Goal: Task Accomplishment & Management: Complete application form

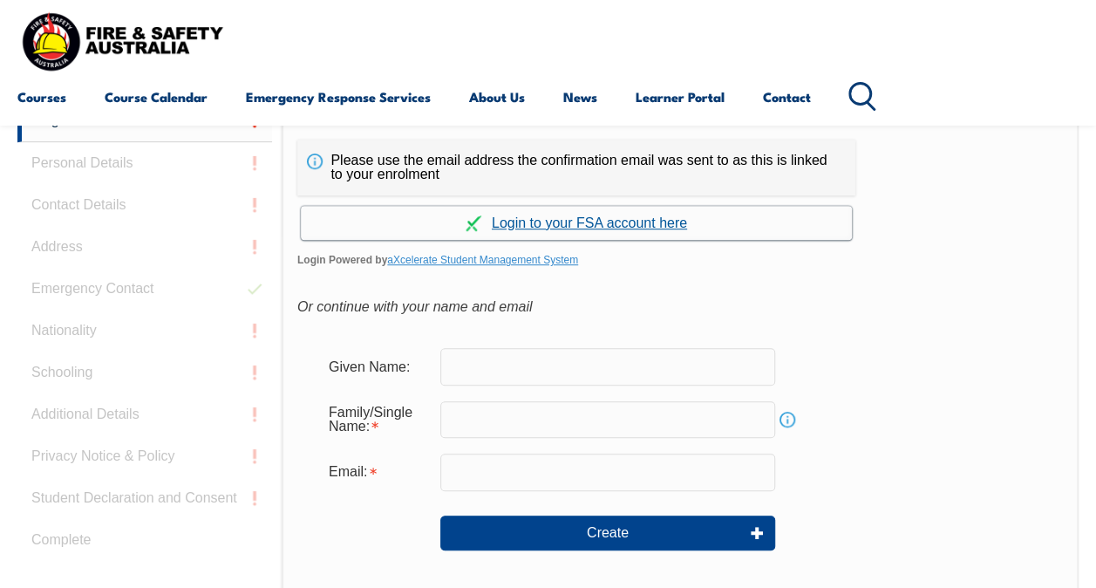
scroll to position [412, 0]
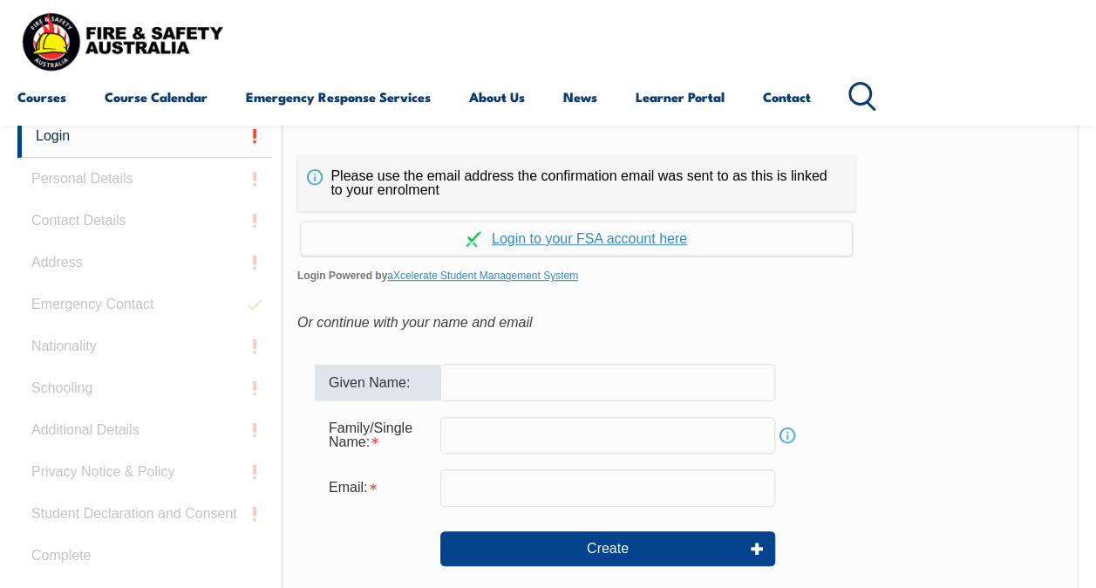
click at [604, 394] on input "text" at bounding box center [607, 382] width 335 height 37
type input "[PERSON_NAME]"
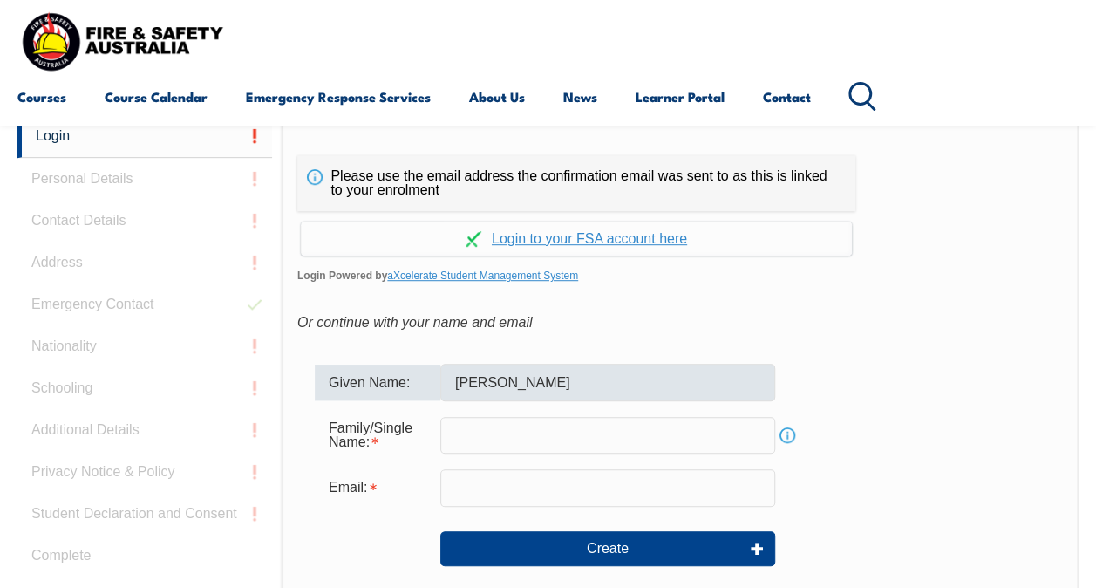
type input "[EMAIL_ADDRESS][DOMAIN_NAME]"
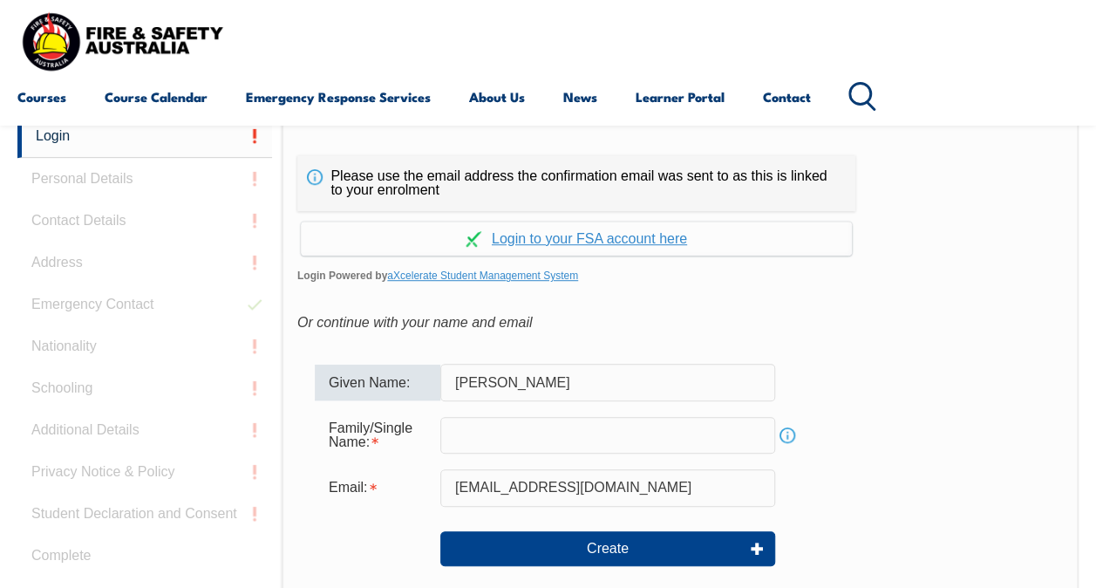
click at [492, 432] on input "text" at bounding box center [607, 435] width 335 height 37
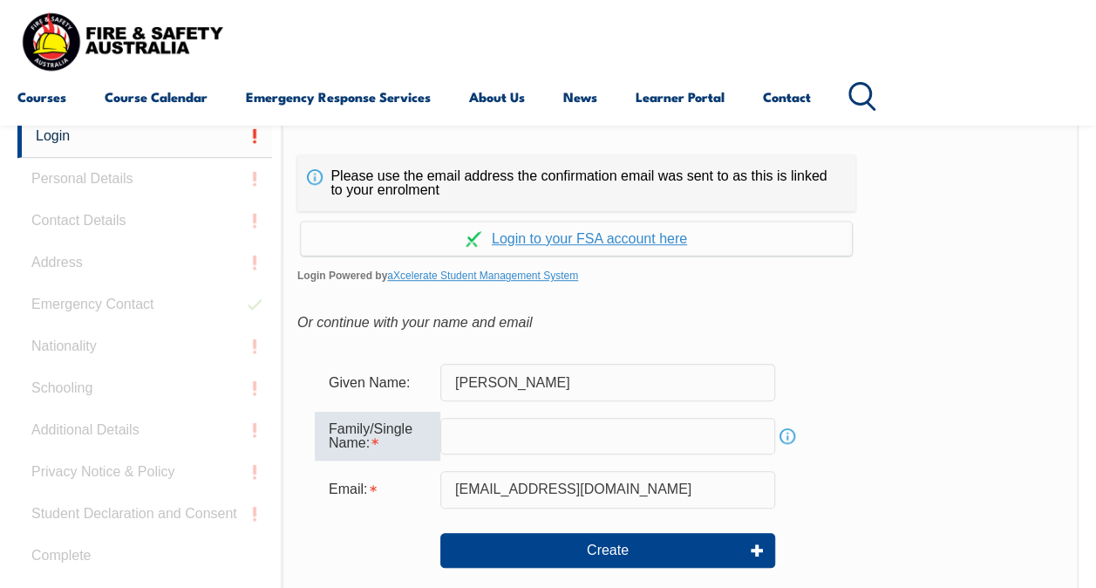
type input "[PERSON_NAME]"
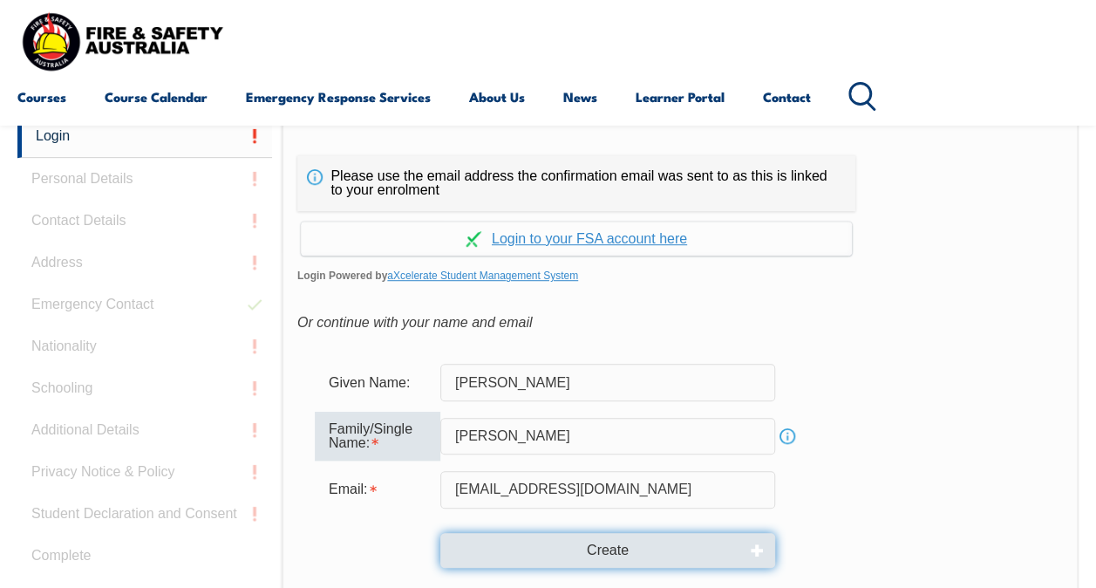
click at [568, 539] on button "Create" at bounding box center [607, 550] width 335 height 35
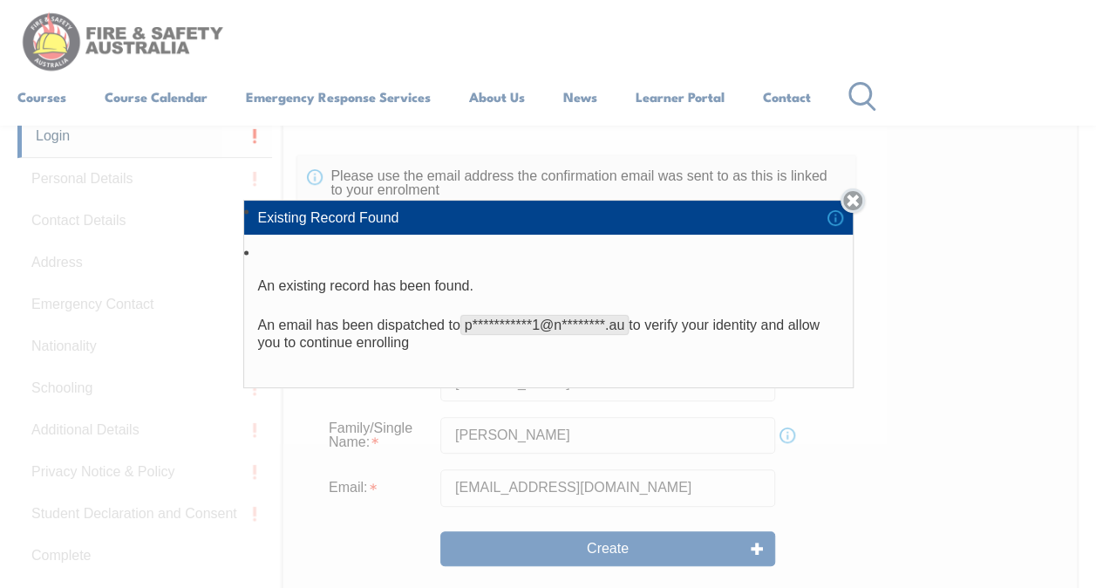
click at [863, 207] on link "Close" at bounding box center [852, 200] width 24 height 24
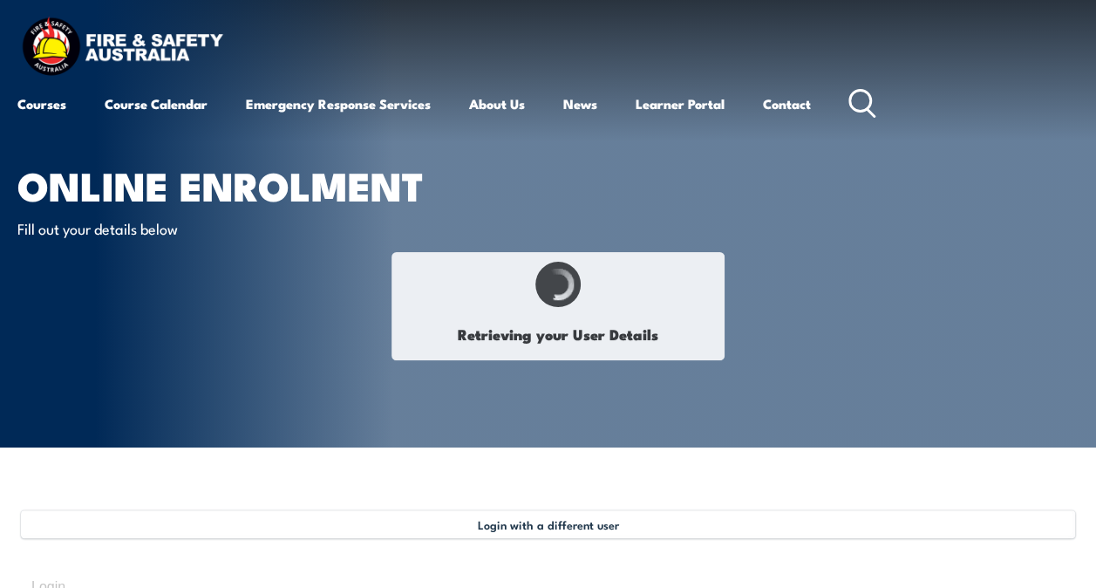
type input "[PERSON_NAME]"
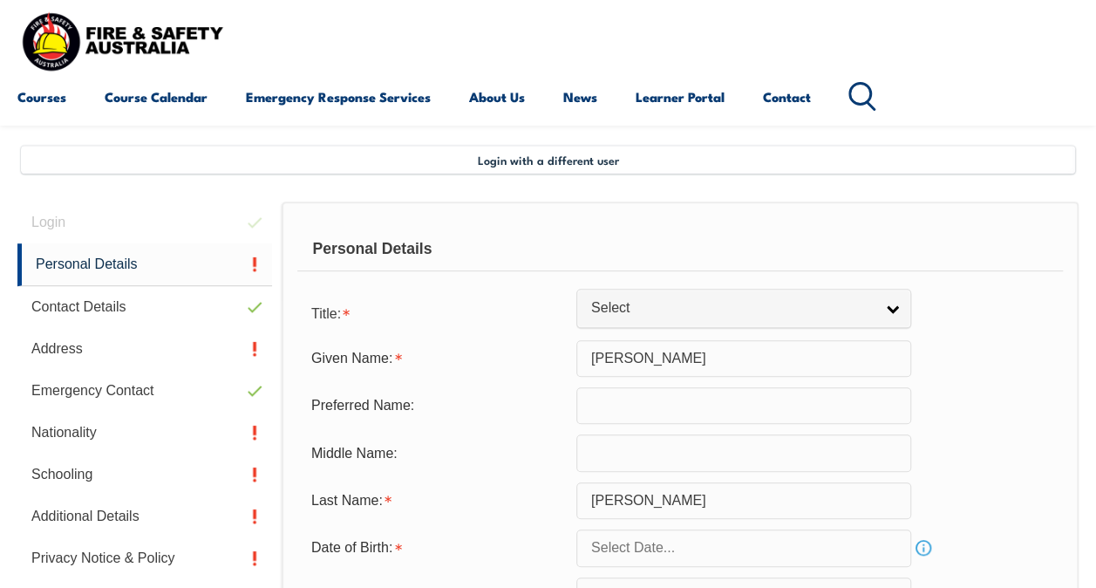
scroll to position [423, 0]
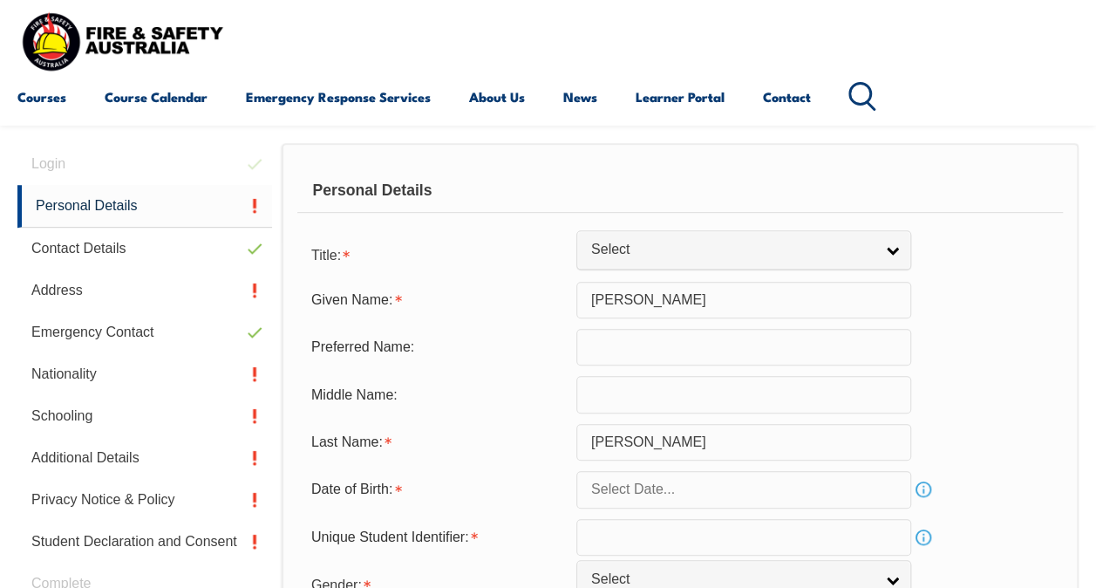
click at [671, 350] on input "text" at bounding box center [743, 347] width 335 height 37
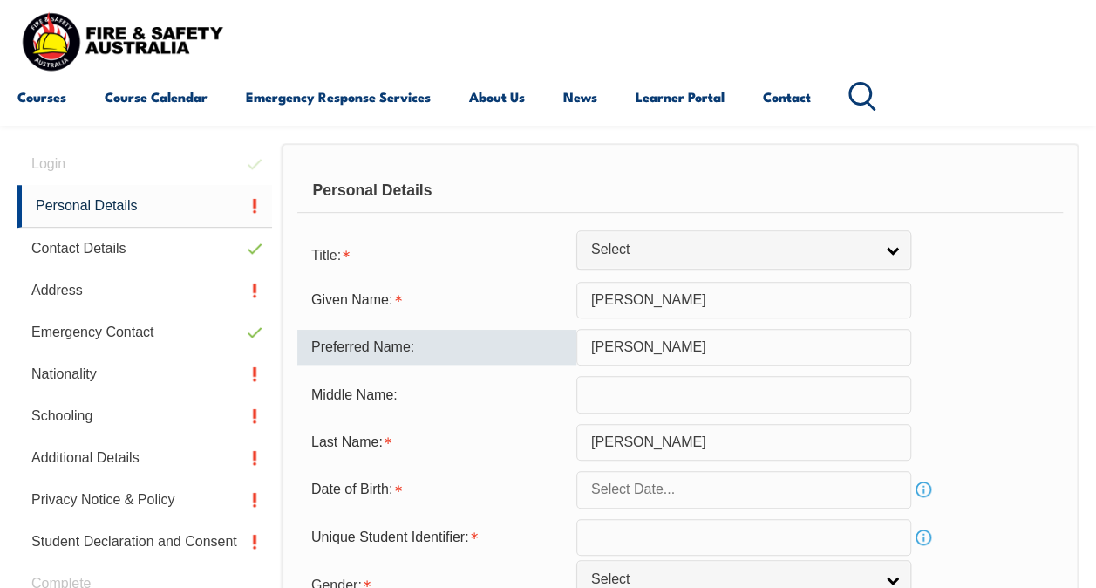
type input "[PERSON_NAME]"
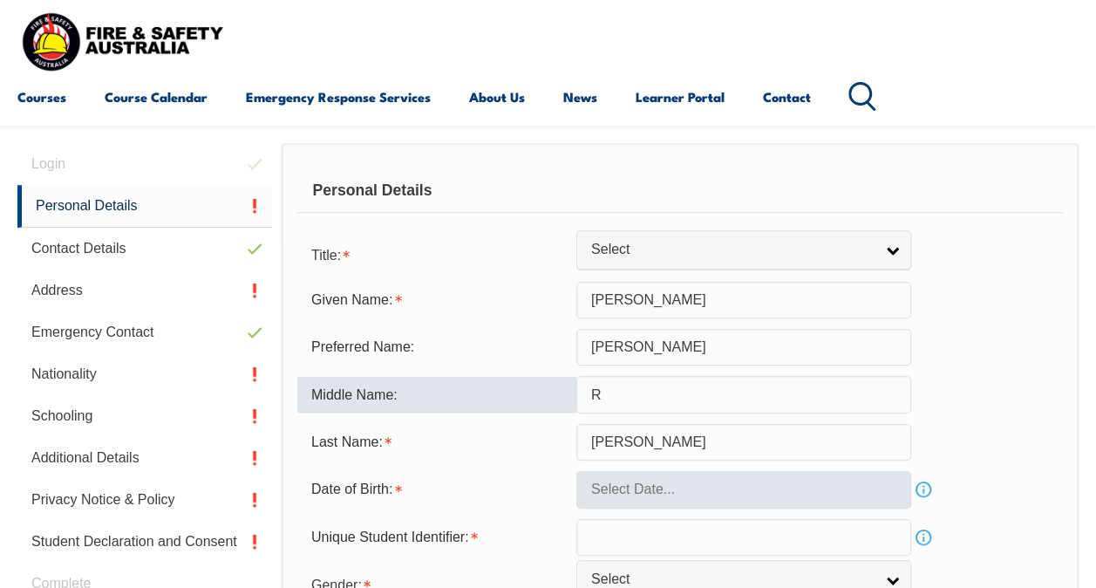
type input "R"
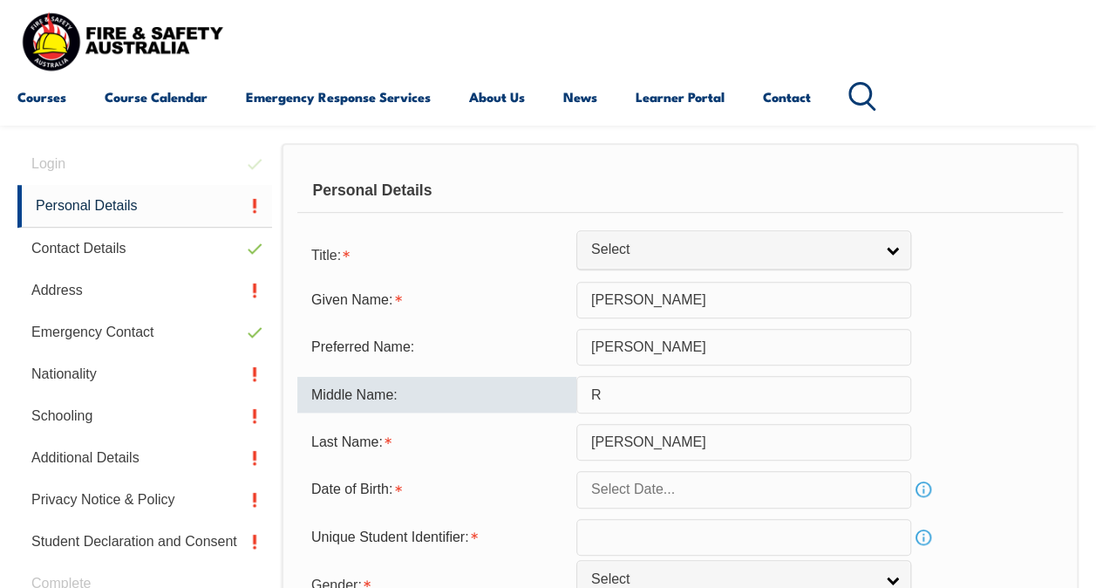
click at [688, 488] on input "text" at bounding box center [743, 489] width 335 height 37
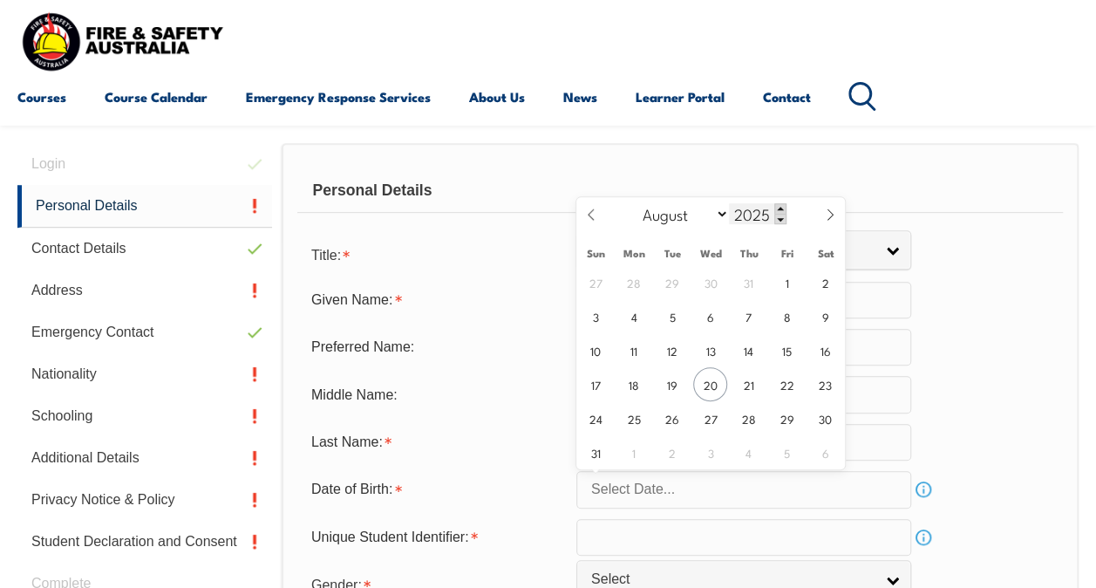
click at [777, 209] on span at bounding box center [780, 208] width 12 height 10
click at [780, 216] on span at bounding box center [780, 219] width 12 height 10
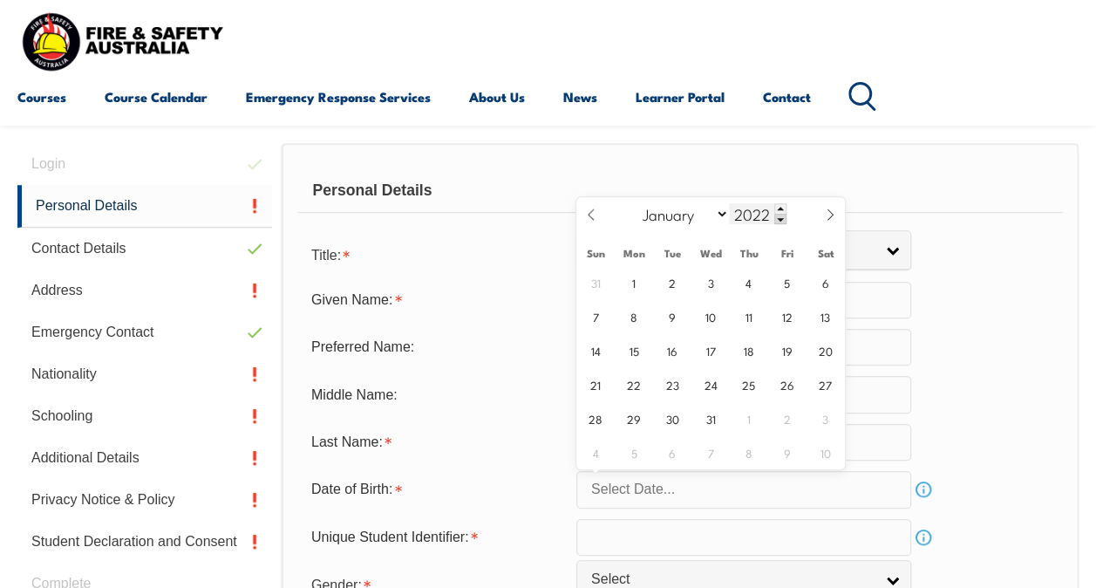
click at [780, 216] on span at bounding box center [780, 219] width 12 height 10
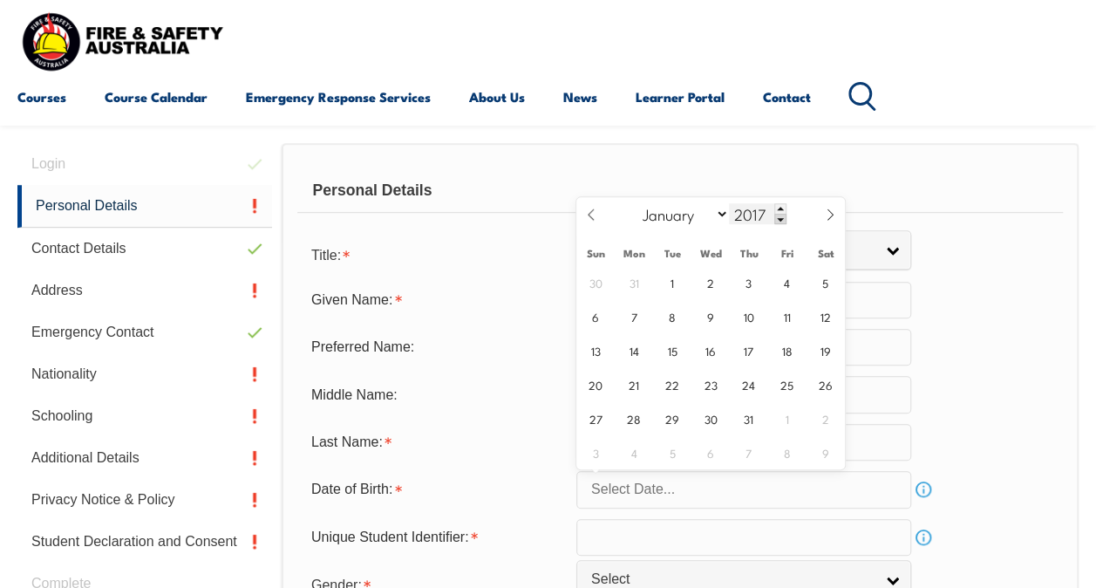
click at [780, 216] on span at bounding box center [780, 219] width 12 height 10
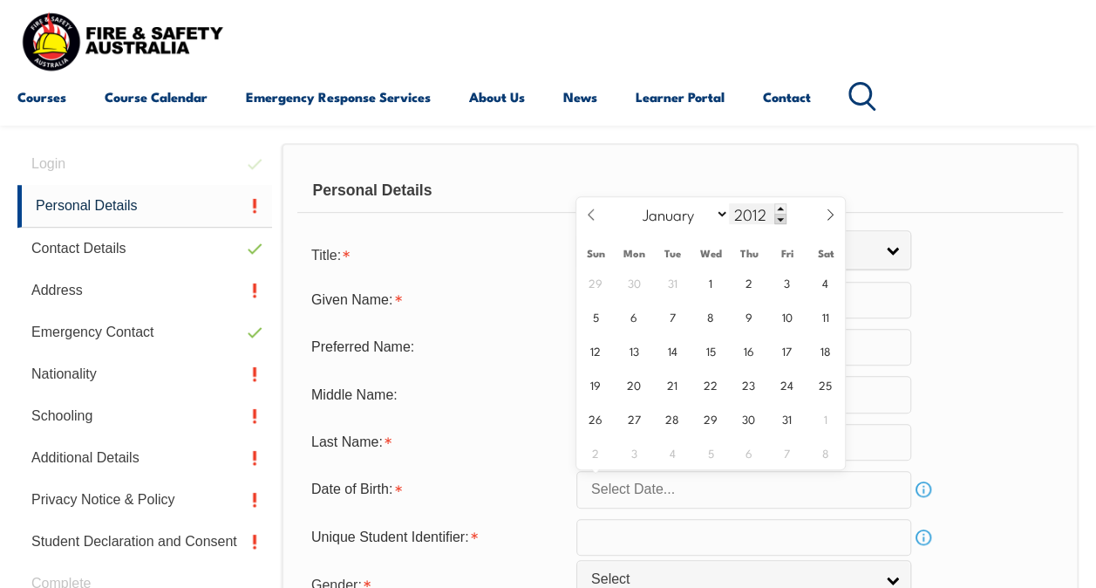
click at [780, 216] on span at bounding box center [780, 219] width 12 height 10
click at [780, 217] on span at bounding box center [780, 219] width 12 height 10
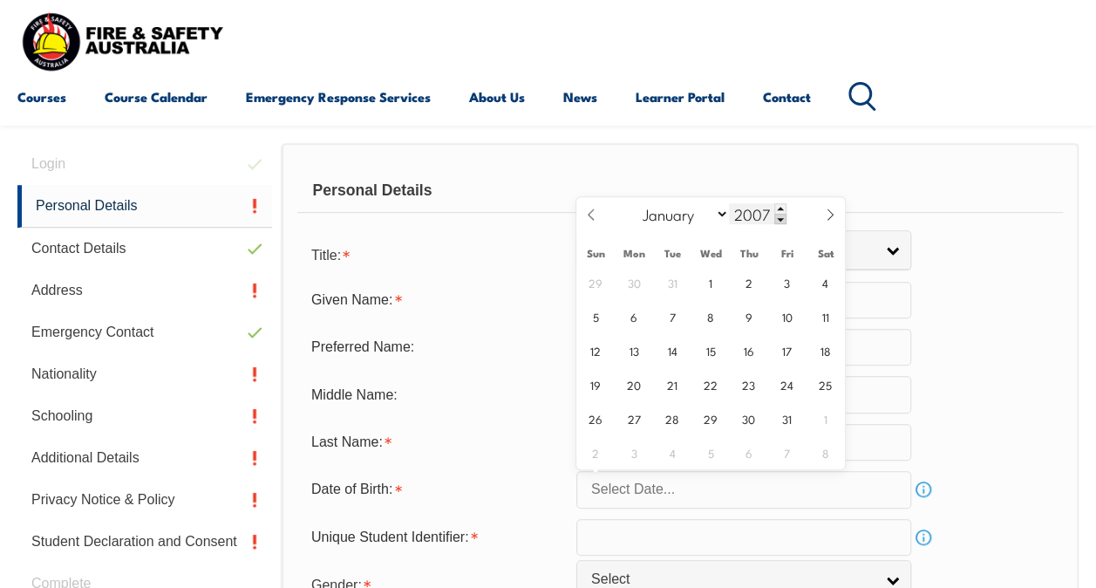
click at [780, 217] on span at bounding box center [780, 219] width 12 height 10
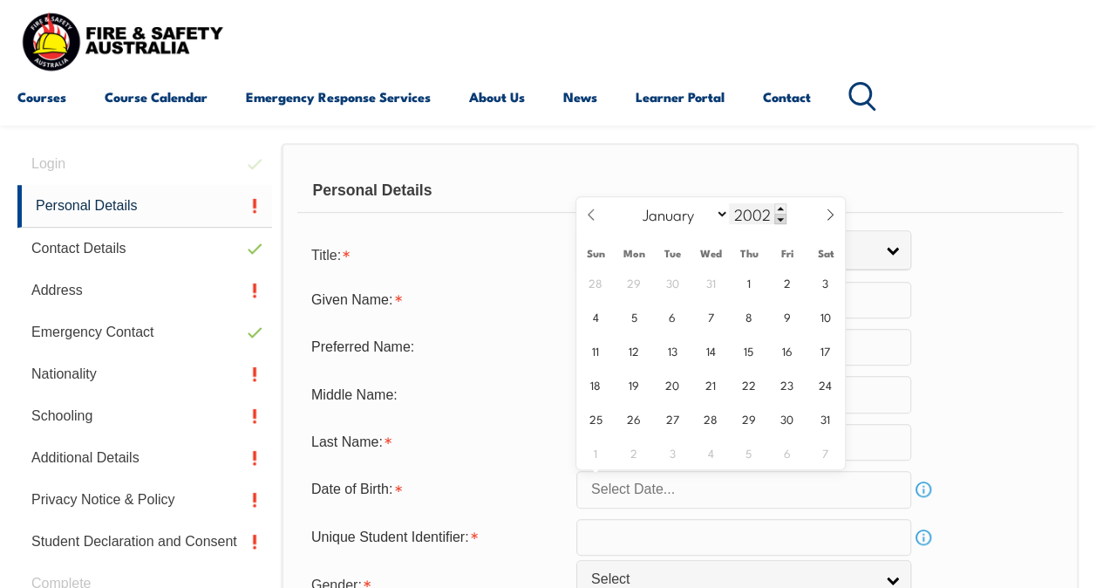
click at [779, 218] on span at bounding box center [780, 219] width 12 height 10
click at [779, 219] on span at bounding box center [780, 219] width 12 height 10
click at [779, 218] on span at bounding box center [780, 219] width 12 height 10
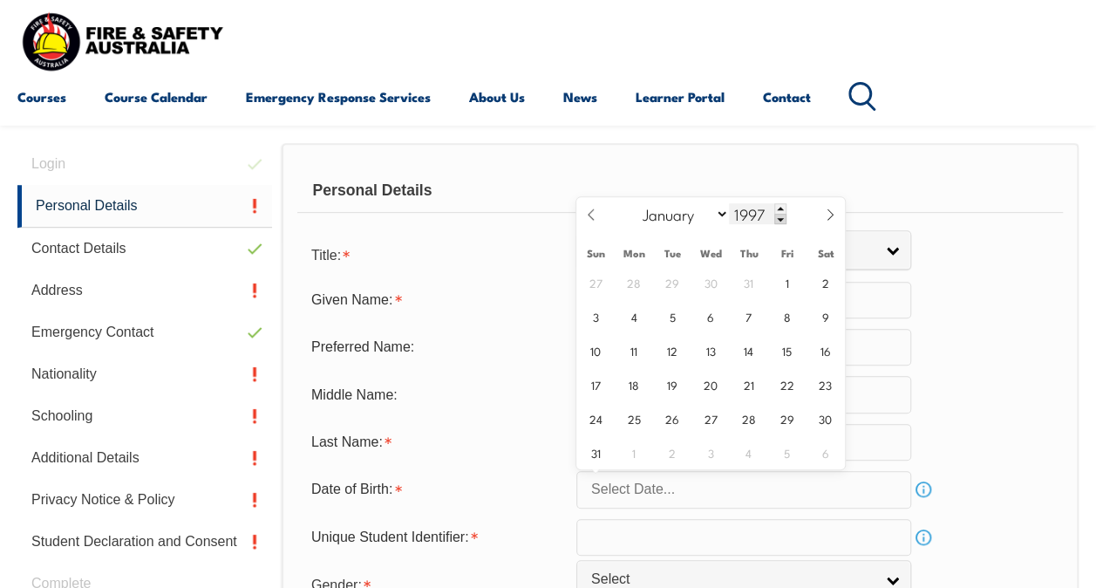
click at [779, 218] on span at bounding box center [780, 219] width 12 height 10
click at [779, 219] on span at bounding box center [780, 219] width 12 height 10
click at [779, 221] on span at bounding box center [780, 219] width 12 height 10
click at [776, 224] on div "January February March April May June July August September October November [D…" at bounding box center [709, 215] width 201 height 36
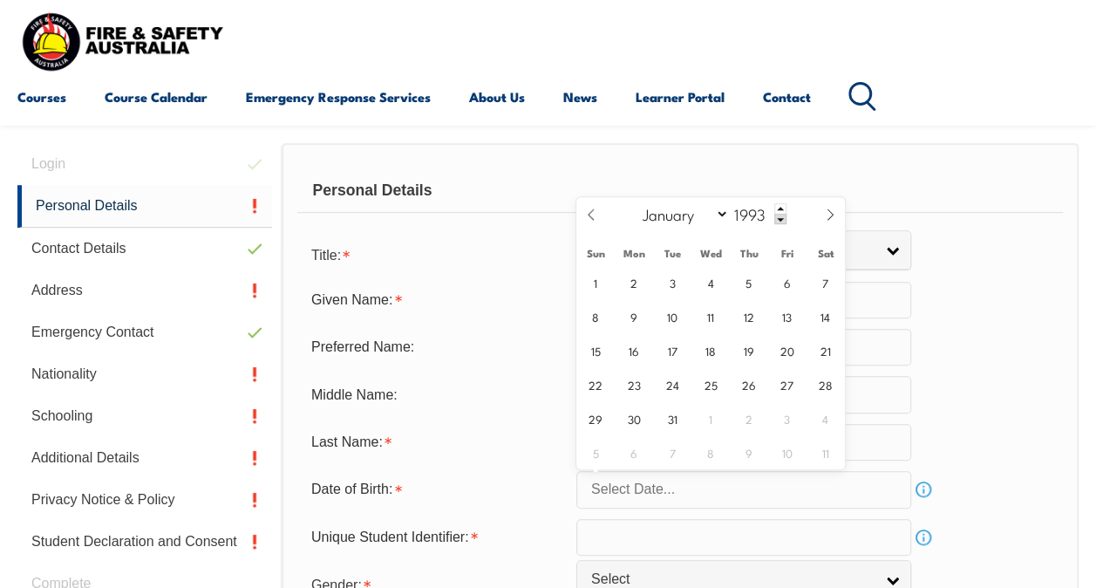
click at [776, 225] on div "January February March April May June July August September October November [D…" at bounding box center [709, 215] width 201 height 36
click at [778, 221] on span at bounding box center [780, 219] width 12 height 10
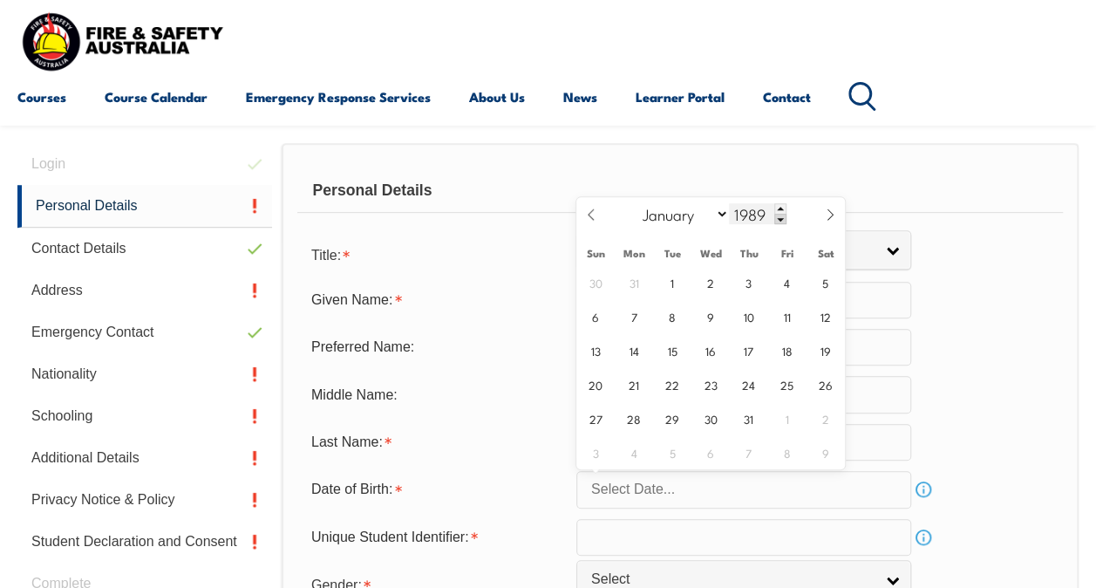
click at [778, 221] on span at bounding box center [780, 219] width 12 height 10
click at [779, 220] on span at bounding box center [780, 219] width 12 height 10
click at [781, 216] on span at bounding box center [780, 219] width 12 height 10
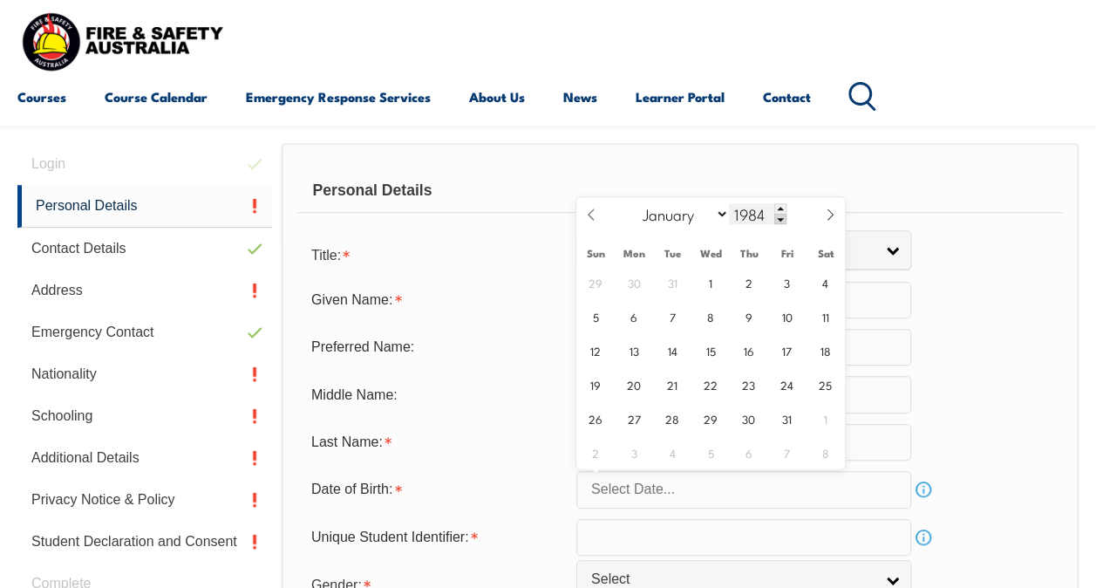
click at [781, 216] on span at bounding box center [780, 219] width 12 height 10
type input "1980"
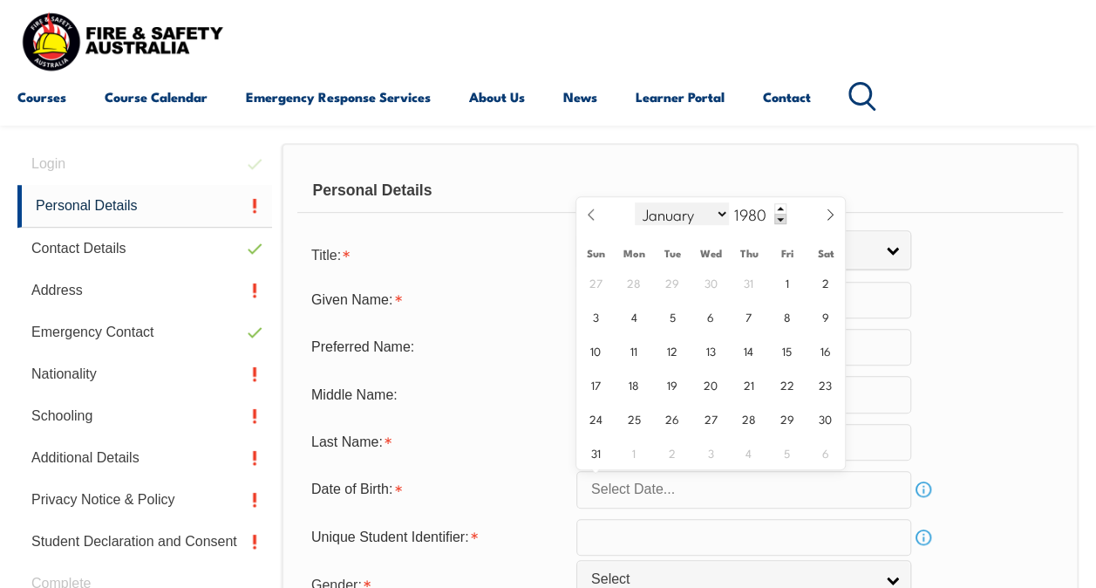
click at [677, 218] on select "January February March April May June July August September October November De…" at bounding box center [682, 213] width 95 height 23
select select "6"
click at [635, 202] on select "January February March April May June July August September October November De…" at bounding box center [682, 213] width 95 height 23
click at [670, 380] on span "22" at bounding box center [672, 384] width 34 height 34
type input "[DATE]"
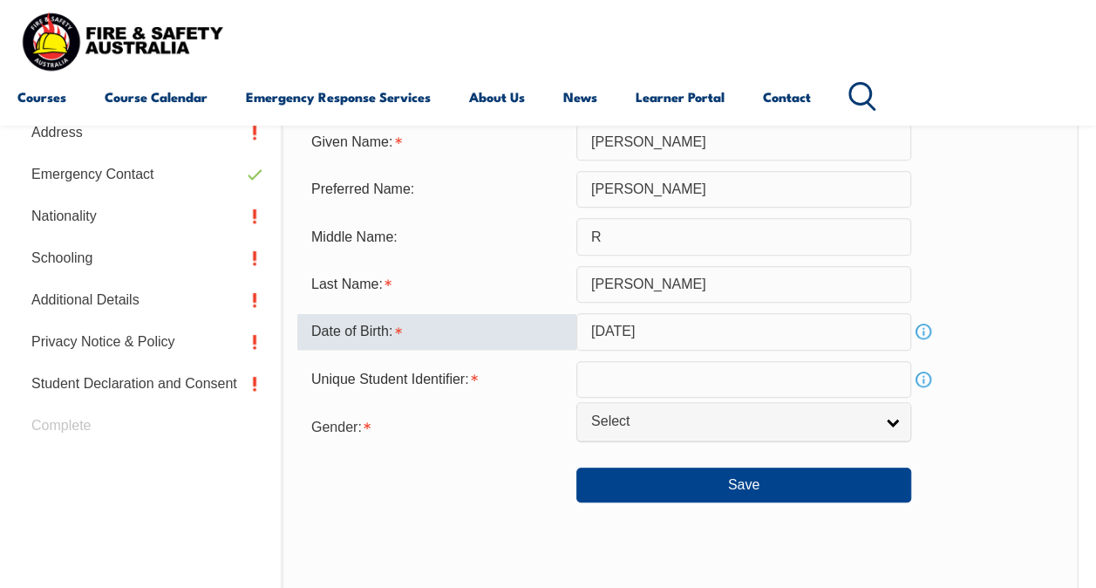
scroll to position [597, 0]
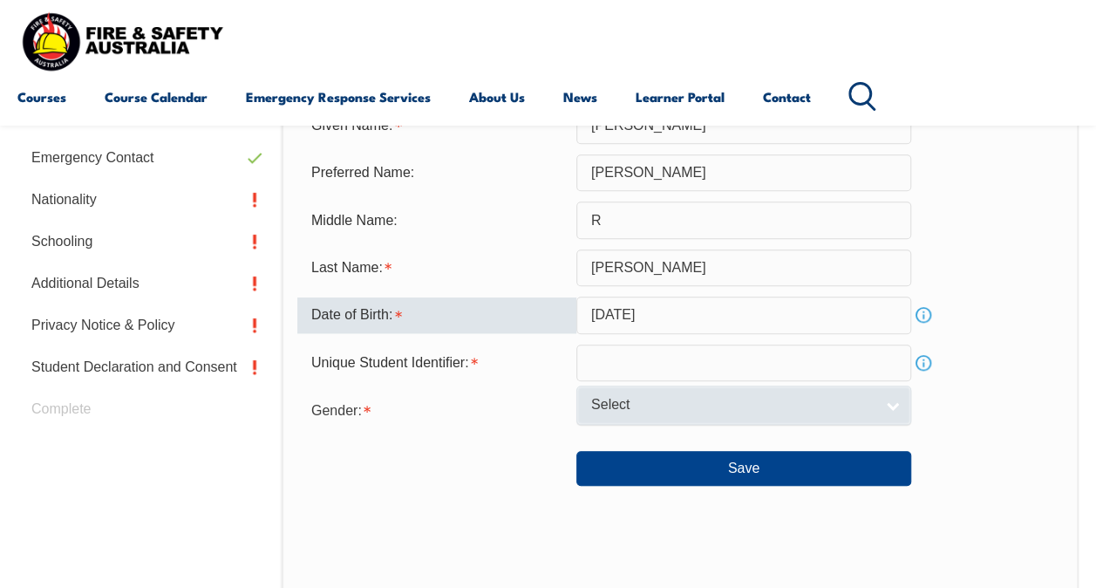
click at [673, 412] on span "Select" at bounding box center [732, 405] width 282 height 18
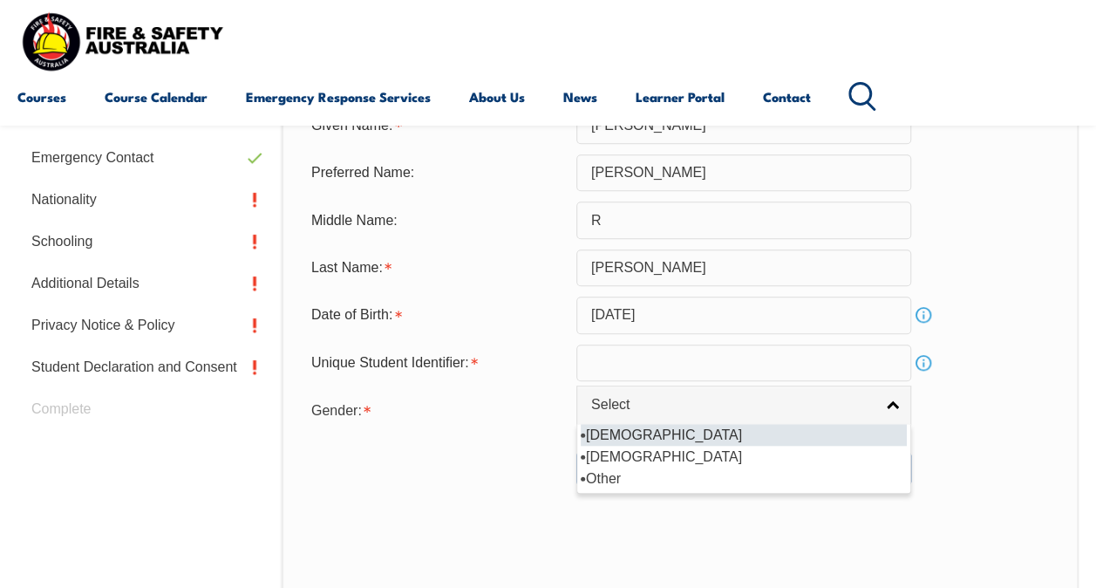
click at [650, 437] on li "[DEMOGRAPHIC_DATA]" at bounding box center [744, 435] width 326 height 22
select select "M"
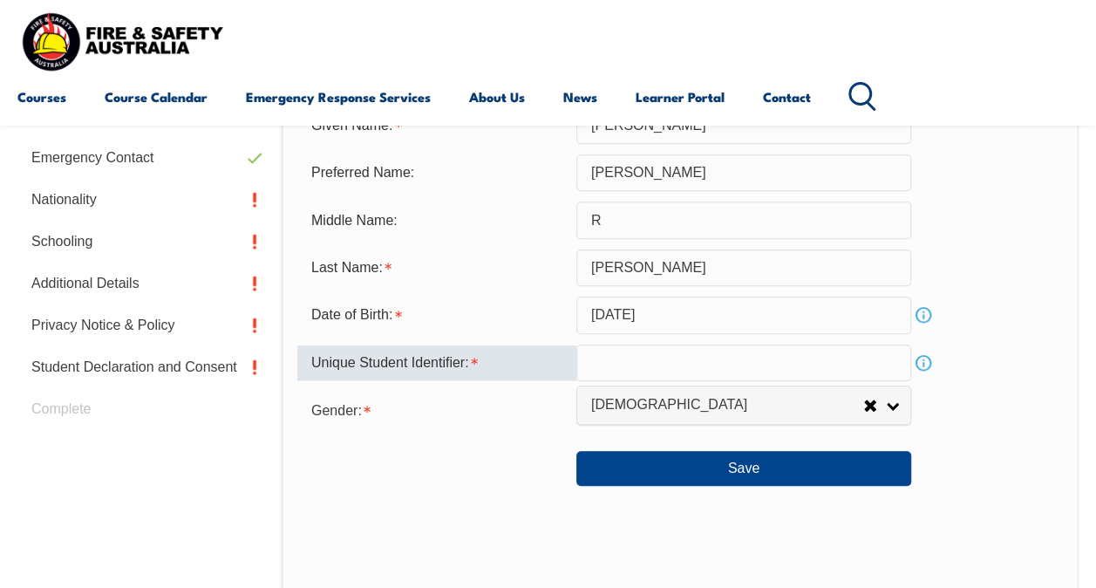
click at [625, 359] on input "text" at bounding box center [743, 362] width 335 height 37
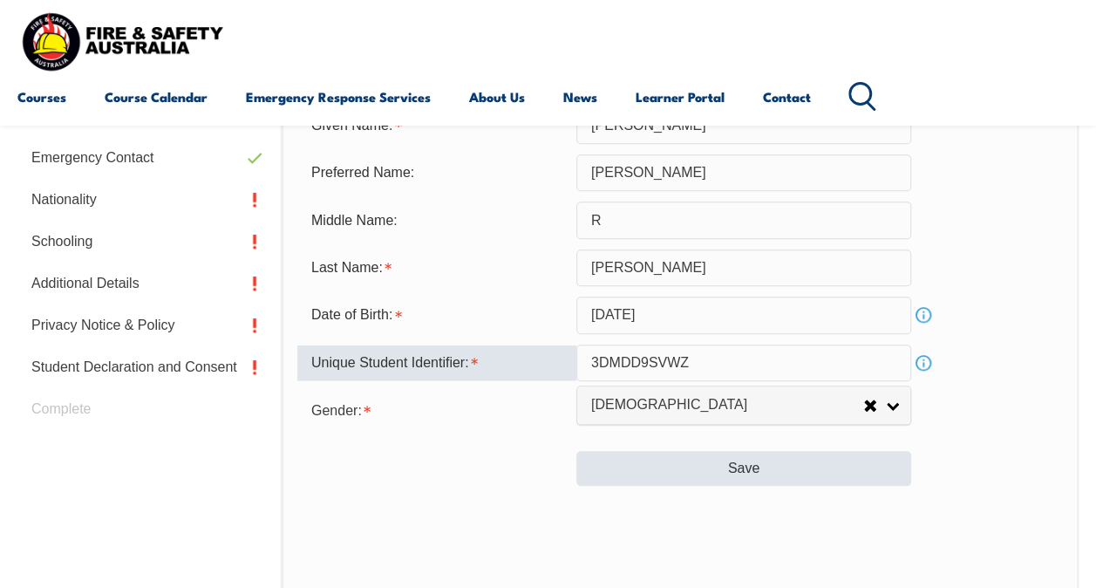
type input "3DMDD9SVWZ"
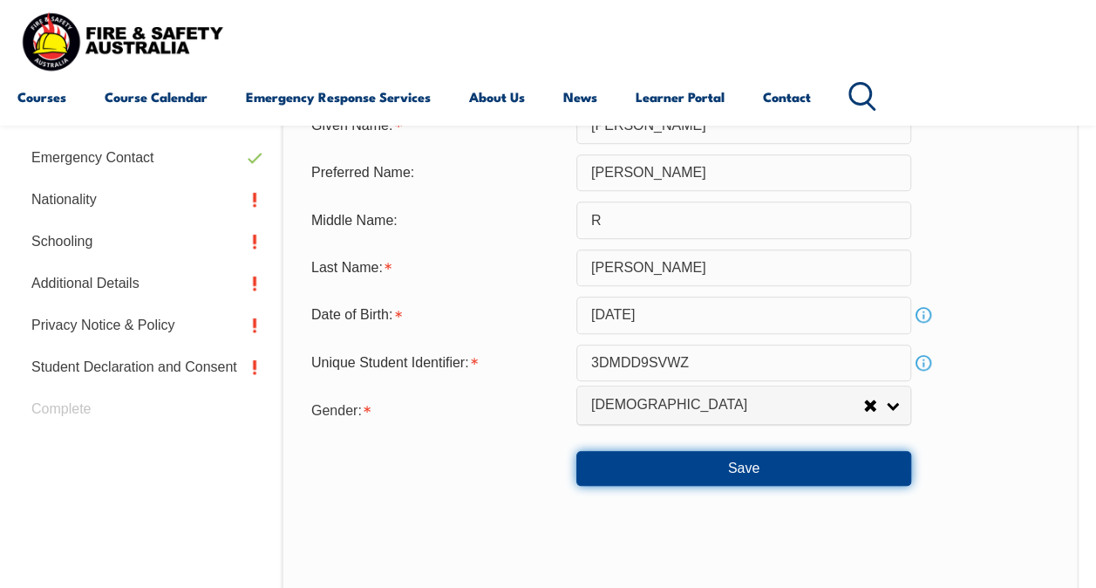
click at [784, 463] on button "Save" at bounding box center [743, 468] width 335 height 35
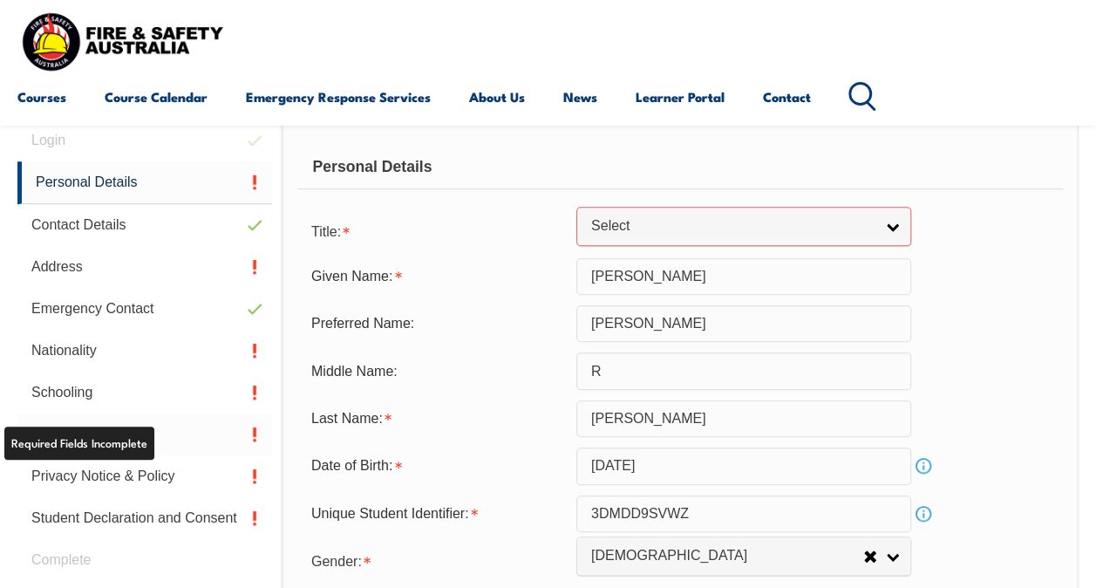
scroll to position [303, 0]
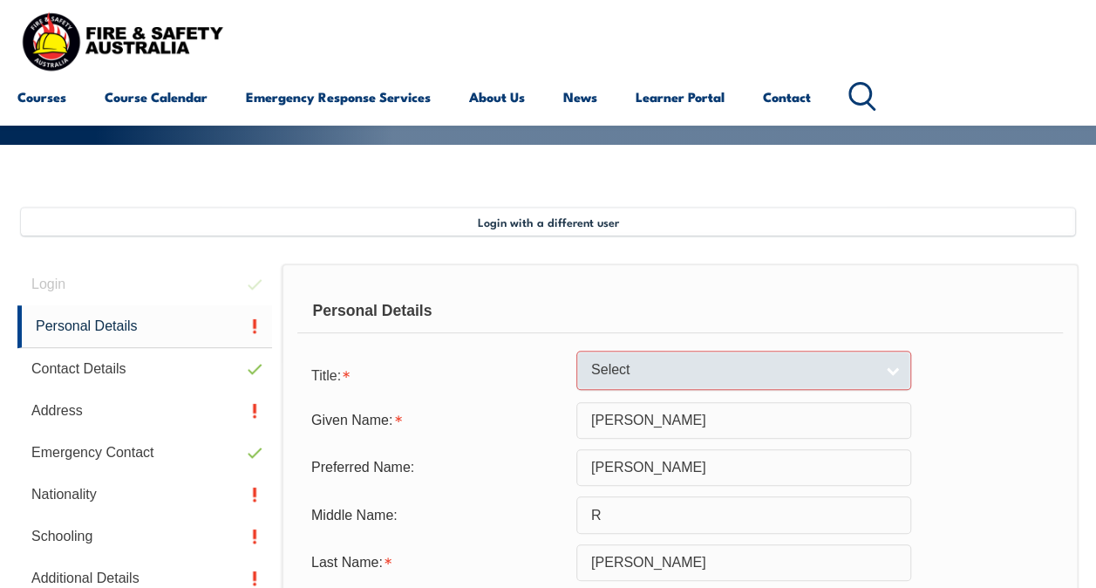
click at [901, 375] on link "Select" at bounding box center [743, 369] width 335 height 39
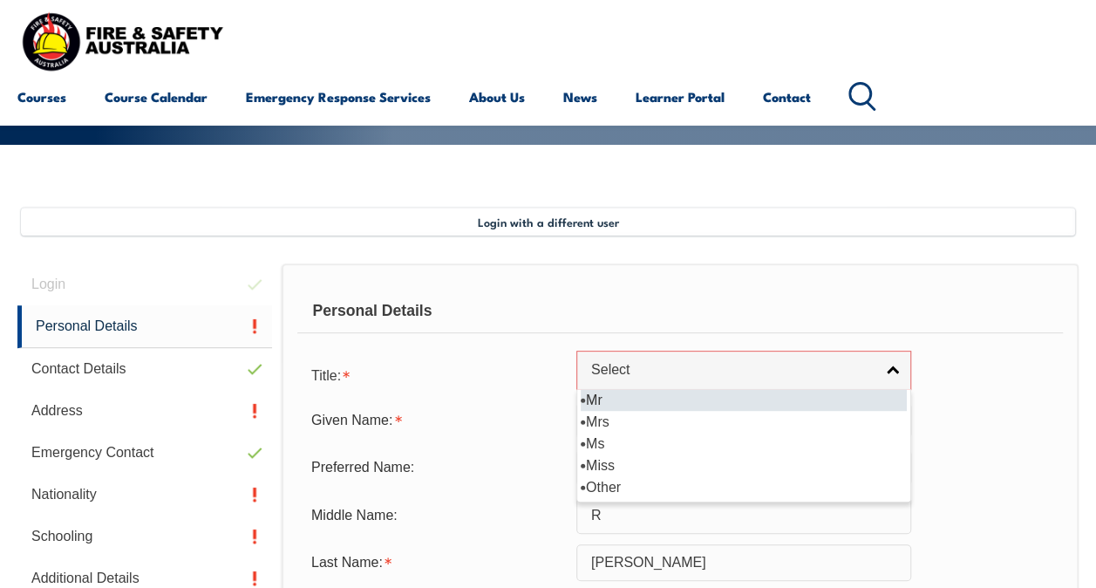
click at [617, 406] on li "Mr" at bounding box center [744, 400] width 326 height 22
select select "Mr"
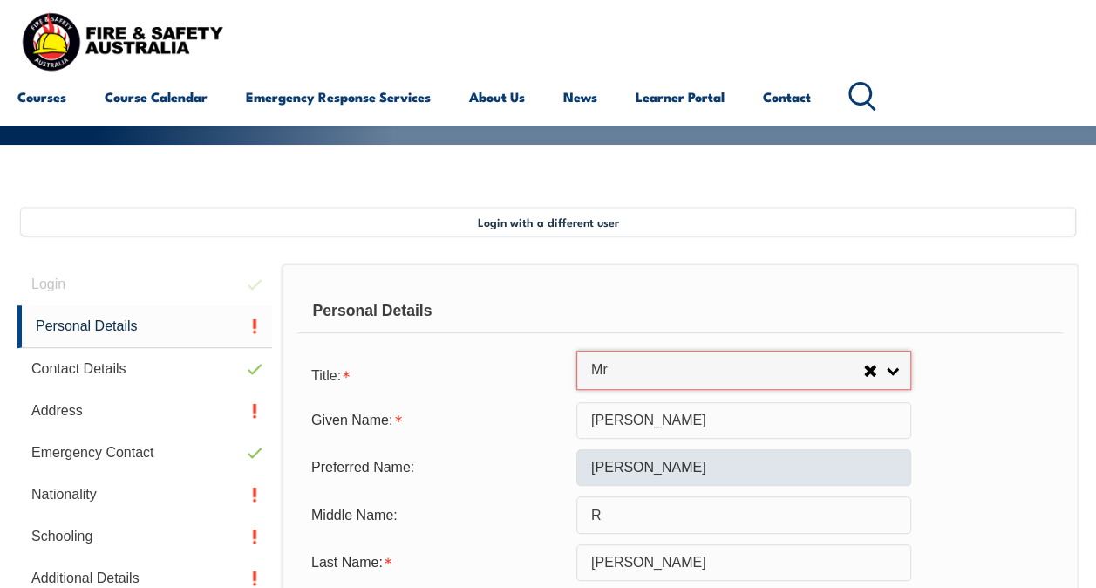
scroll to position [564, 0]
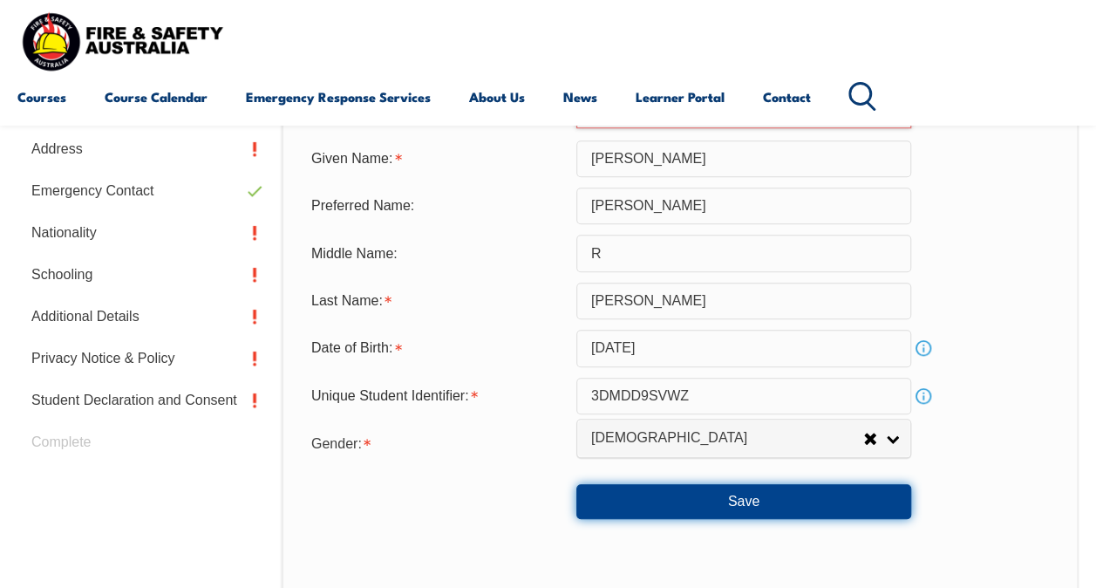
click at [815, 508] on button "Save" at bounding box center [743, 501] width 335 height 35
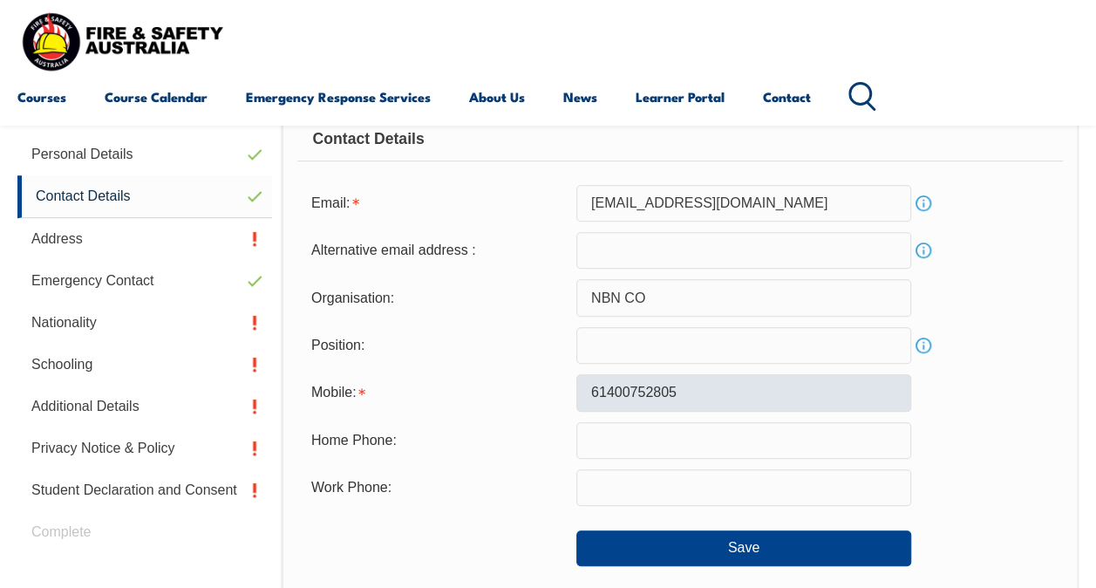
scroll to position [509, 0]
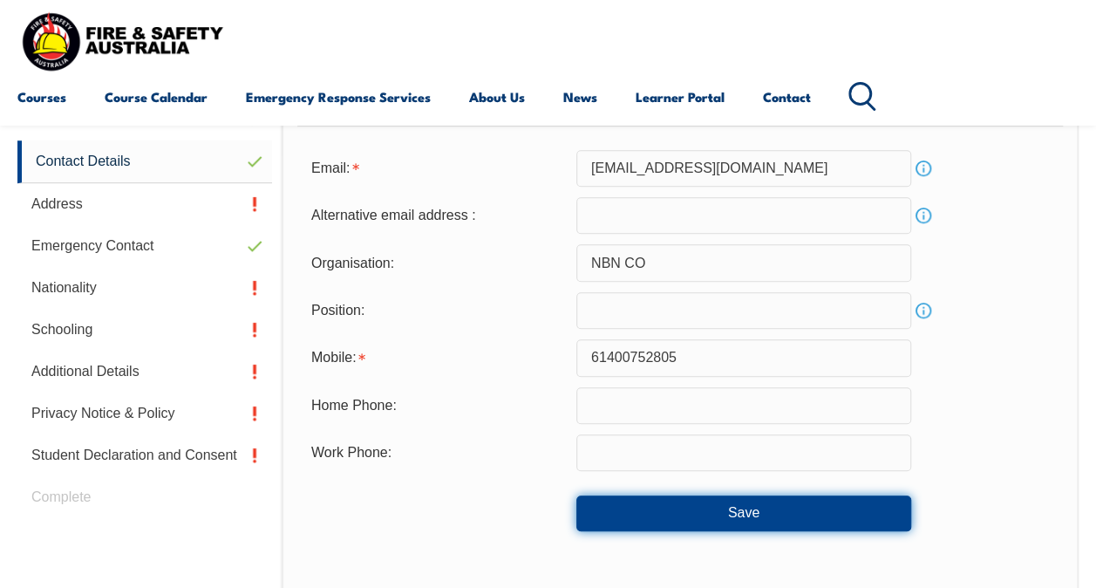
click at [739, 511] on button "Save" at bounding box center [743, 512] width 335 height 35
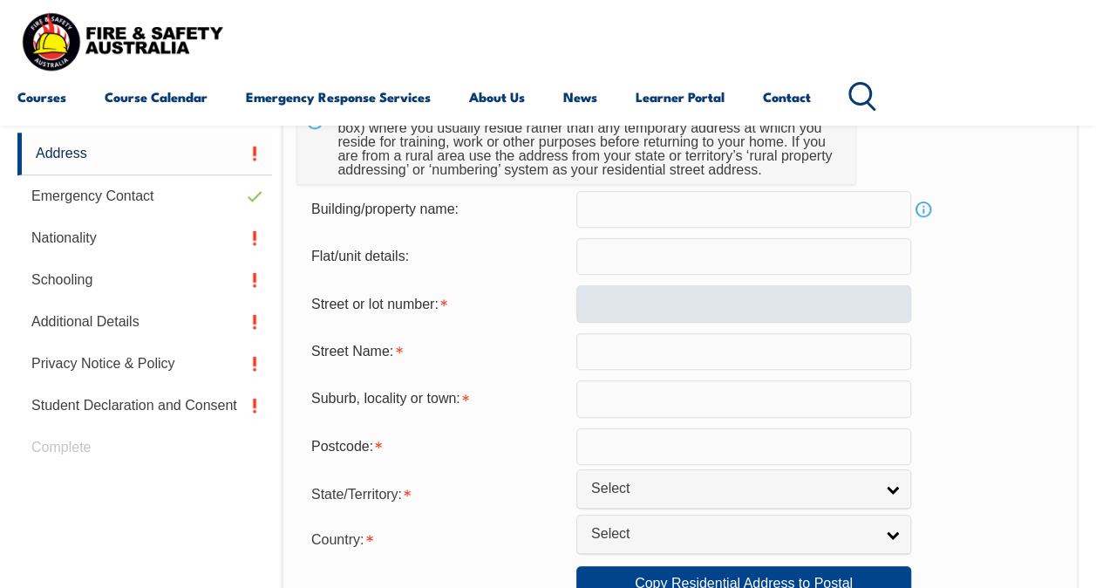
scroll to position [597, 0]
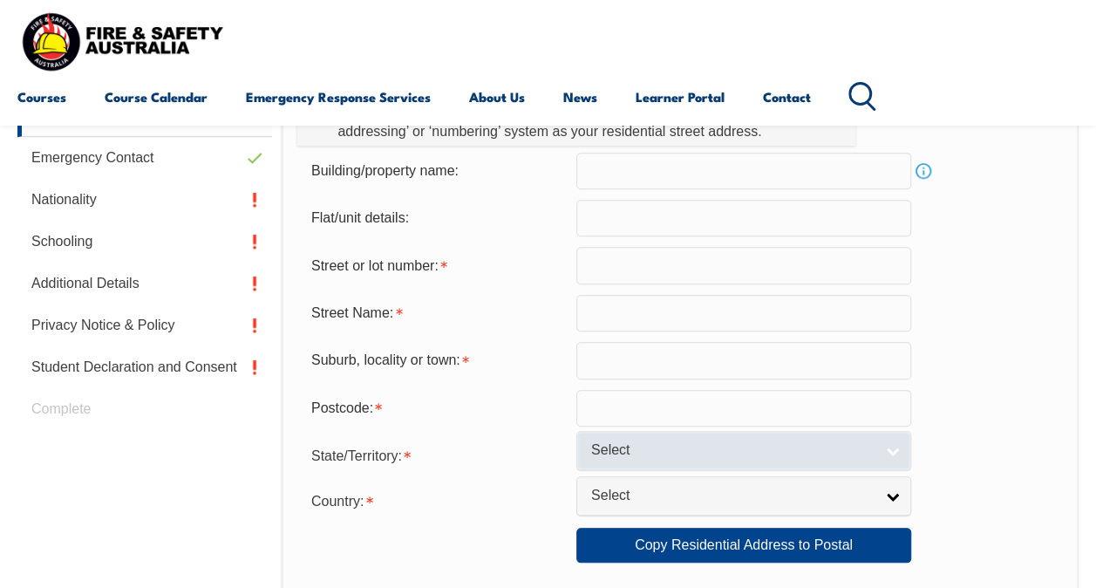
click at [792, 435] on link "Select" at bounding box center [743, 450] width 335 height 39
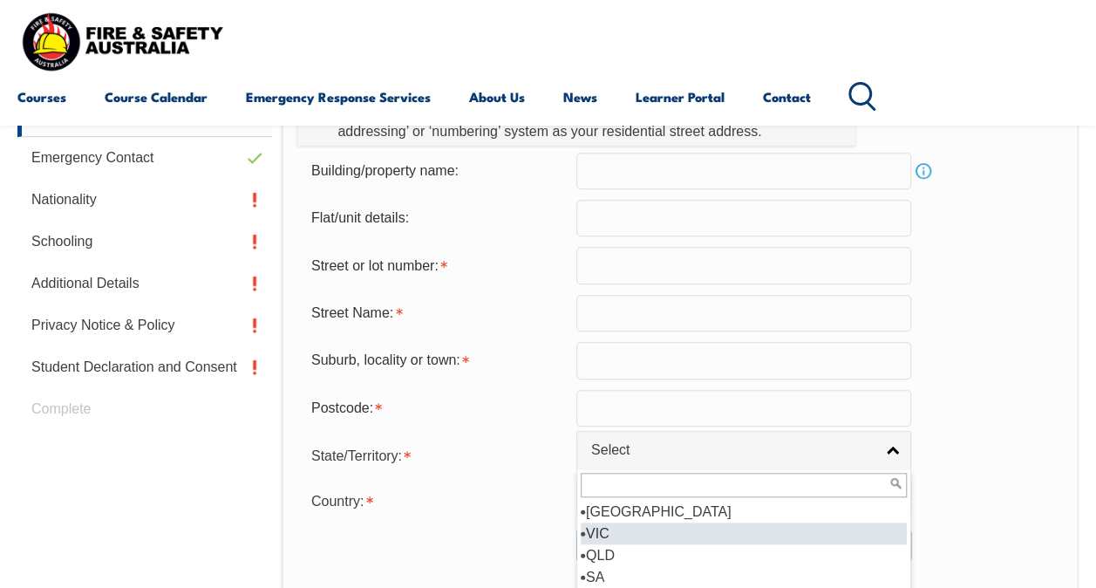
click at [605, 534] on li "VIC" at bounding box center [744, 533] width 326 height 22
select select "VIC"
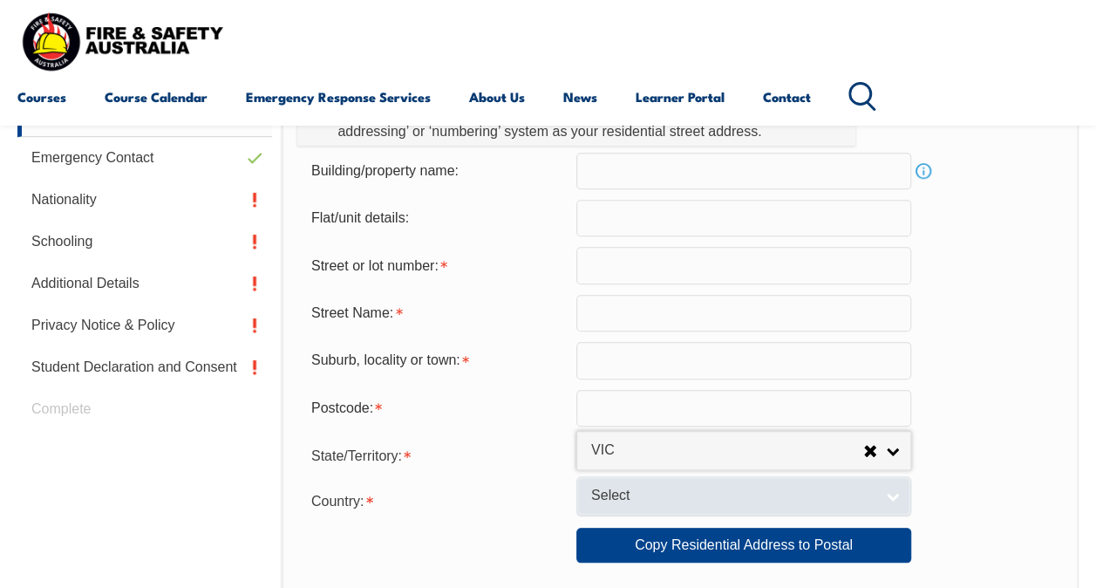
click at [632, 493] on span "Select" at bounding box center [732, 495] width 282 height 18
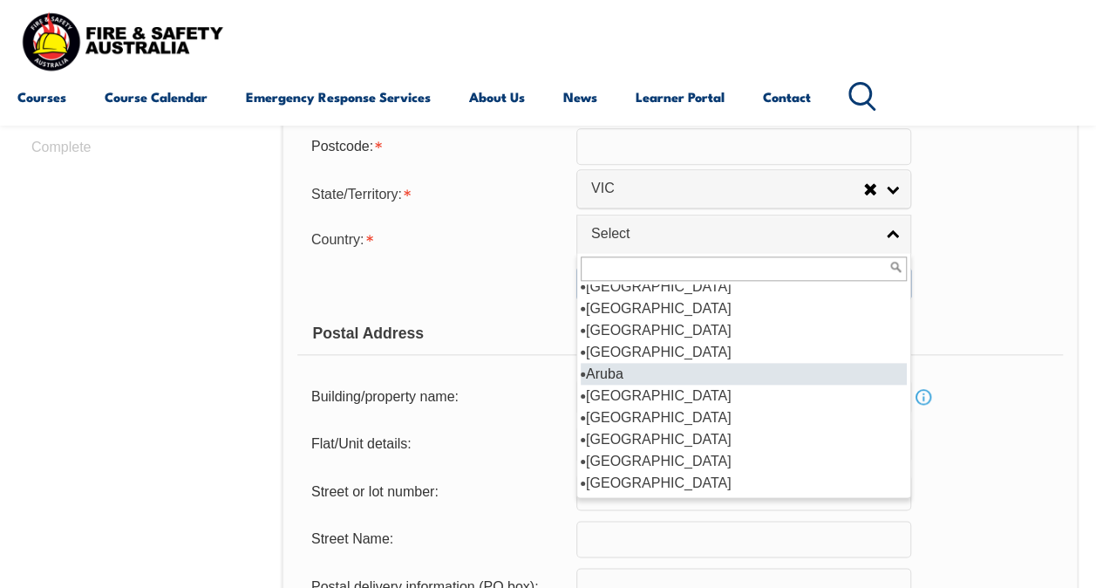
scroll to position [270, 0]
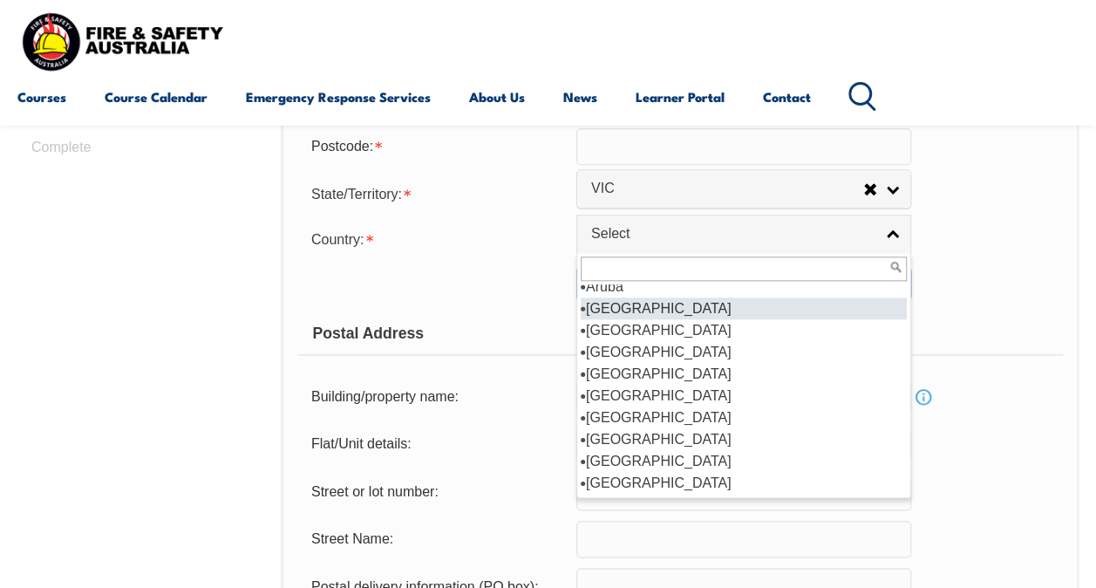
click at [619, 313] on li "[GEOGRAPHIC_DATA]" at bounding box center [744, 308] width 326 height 22
select select "1101"
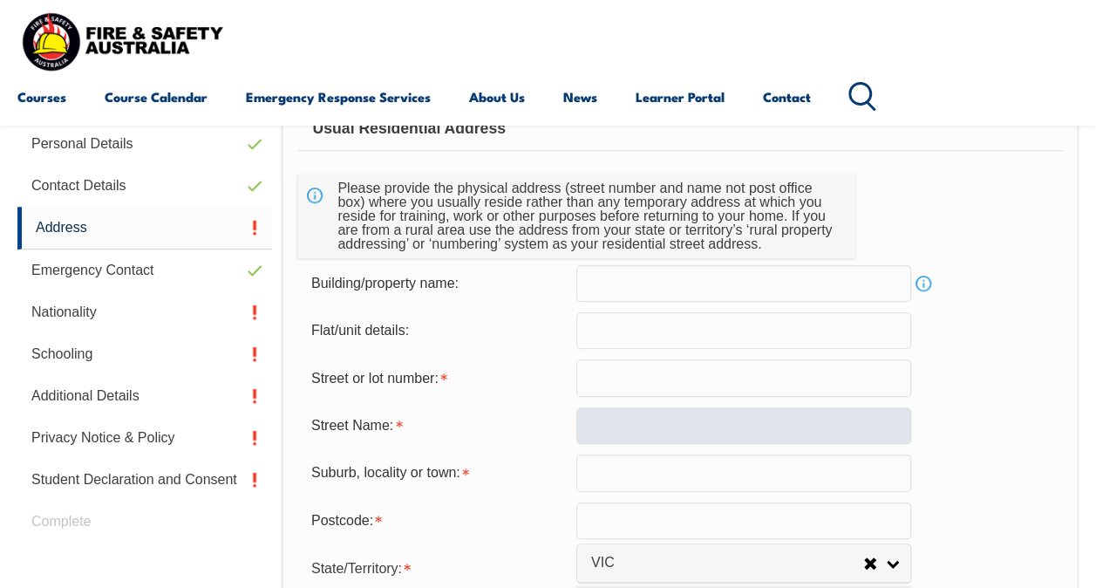
scroll to position [510, 0]
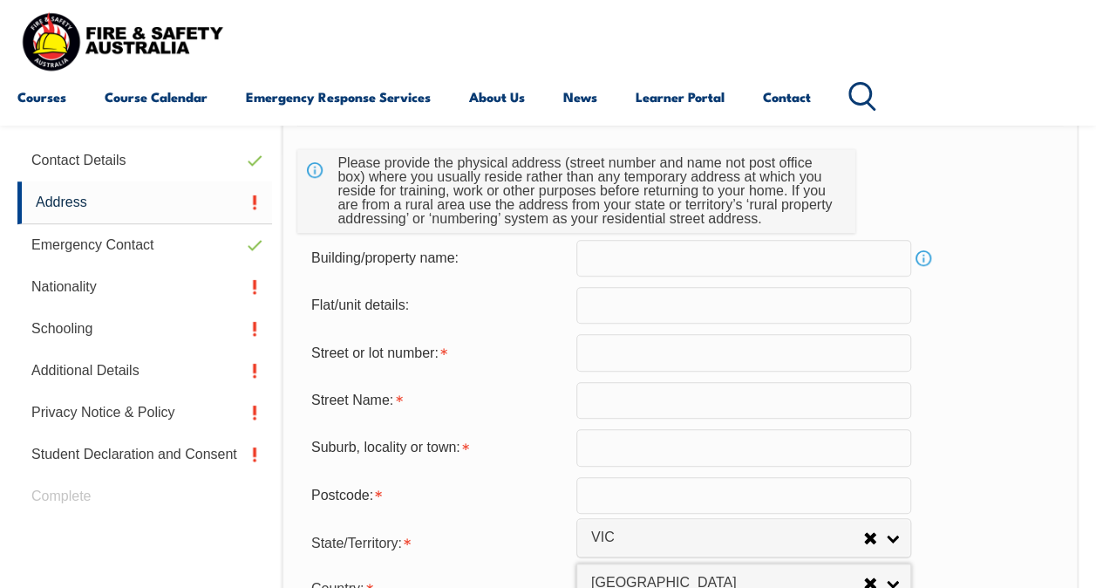
click at [629, 347] on input "text" at bounding box center [743, 352] width 335 height 37
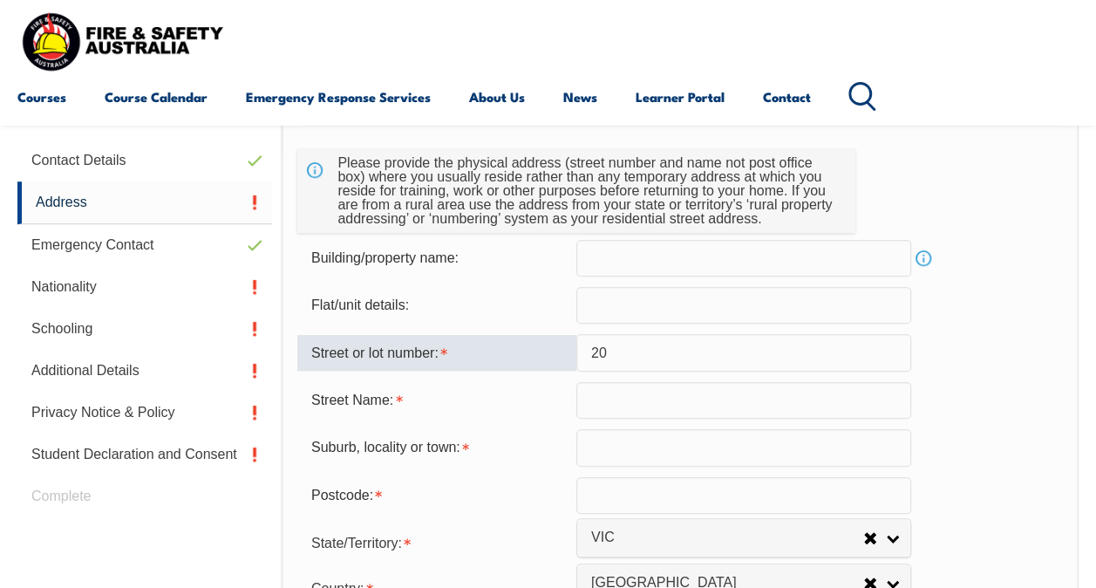
type input "20"
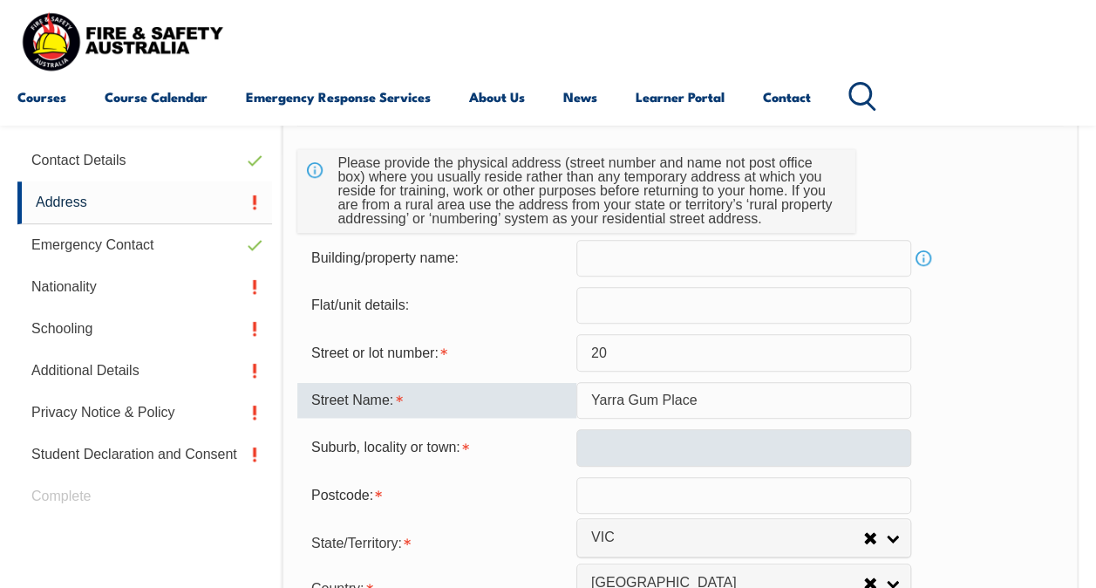
type input "Yarra Gum Place"
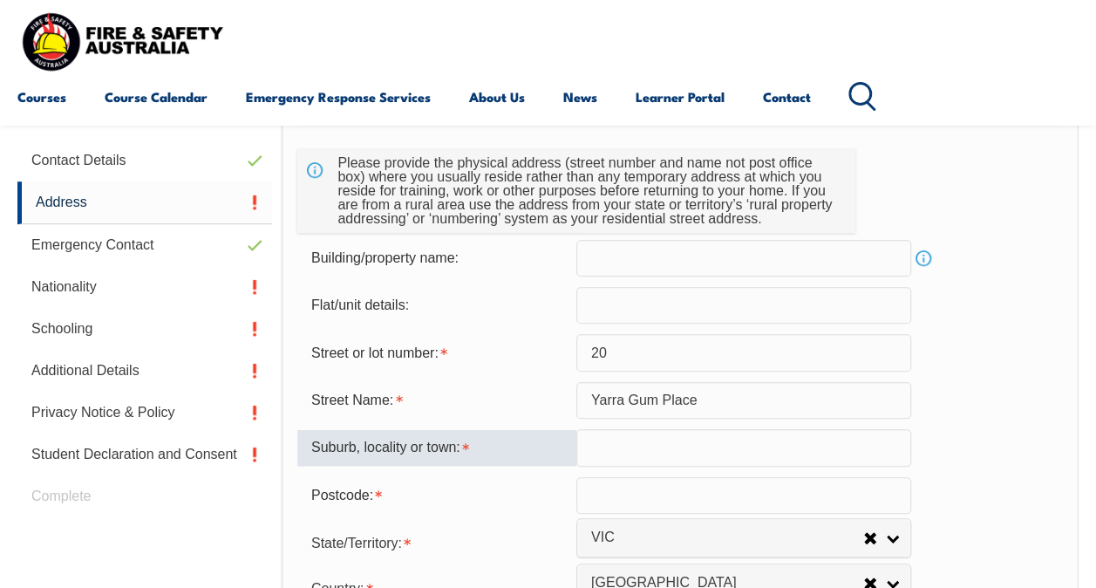
click at [583, 445] on input "text" at bounding box center [743, 447] width 335 height 37
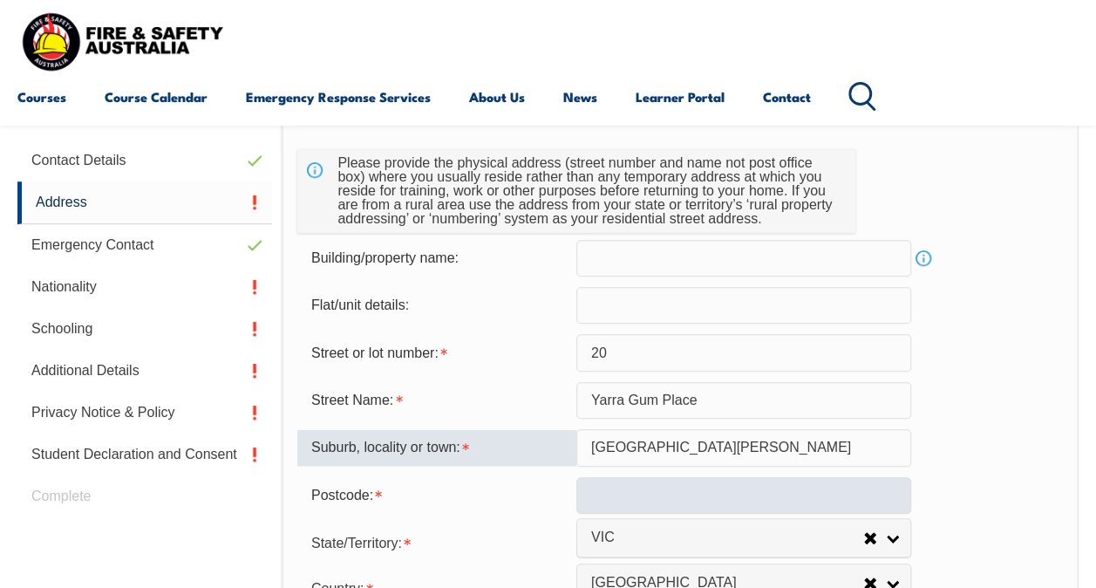
type input "[GEOGRAPHIC_DATA][PERSON_NAME]"
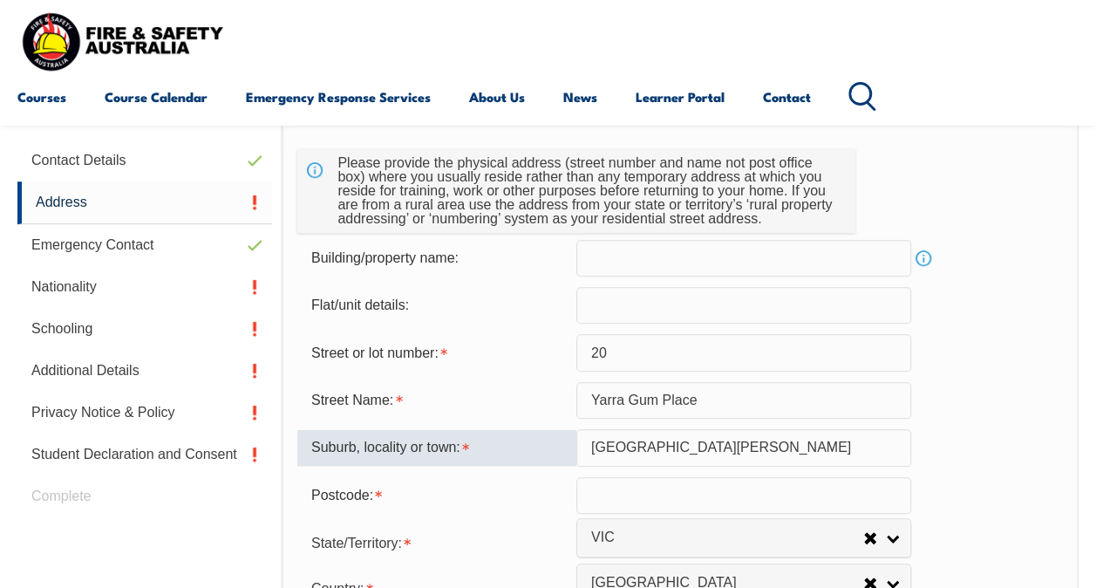
click at [670, 485] on input "text" at bounding box center [743, 495] width 335 height 37
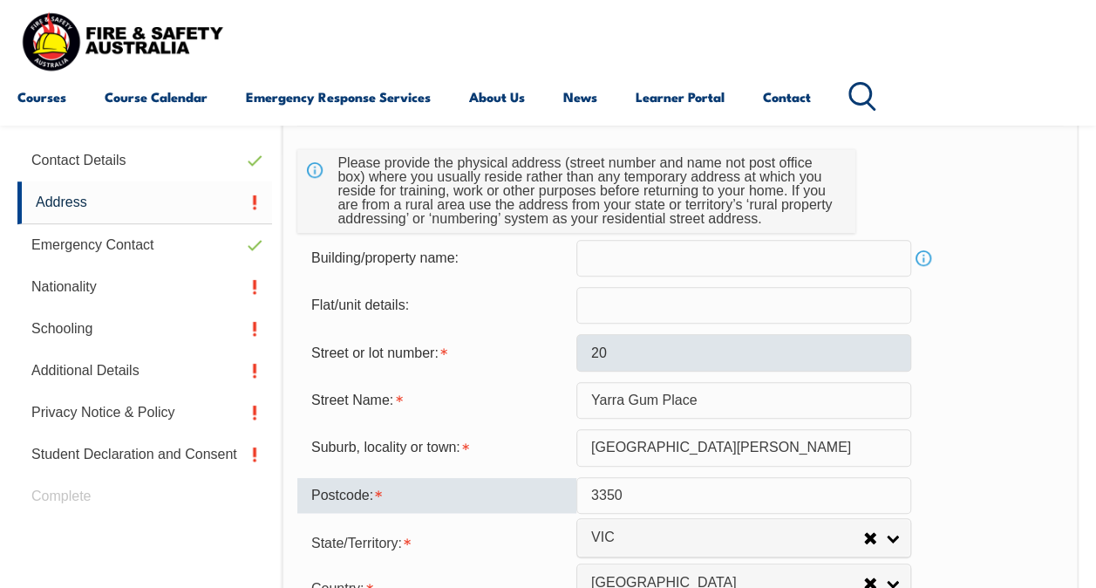
type input "3350"
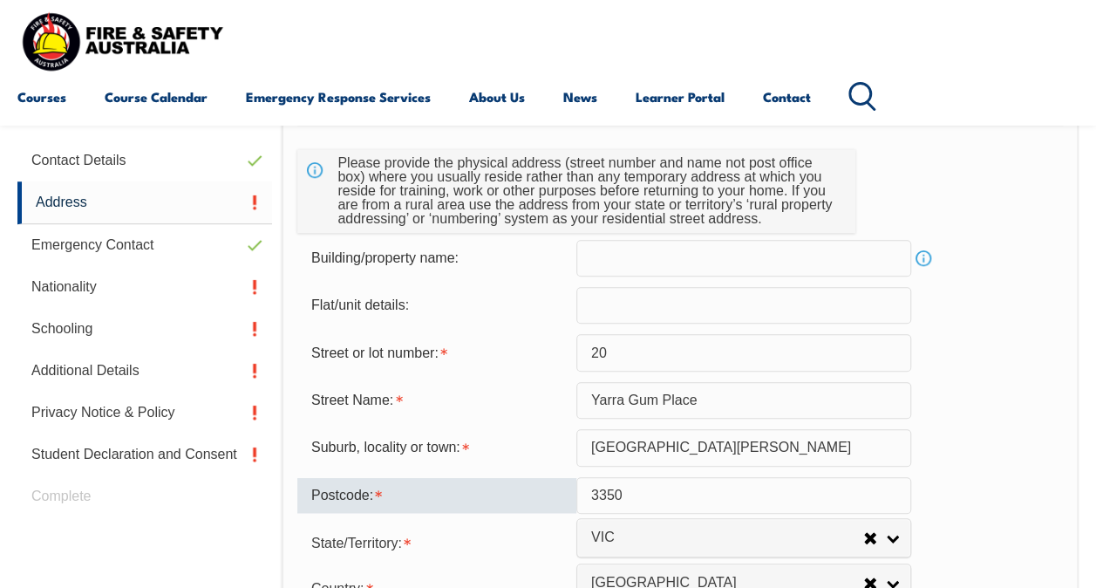
click at [652, 352] on input "20" at bounding box center [743, 352] width 335 height 37
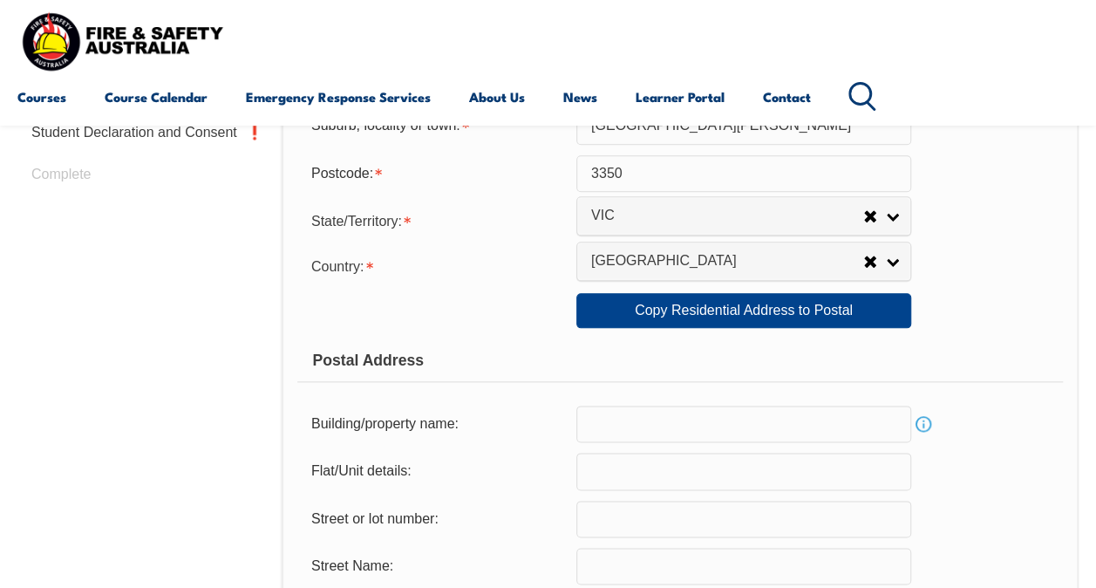
scroll to position [859, 0]
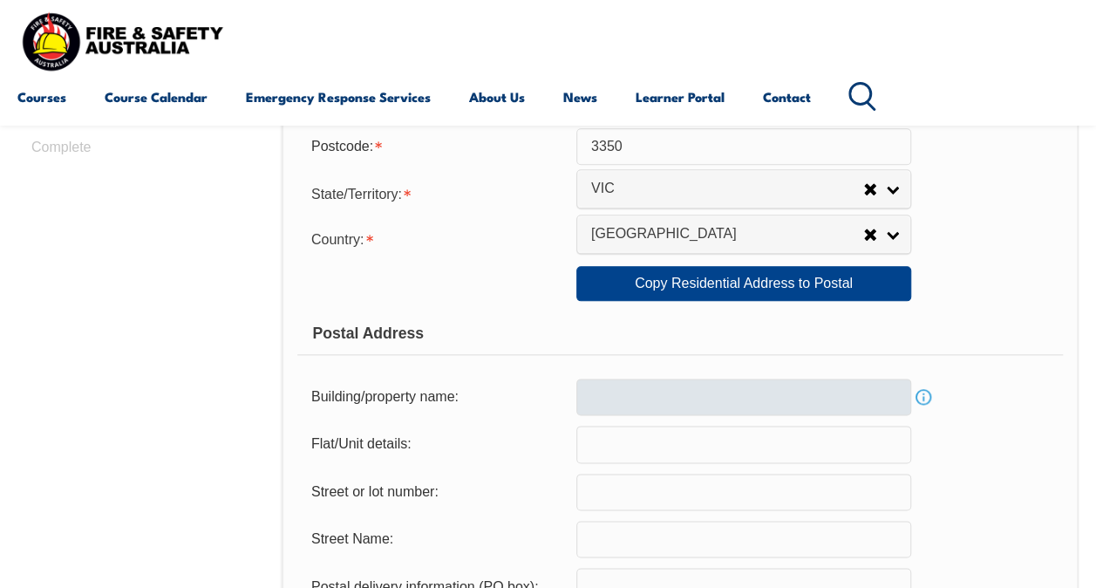
type input "25"
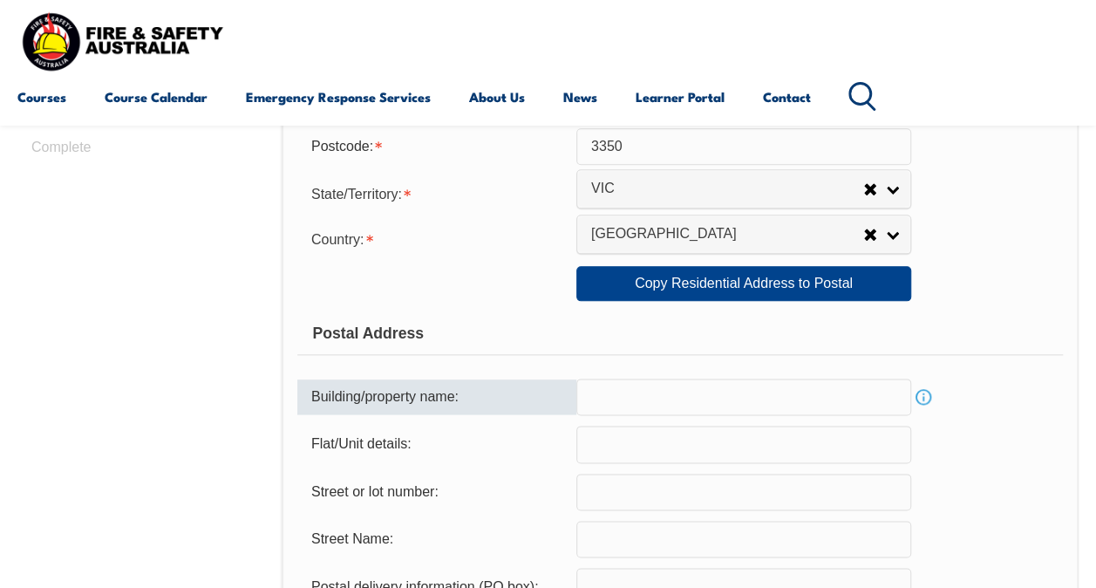
click at [632, 389] on input "text" at bounding box center [743, 396] width 335 height 37
type input "PO BOX 211"
drag, startPoint x: 705, startPoint y: 396, endPoint x: 573, endPoint y: 396, distance: 132.5
click at [573, 396] on div "Building/property name: PO BOX 211 Info" at bounding box center [679, 396] width 765 height 37
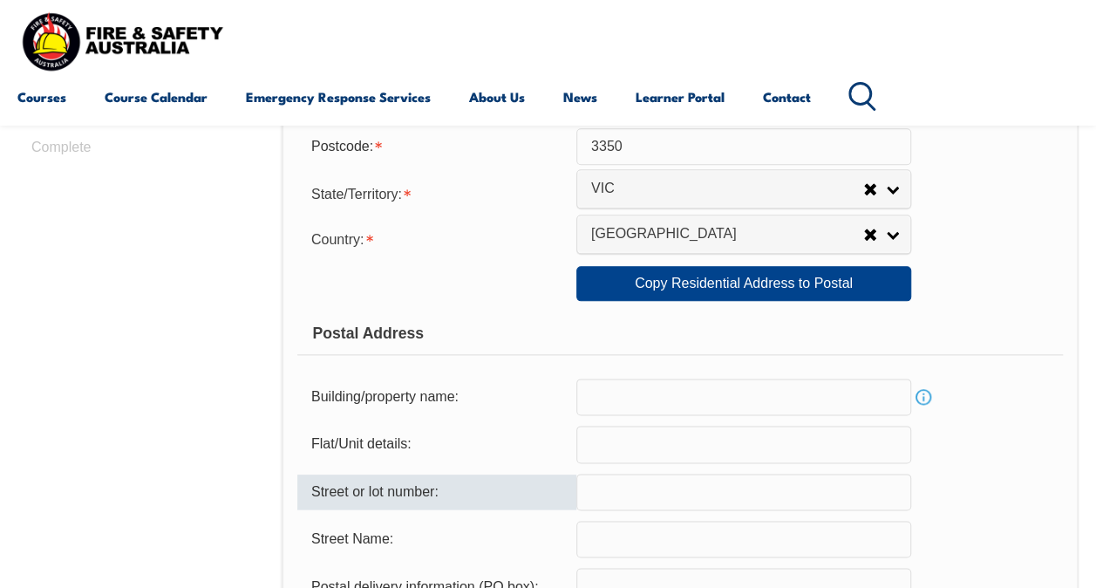
click at [593, 486] on input "text" at bounding box center [743, 491] width 335 height 37
paste input "PO BOX 211"
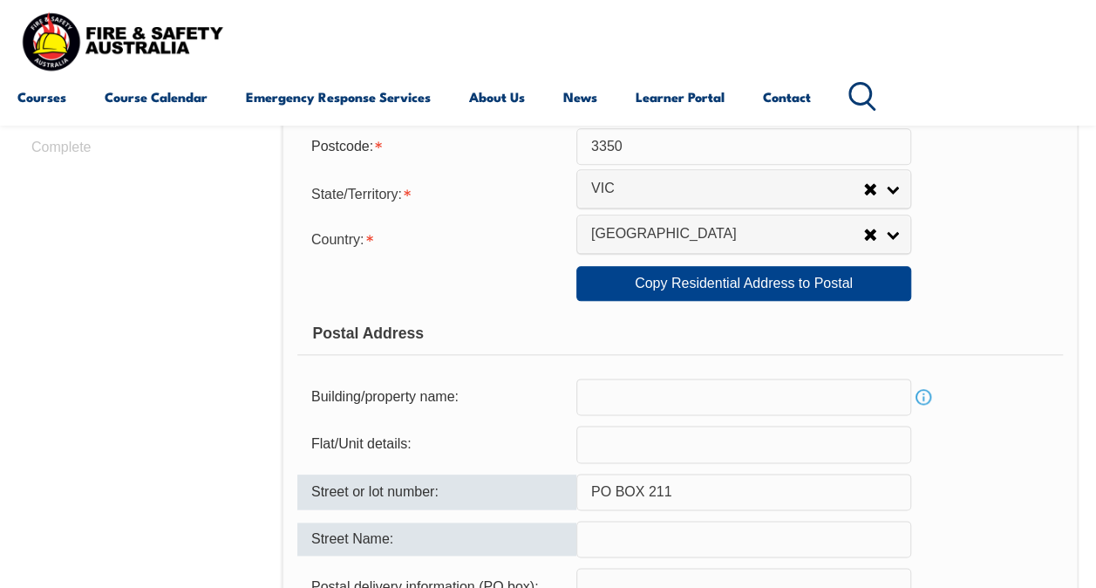
scroll to position [1033, 0]
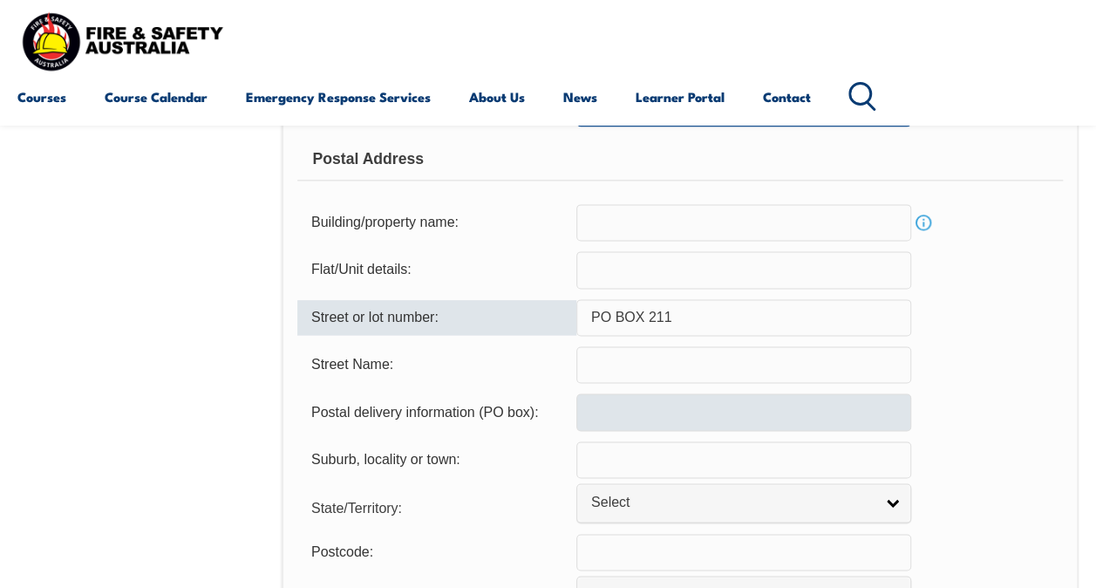
type input "PO BOX 211"
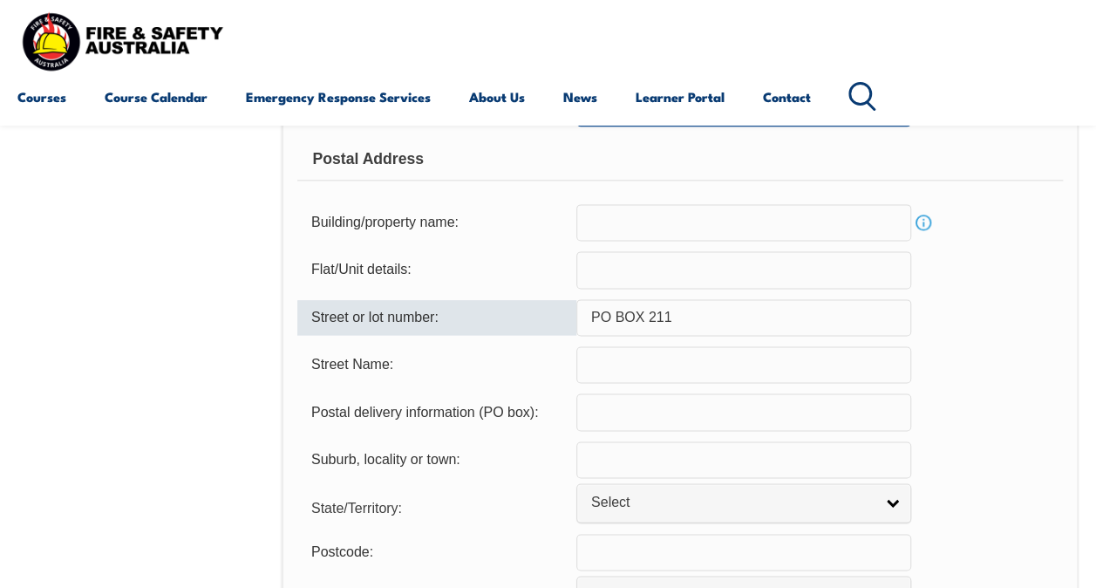
click at [632, 413] on input "text" at bounding box center [743, 411] width 335 height 37
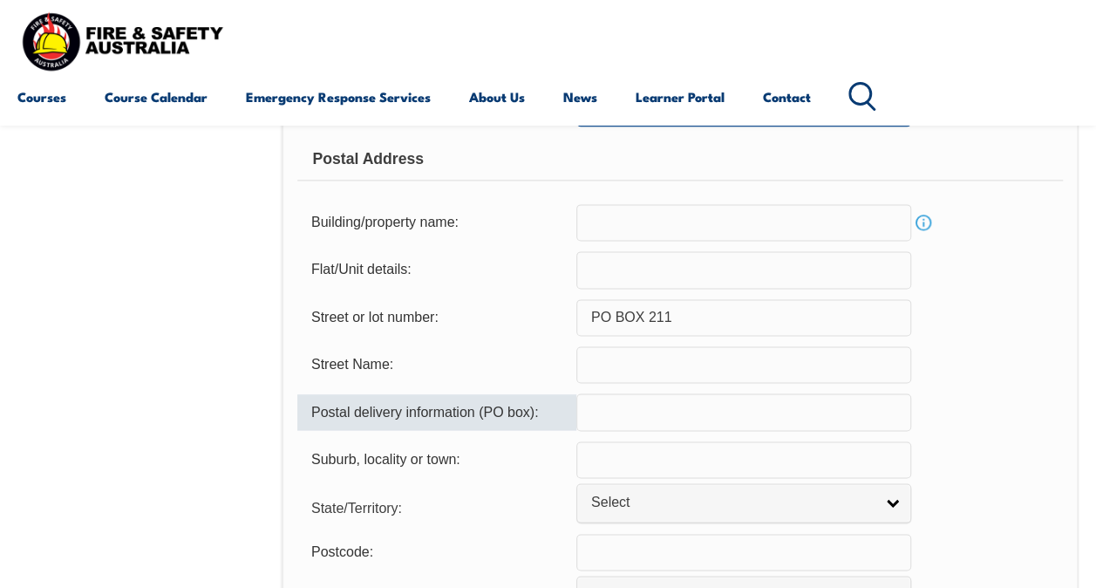
paste input "PO BOX 211"
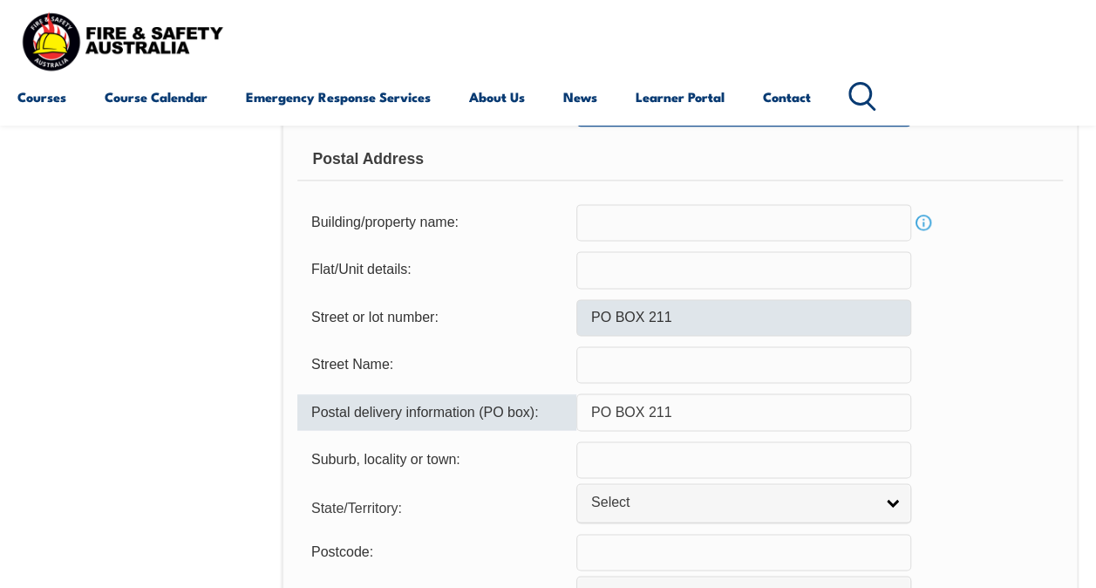
type input "PO BOX 211"
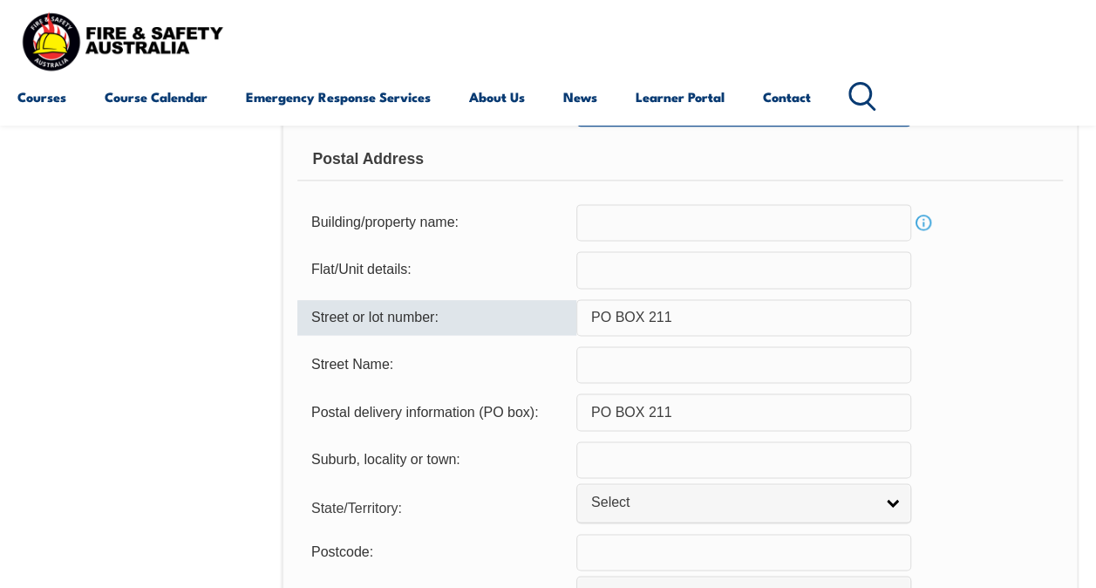
drag, startPoint x: 694, startPoint y: 317, endPoint x: 529, endPoint y: 302, distance: 165.5
click at [529, 302] on div "Street or lot number: PO BOX 211" at bounding box center [679, 317] width 765 height 37
click at [649, 460] on input "text" at bounding box center [743, 459] width 335 height 37
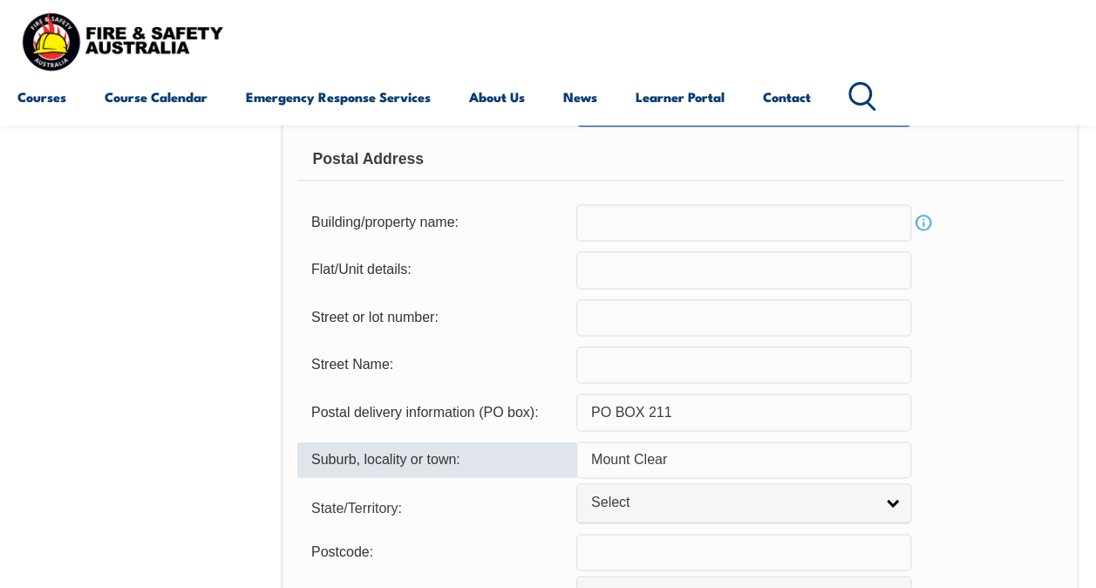
type input "Mount Clear"
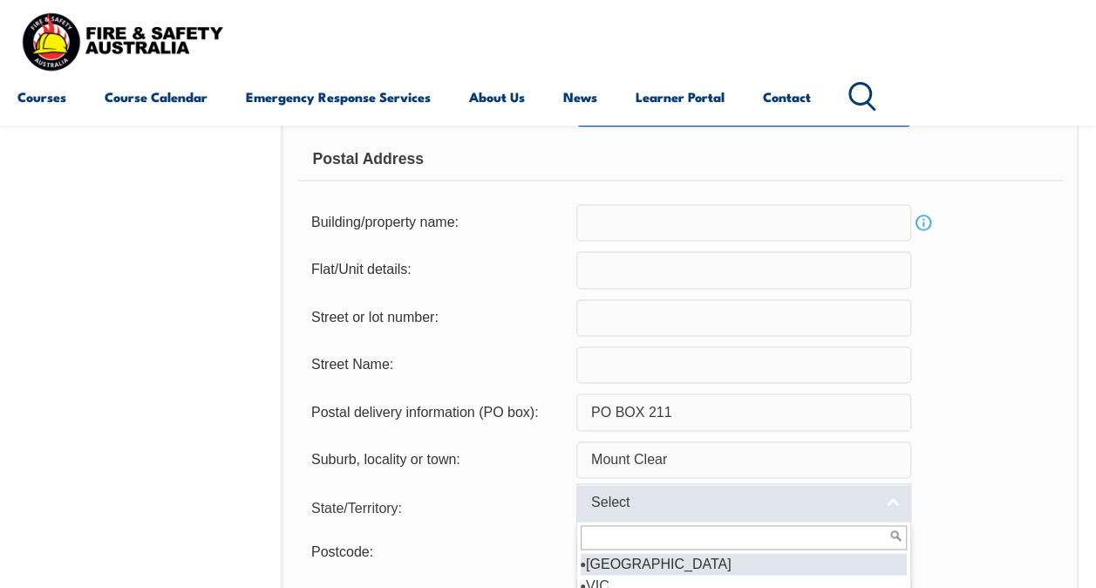
click at [652, 493] on span "Select" at bounding box center [732, 502] width 282 height 18
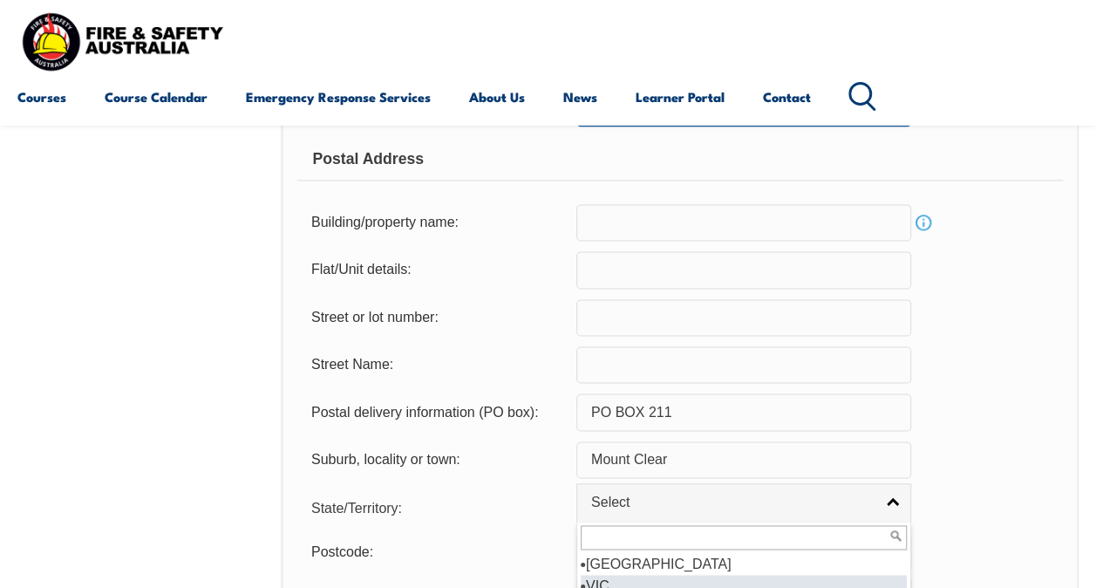
scroll to position [9, 0]
click at [640, 572] on li "VIC" at bounding box center [744, 577] width 326 height 22
select select "VIC"
click at [651, 554] on input "text" at bounding box center [743, 552] width 335 height 37
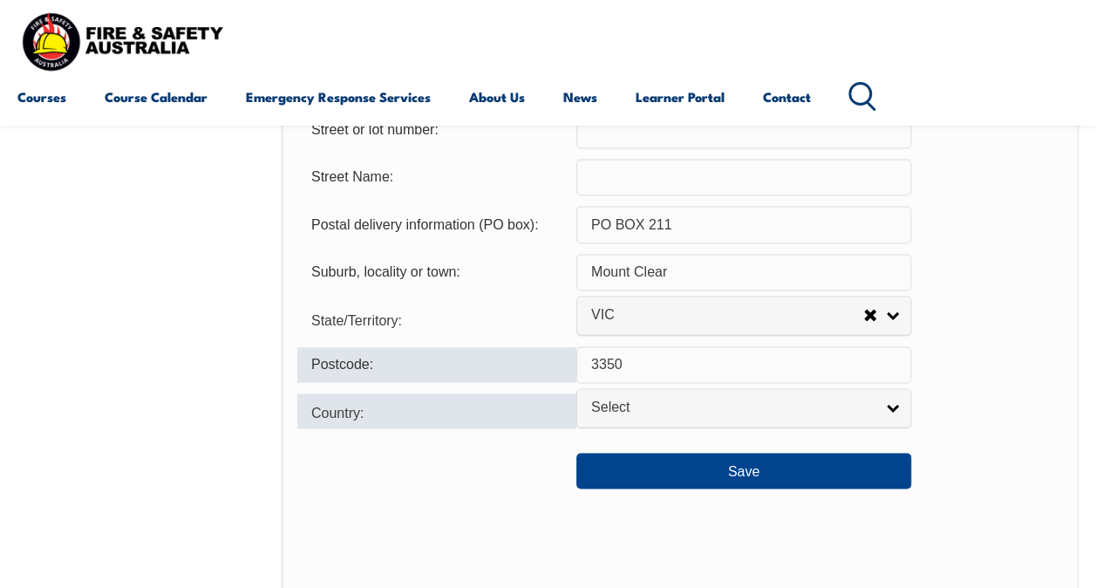
scroll to position [1295, 0]
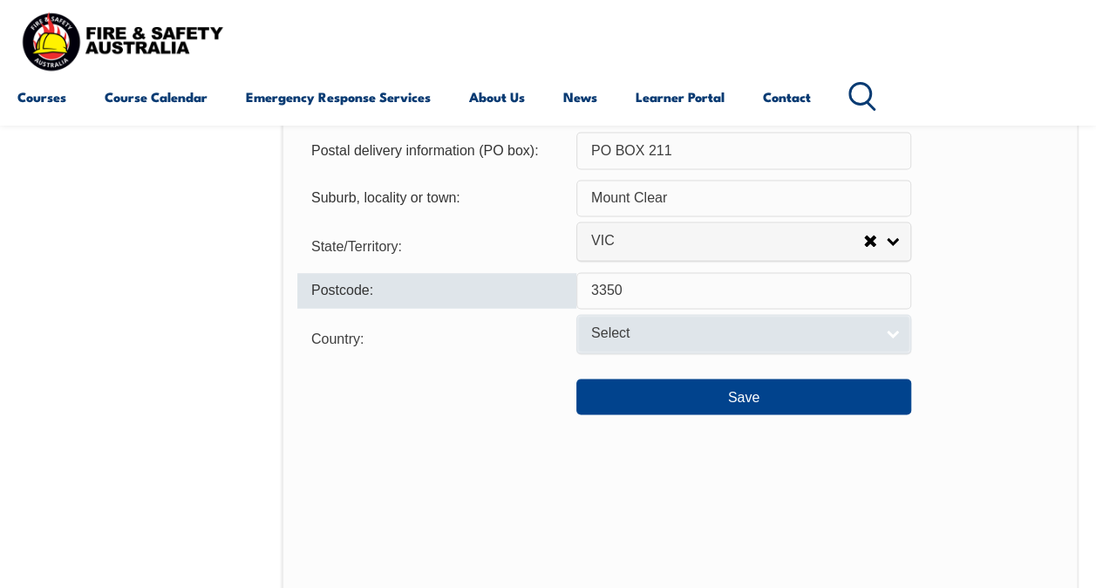
type input "3350"
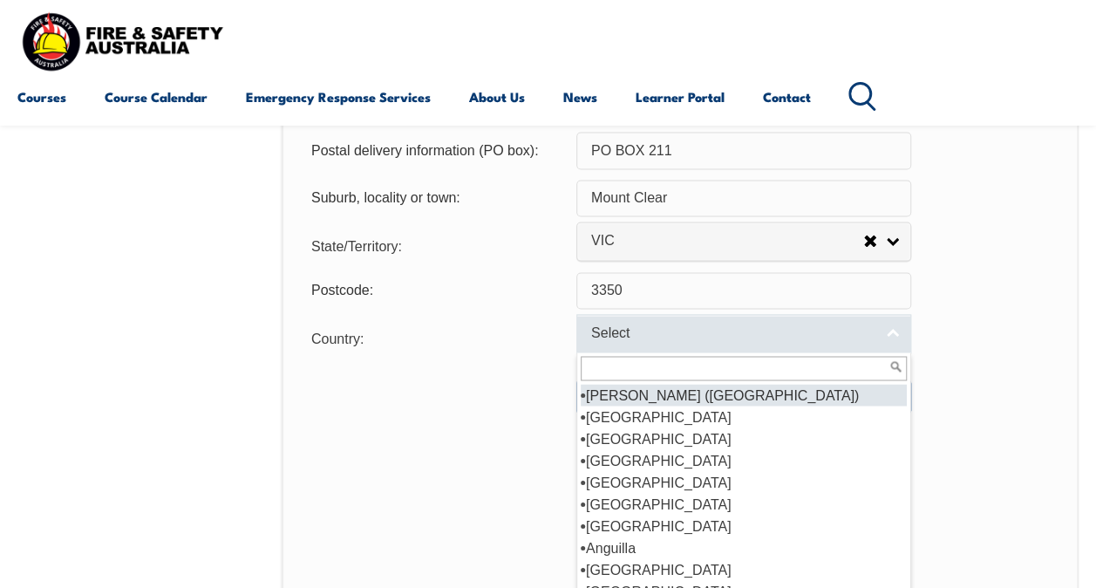
click at [663, 324] on span "Select" at bounding box center [732, 333] width 282 height 18
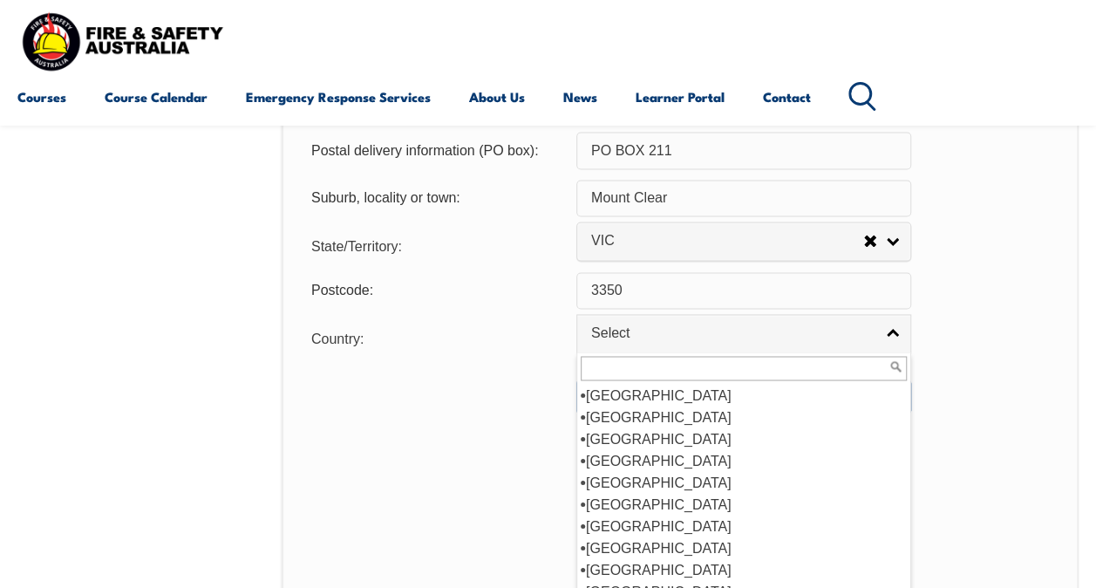
scroll to position [262, 0]
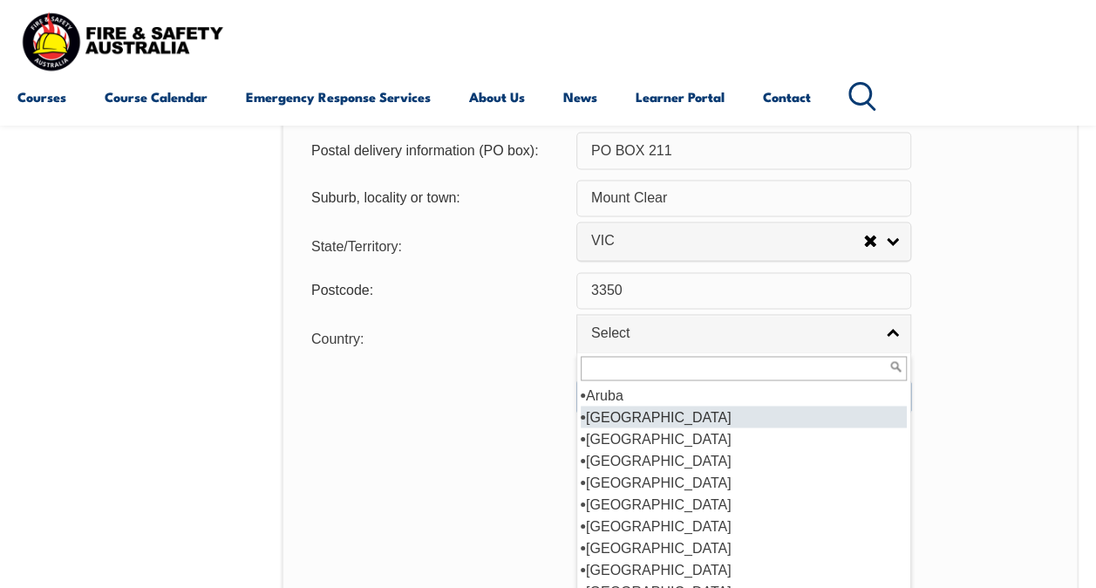
click at [644, 418] on li "[GEOGRAPHIC_DATA]" at bounding box center [744, 416] width 326 height 22
select select "1101"
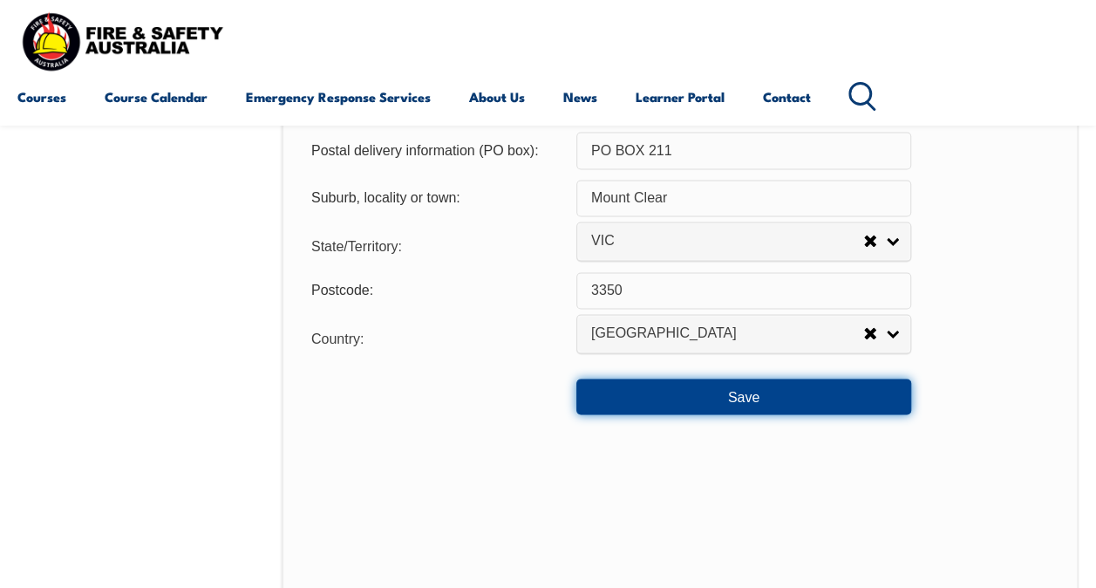
click at [747, 384] on button "Save" at bounding box center [743, 395] width 335 height 35
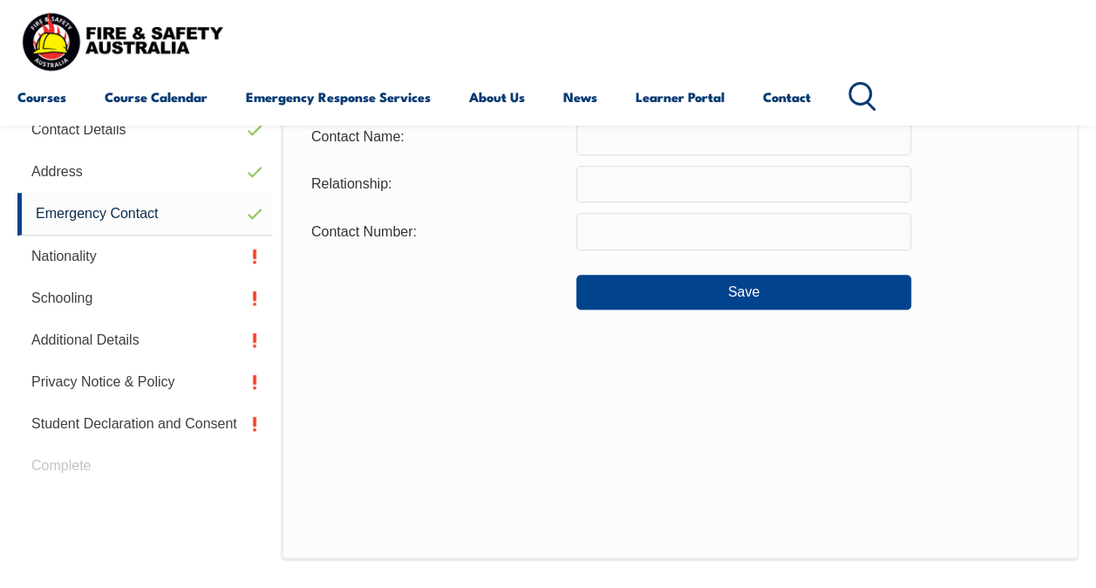
scroll to position [423, 0]
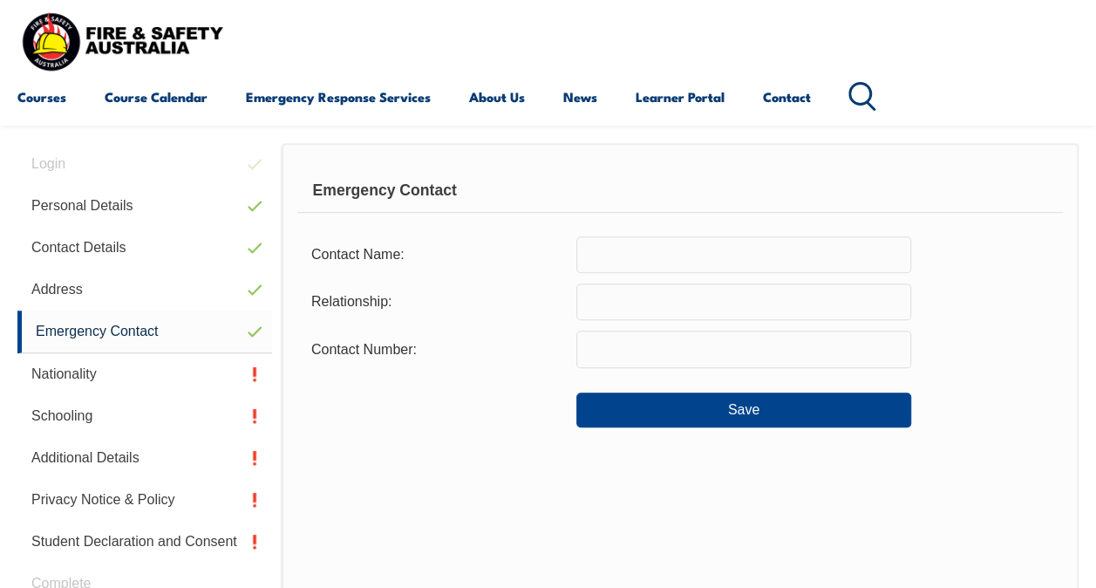
click at [647, 248] on input "text" at bounding box center [743, 254] width 335 height 37
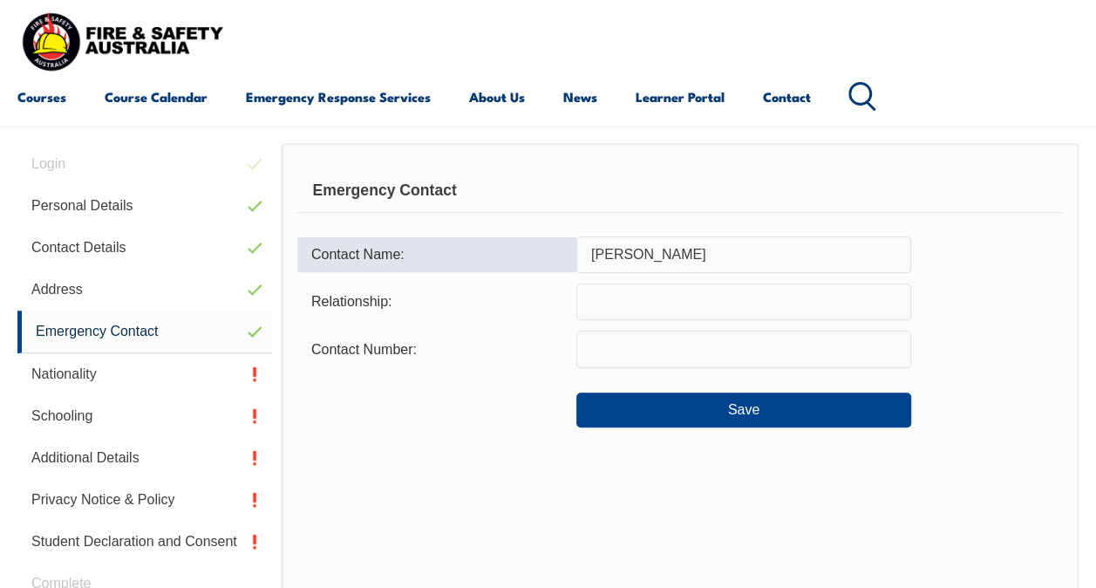
click at [641, 245] on input "[PERSON_NAME]" at bounding box center [743, 254] width 335 height 37
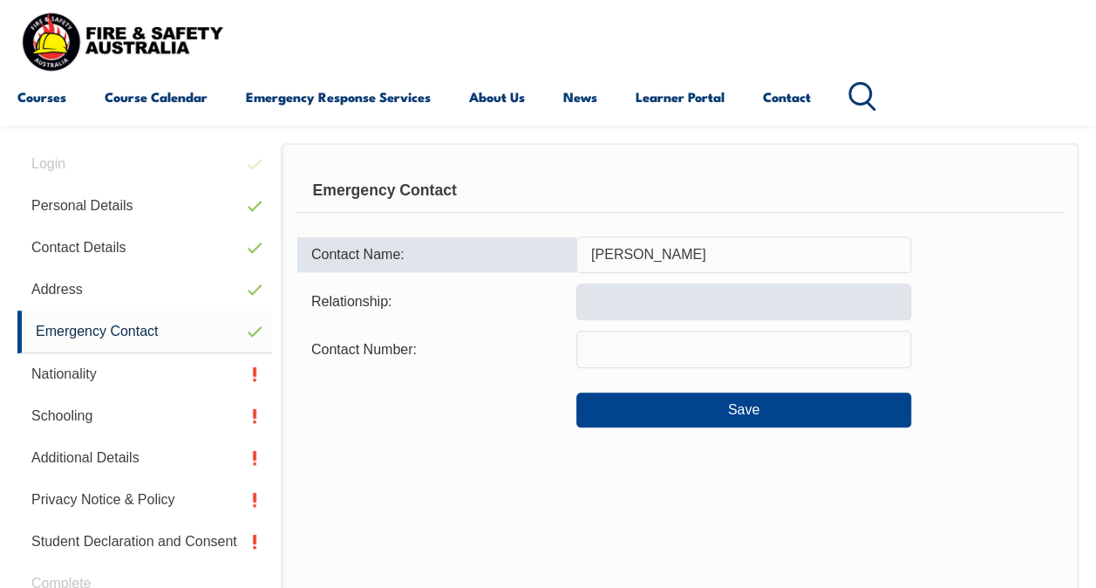
type input "[PERSON_NAME]"
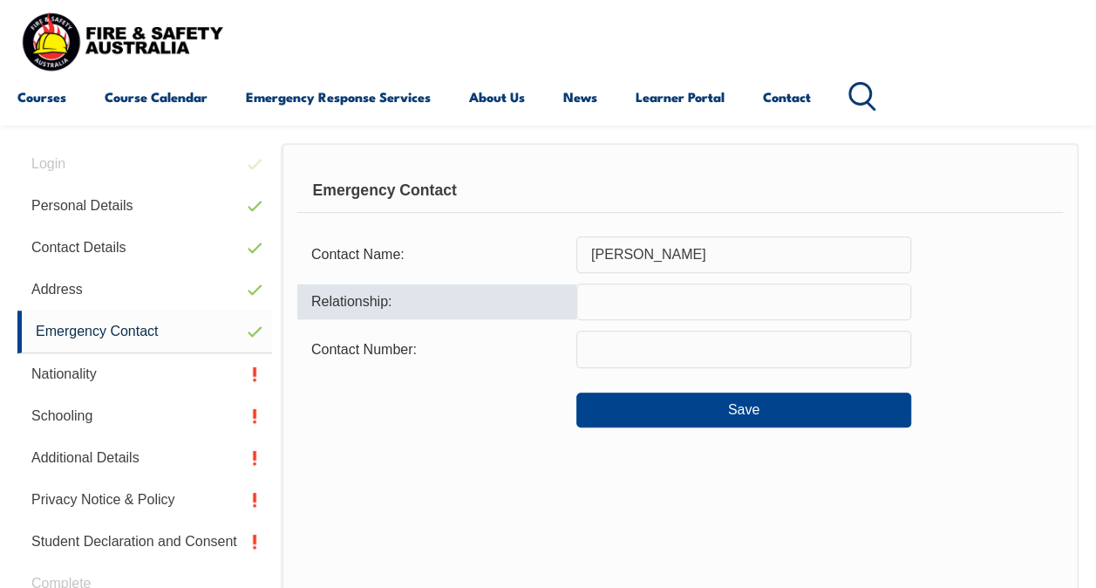
click at [635, 310] on input "text" at bounding box center [743, 301] width 335 height 37
click at [911, 350] on div at bounding box center [911, 350] width 0 height 0
type input "Mother"
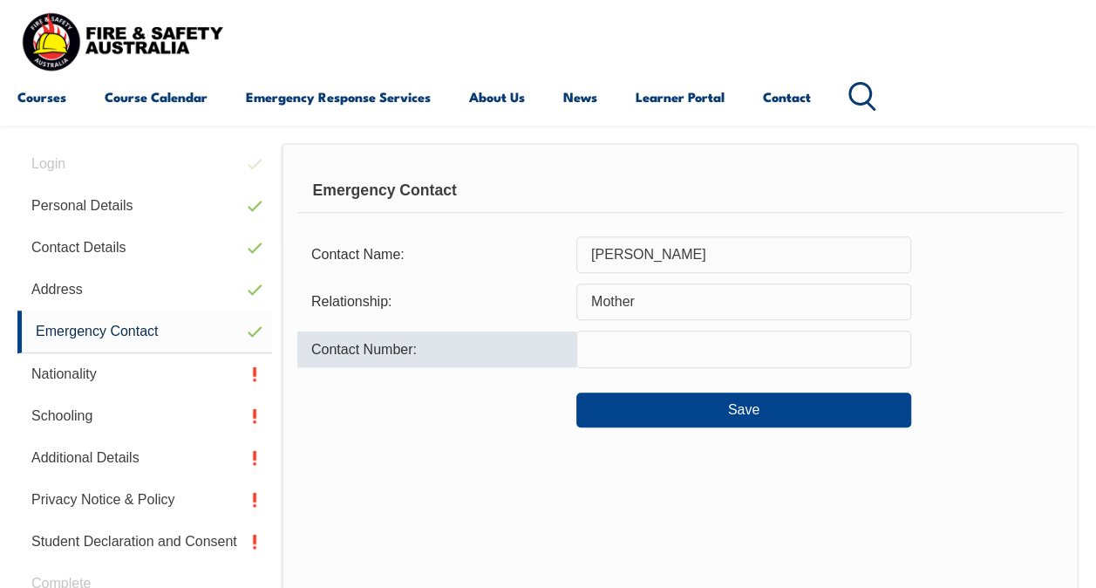
click at [772, 343] on input "text" at bounding box center [743, 348] width 335 height 37
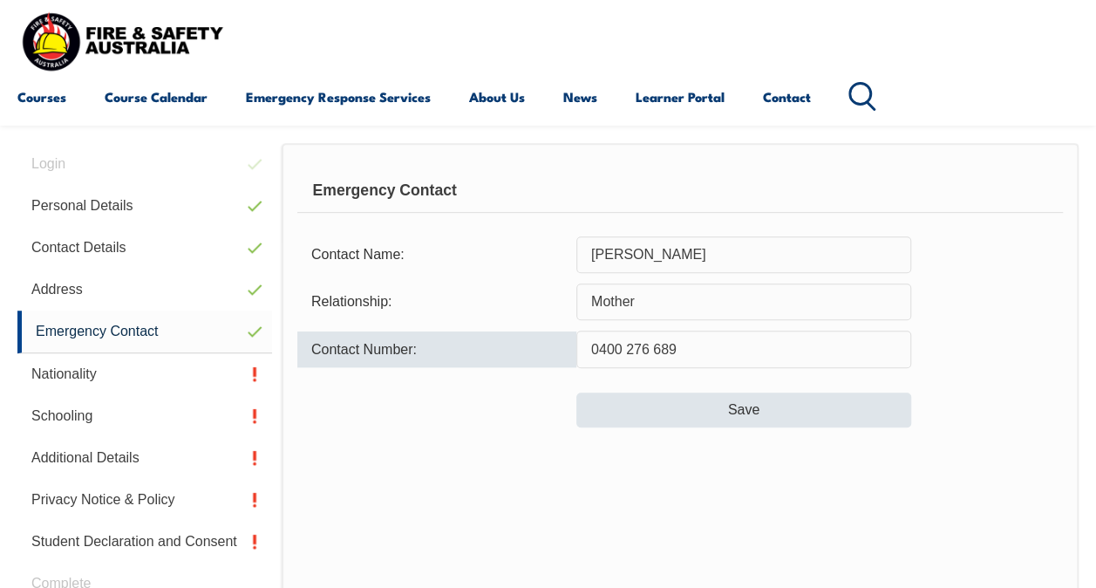
type input "0400 276 689"
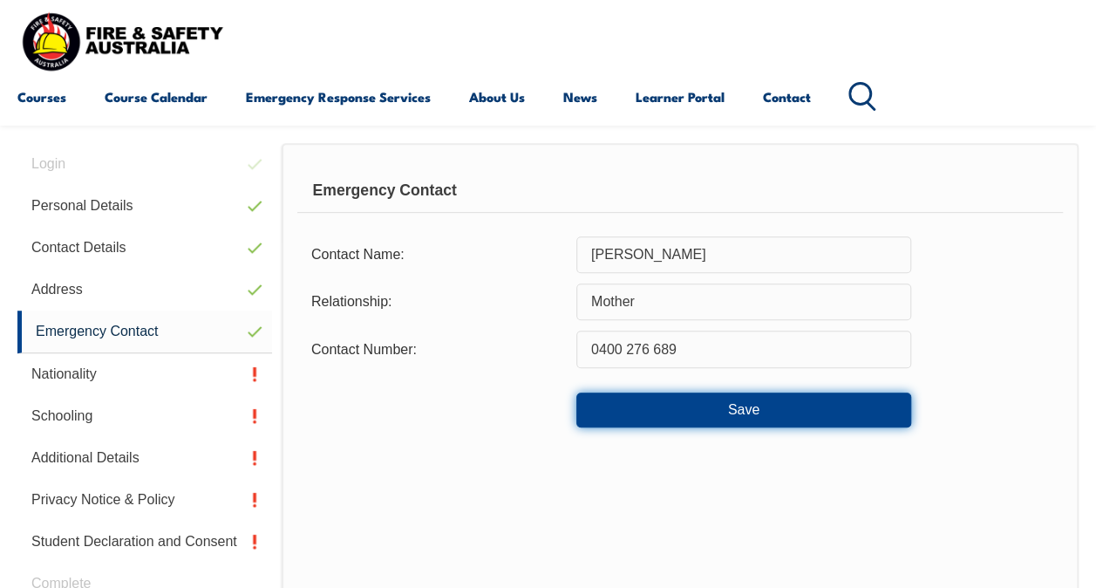
click at [720, 418] on button "Save" at bounding box center [743, 409] width 335 height 35
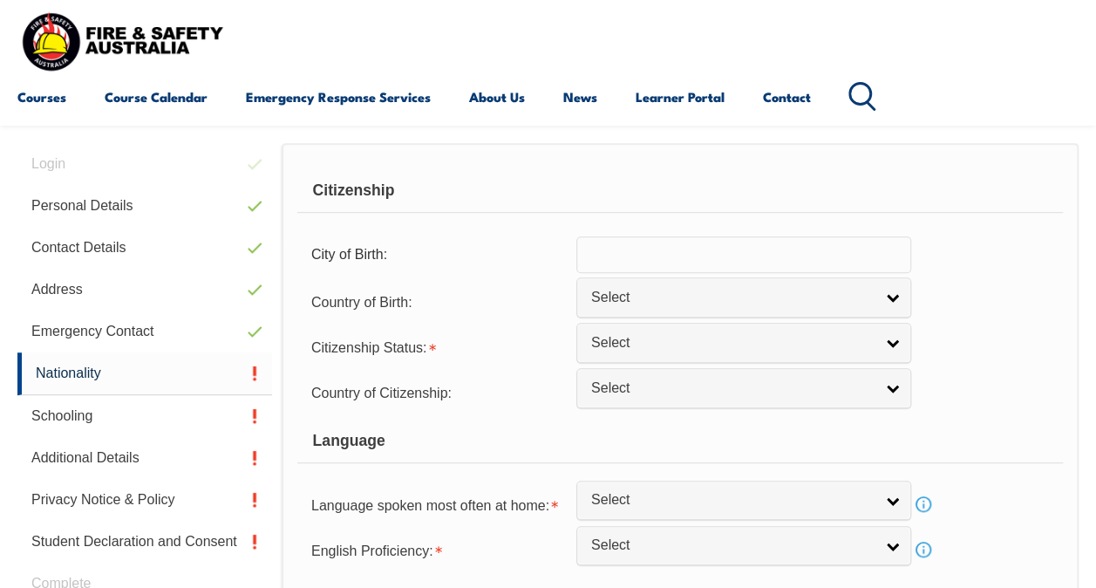
click at [682, 256] on input "text" at bounding box center [743, 254] width 335 height 37
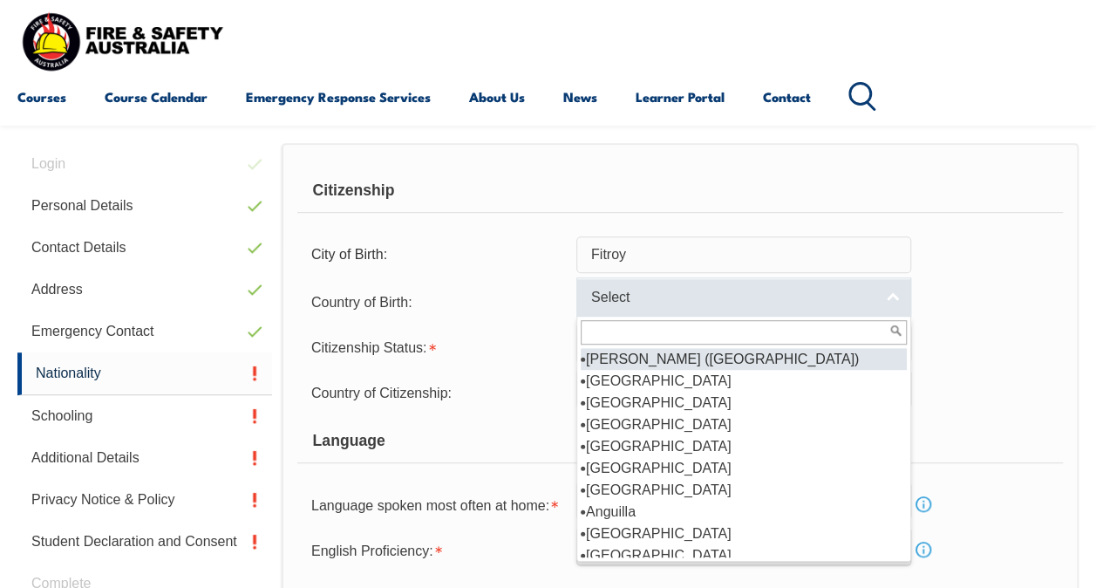
click at [666, 305] on link "Select" at bounding box center [743, 296] width 335 height 39
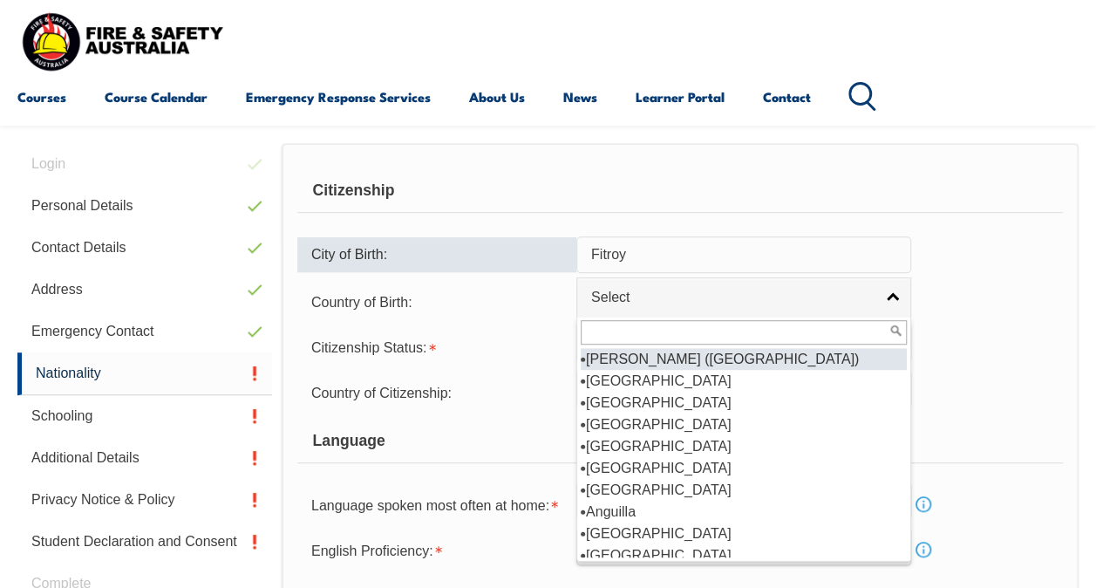
click at [663, 263] on input "Fitroy" at bounding box center [743, 254] width 335 height 37
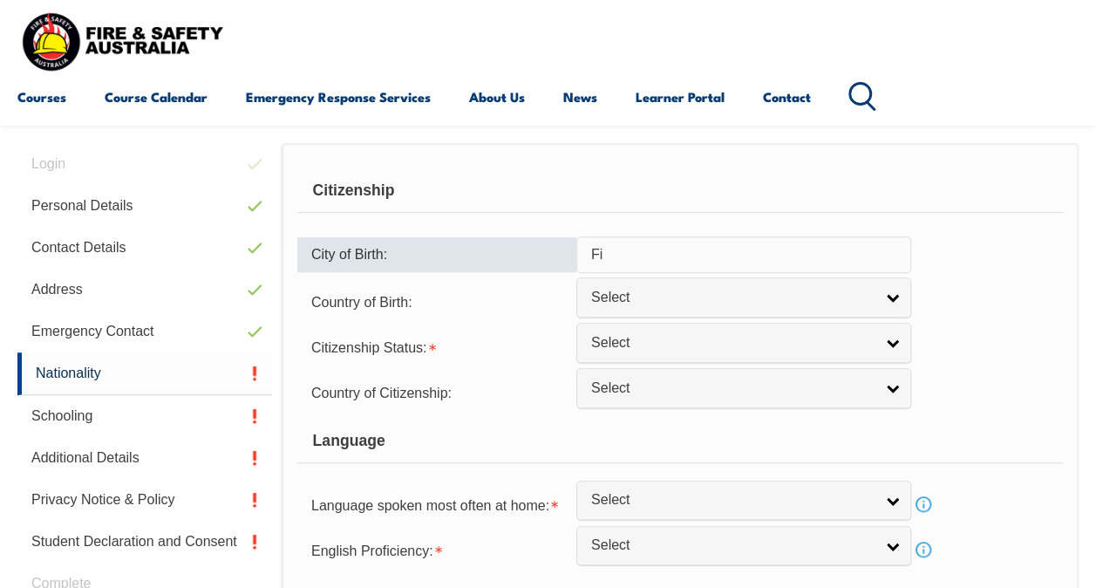
type input "F"
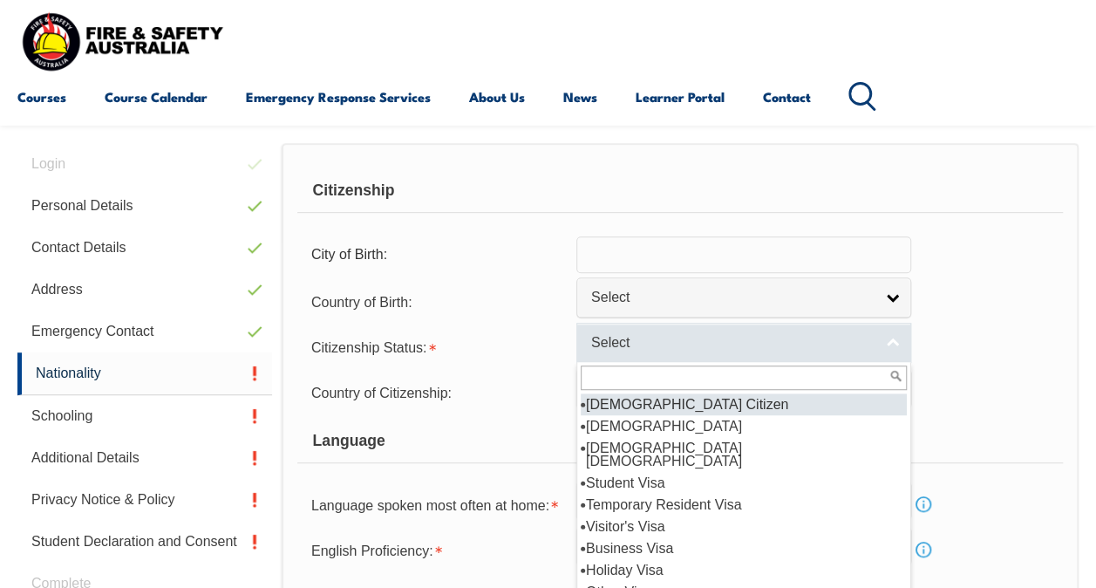
click at [683, 338] on span "Select" at bounding box center [732, 343] width 282 height 18
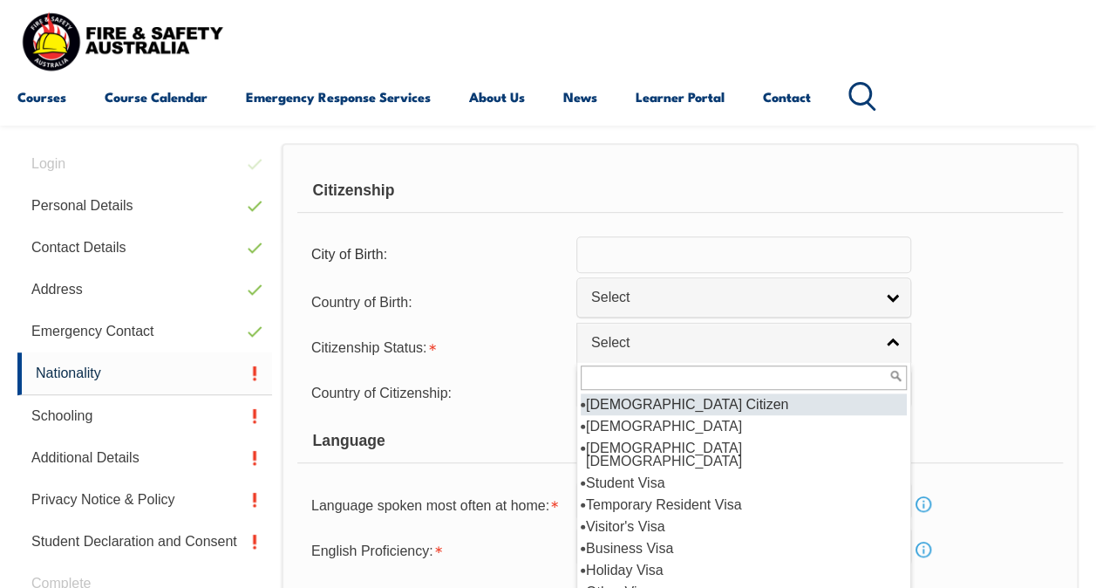
click at [673, 395] on li "[DEMOGRAPHIC_DATA] Citizen" at bounding box center [744, 404] width 326 height 22
select select "1"
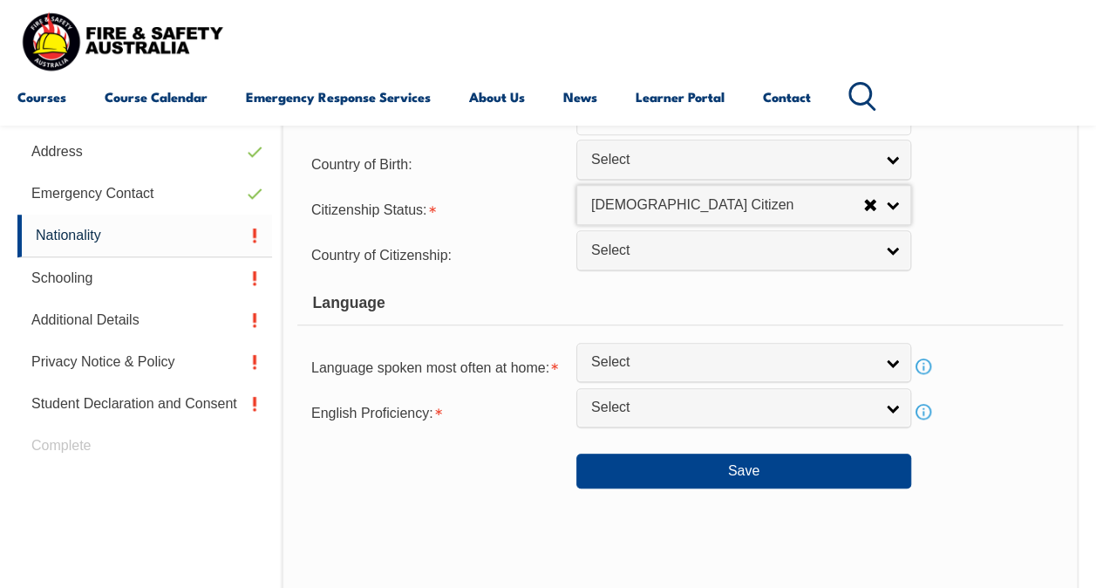
scroll to position [597, 0]
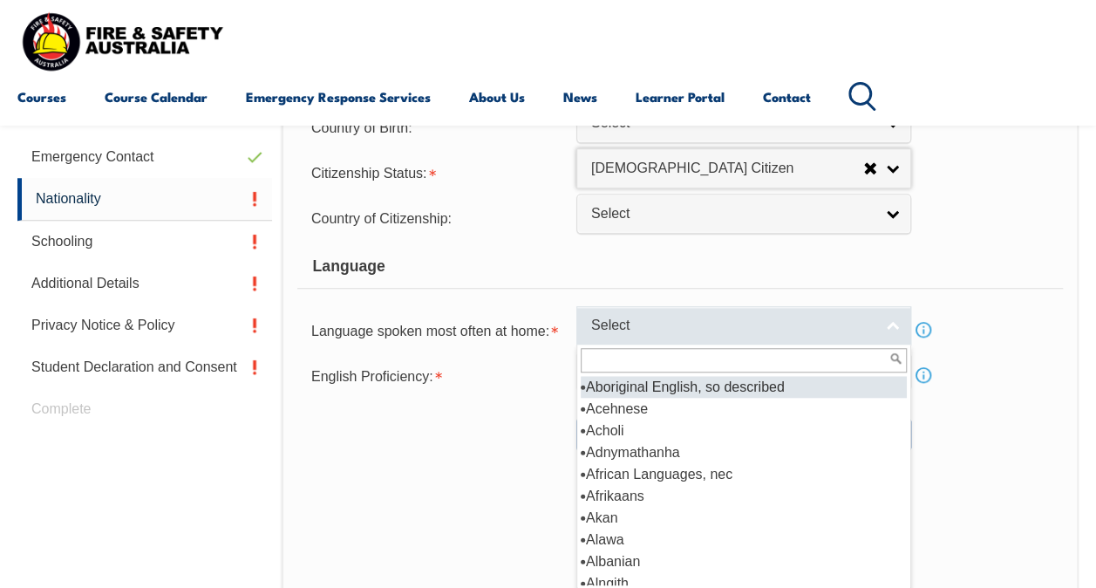
click at [673, 337] on link "Select" at bounding box center [743, 325] width 335 height 39
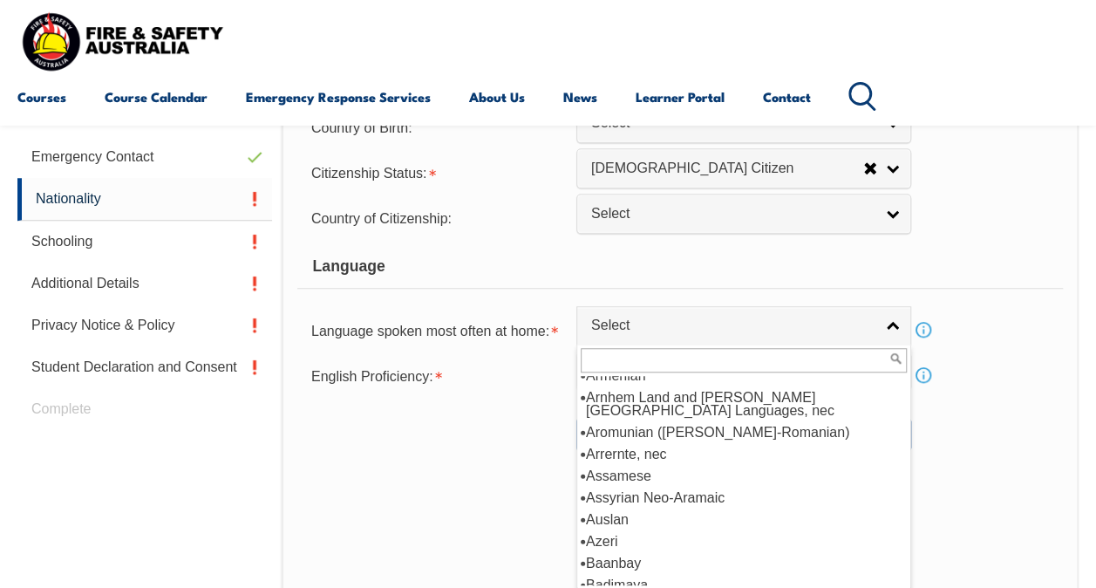
scroll to position [0, 0]
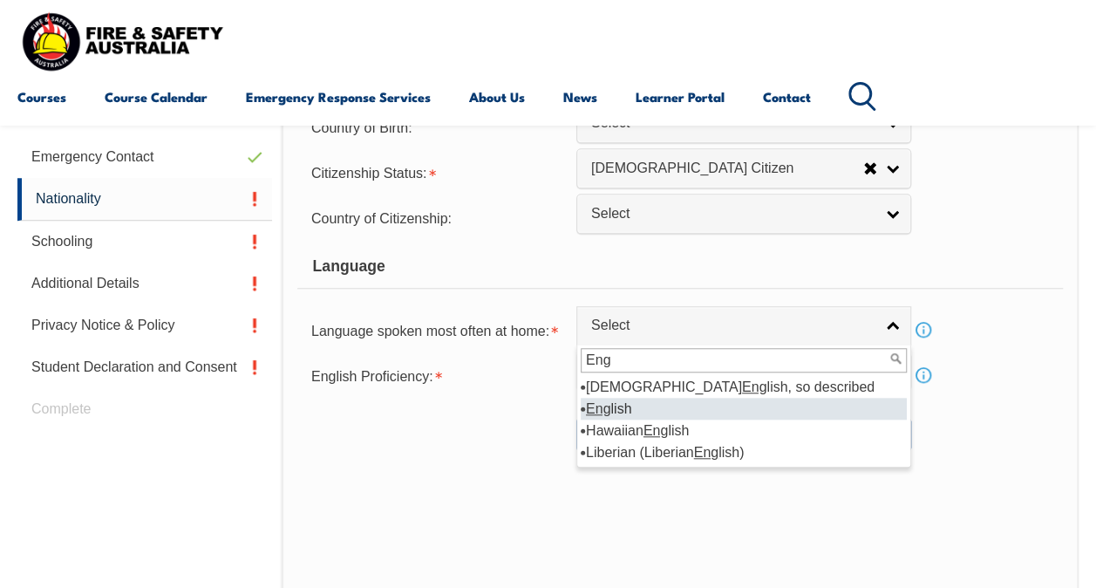
type input "Eng"
click at [663, 401] on li "Eng lish" at bounding box center [744, 409] width 326 height 22
select select "1201"
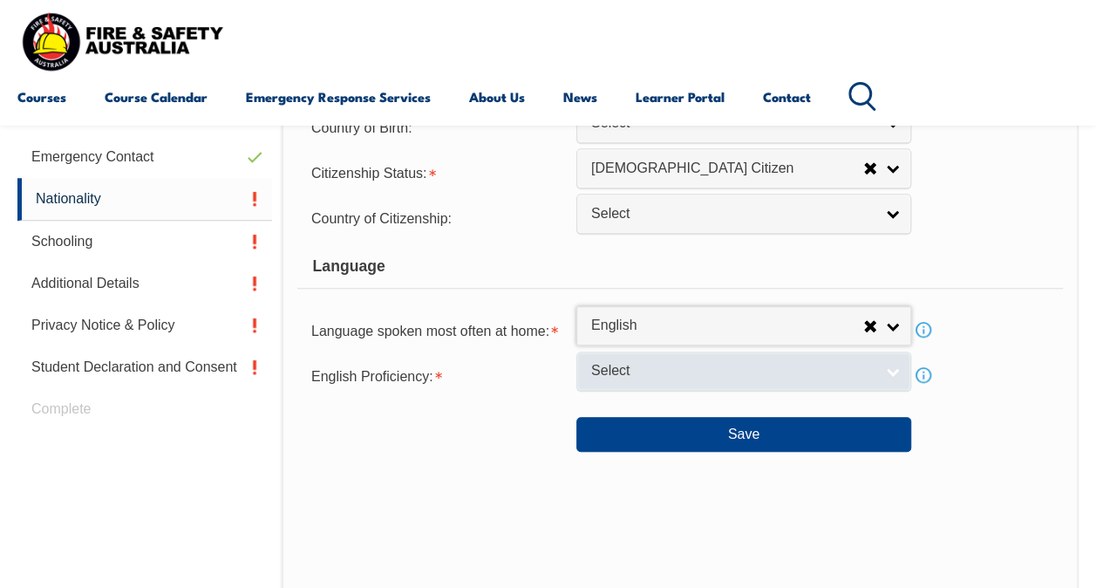
click at [654, 353] on link "Select" at bounding box center [743, 370] width 335 height 39
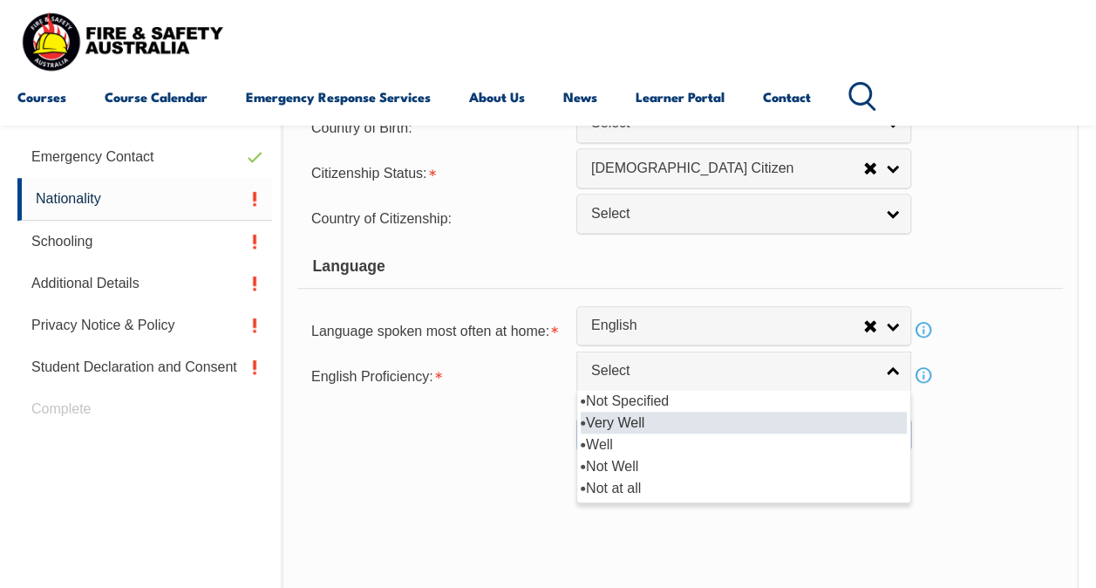
click at [636, 422] on li "Very Well" at bounding box center [744, 422] width 326 height 22
select select "1"
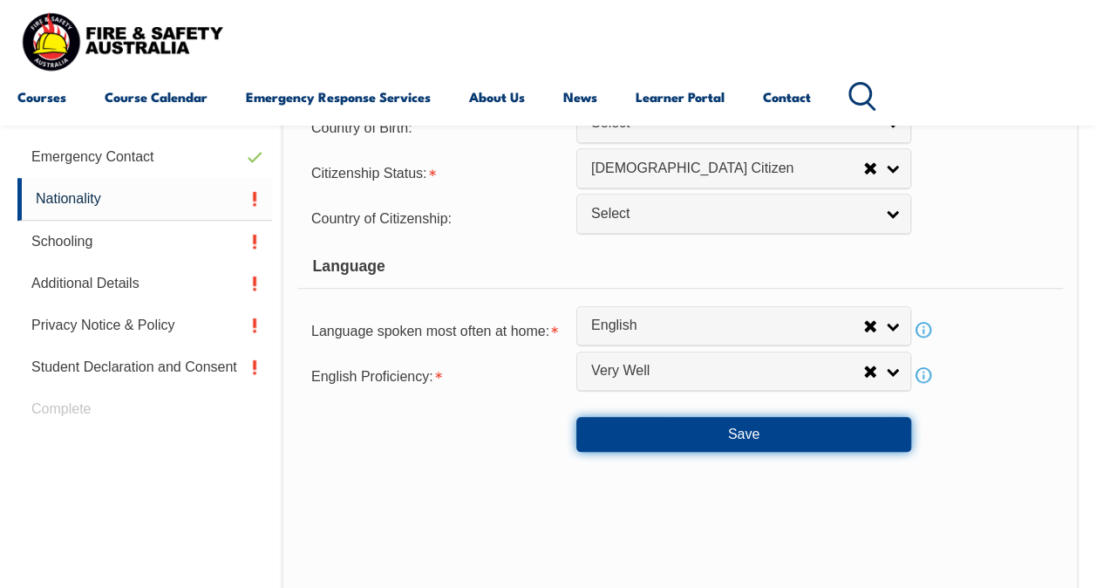
click at [770, 425] on button "Save" at bounding box center [743, 434] width 335 height 35
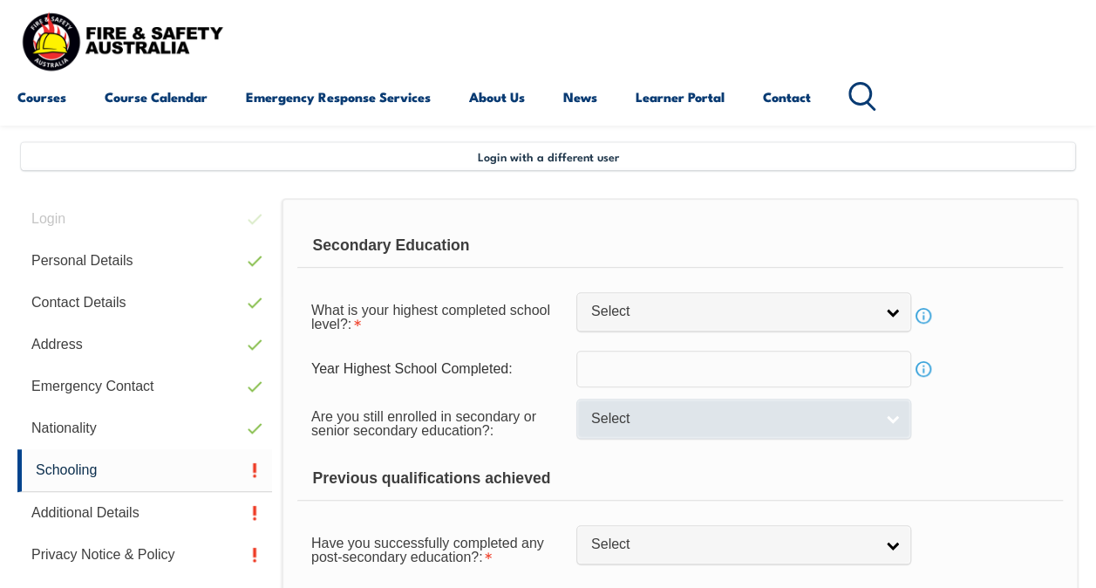
scroll to position [422, 0]
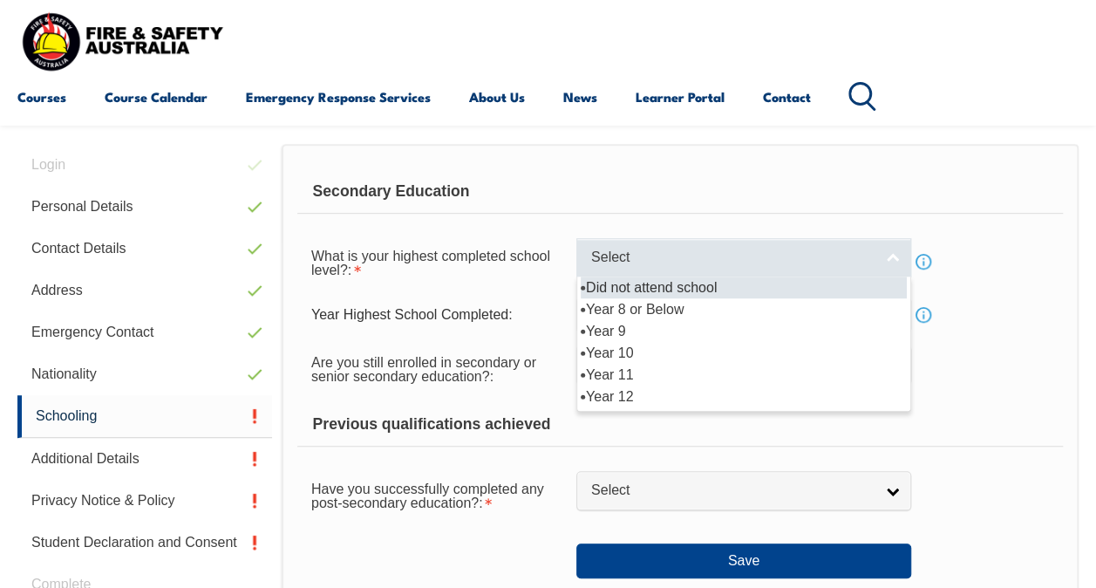
click at [814, 260] on span "Select" at bounding box center [732, 257] width 282 height 18
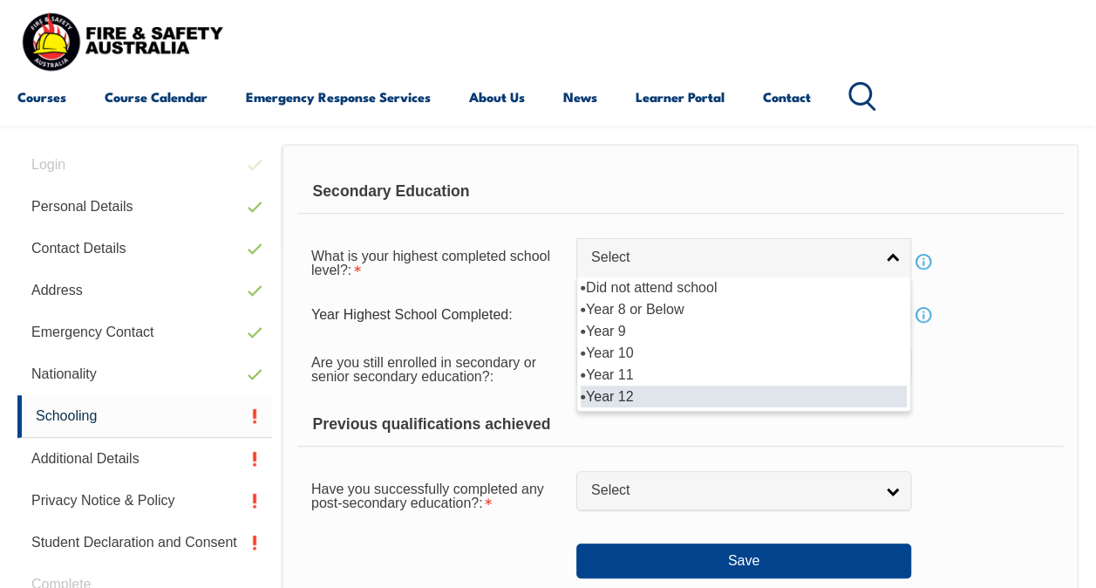
click at [622, 387] on li "Year 12" at bounding box center [744, 396] width 326 height 22
select select "12"
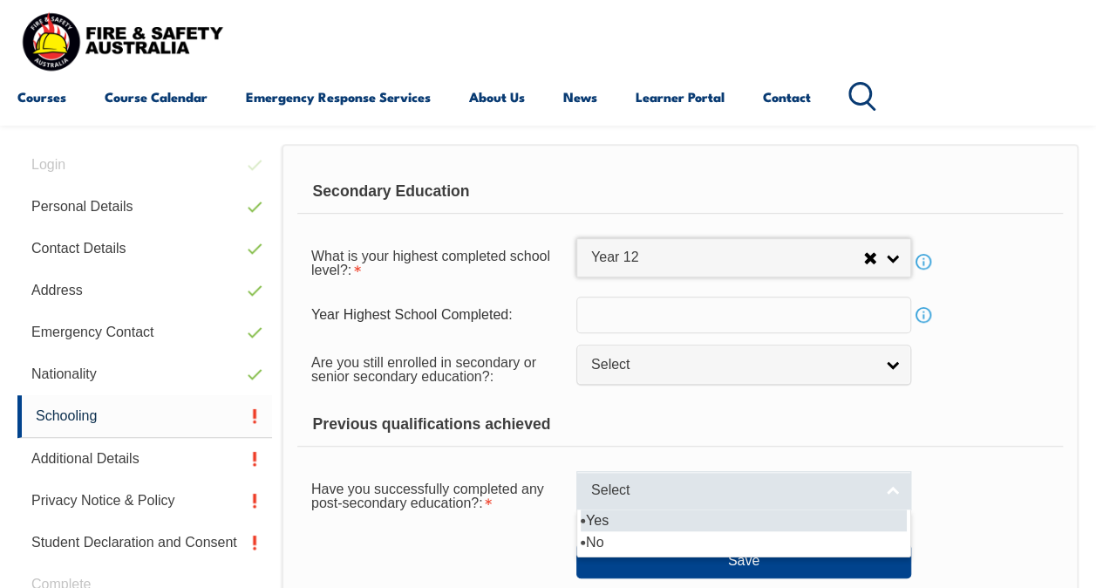
click at [779, 488] on span "Select" at bounding box center [732, 490] width 282 height 18
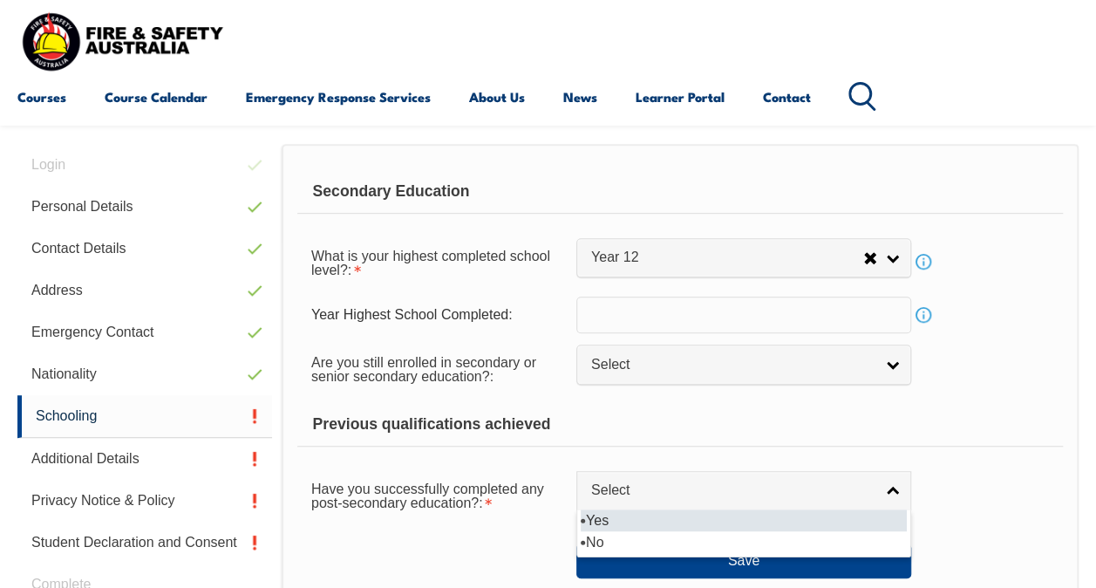
click at [748, 516] on li "Yes" at bounding box center [744, 520] width 326 height 22
select select "true"
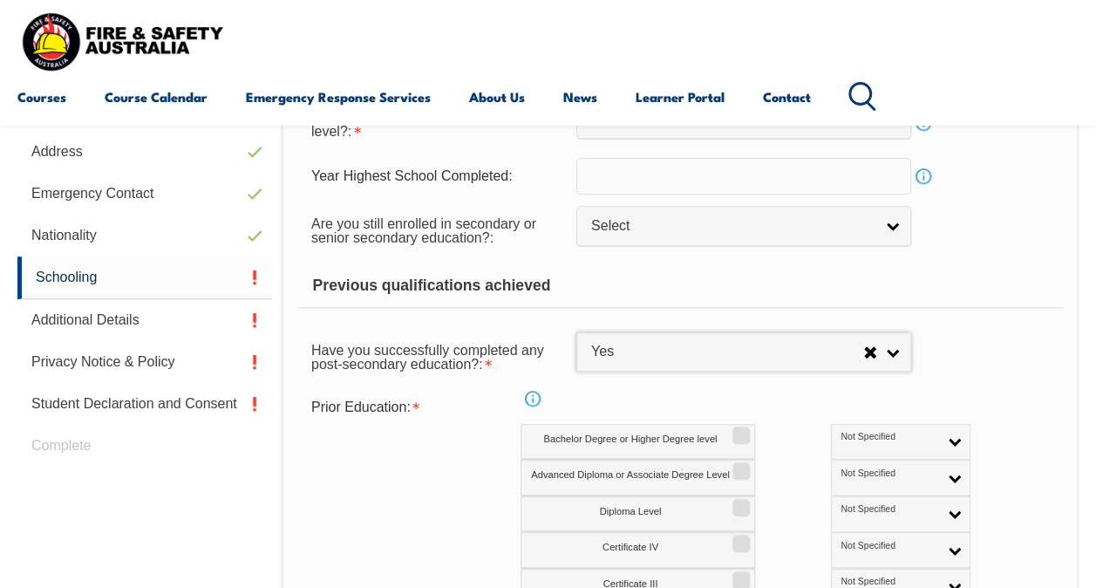
scroll to position [683, 0]
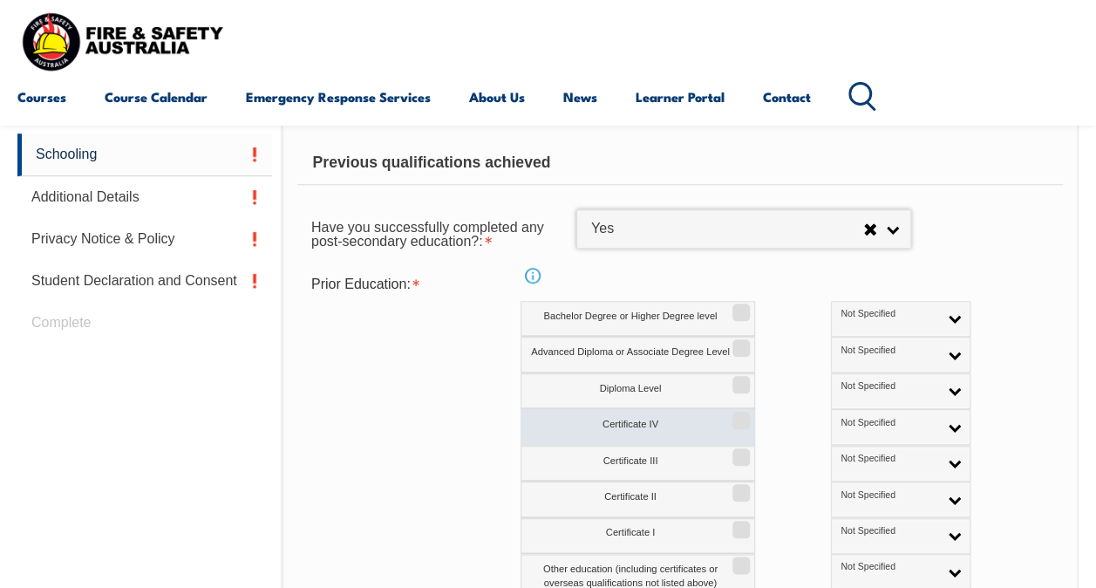
click at [720, 425] on label "Certificate IV" at bounding box center [637, 427] width 235 height 36
click at [733, 415] on input "Certificate IV" at bounding box center [738, 414] width 10 height 2
checkbox input "true"
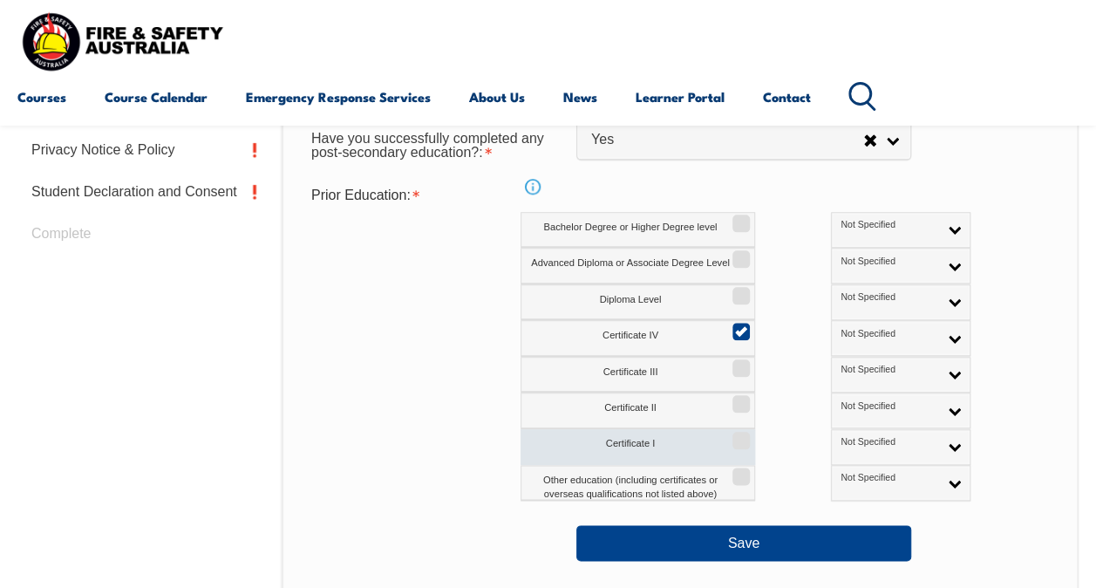
scroll to position [945, 0]
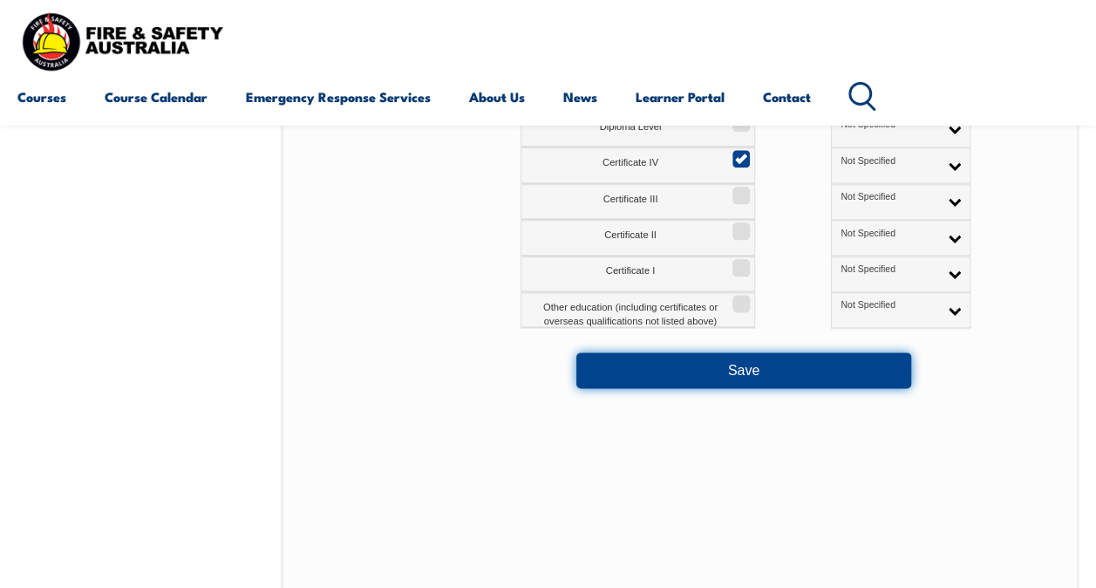
click at [731, 366] on button "Save" at bounding box center [743, 369] width 335 height 35
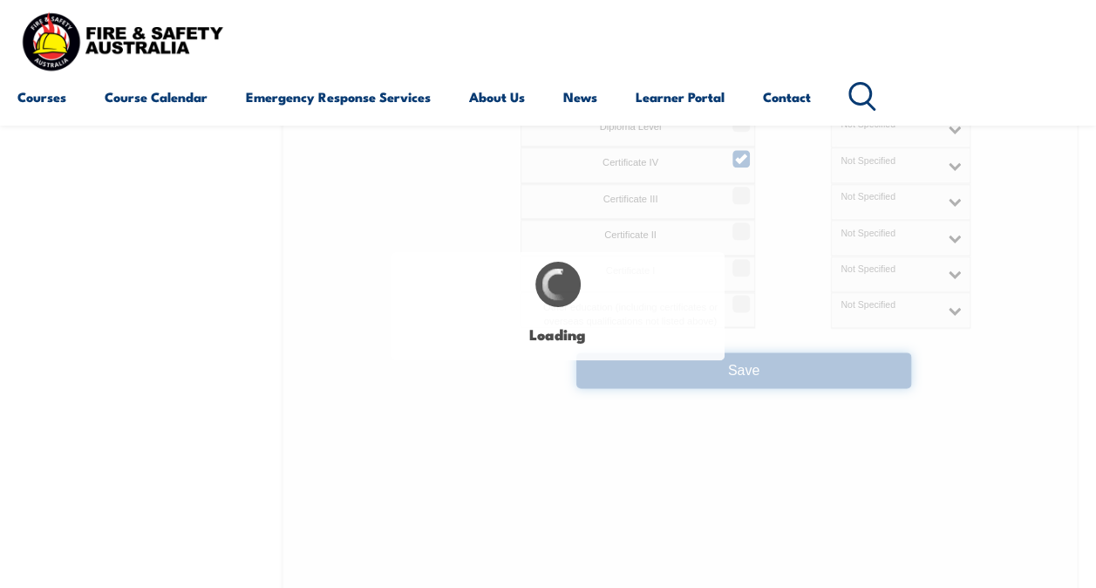
select select "true"
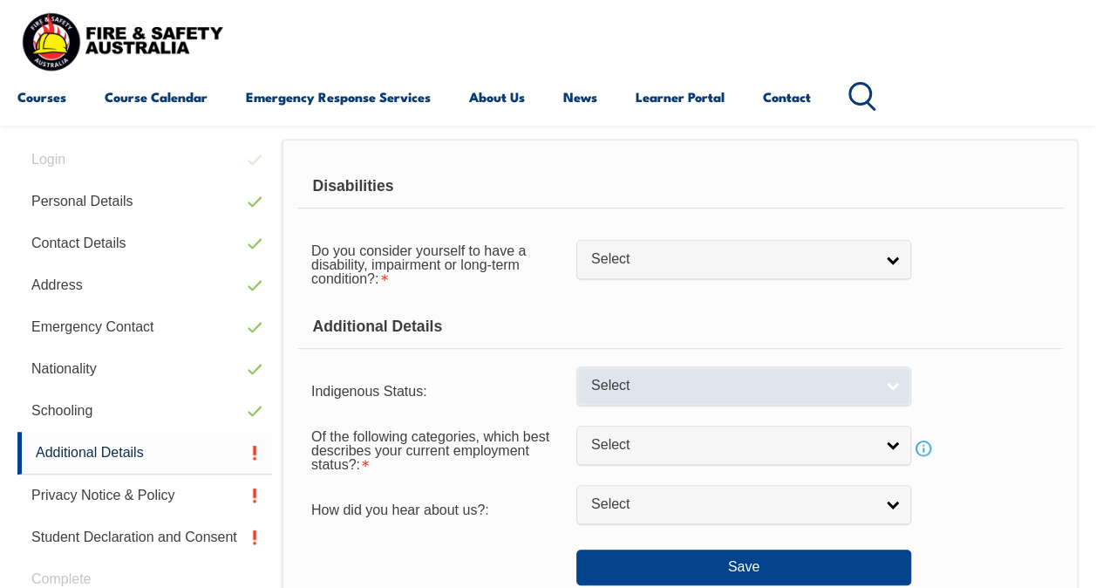
scroll to position [423, 0]
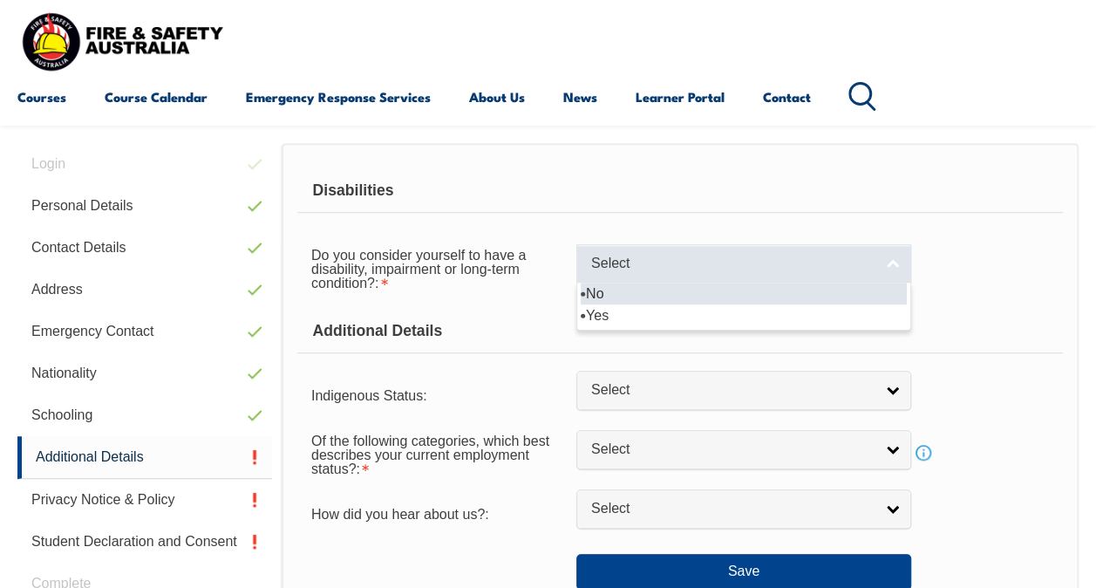
click at [683, 265] on span "Select" at bounding box center [732, 264] width 282 height 18
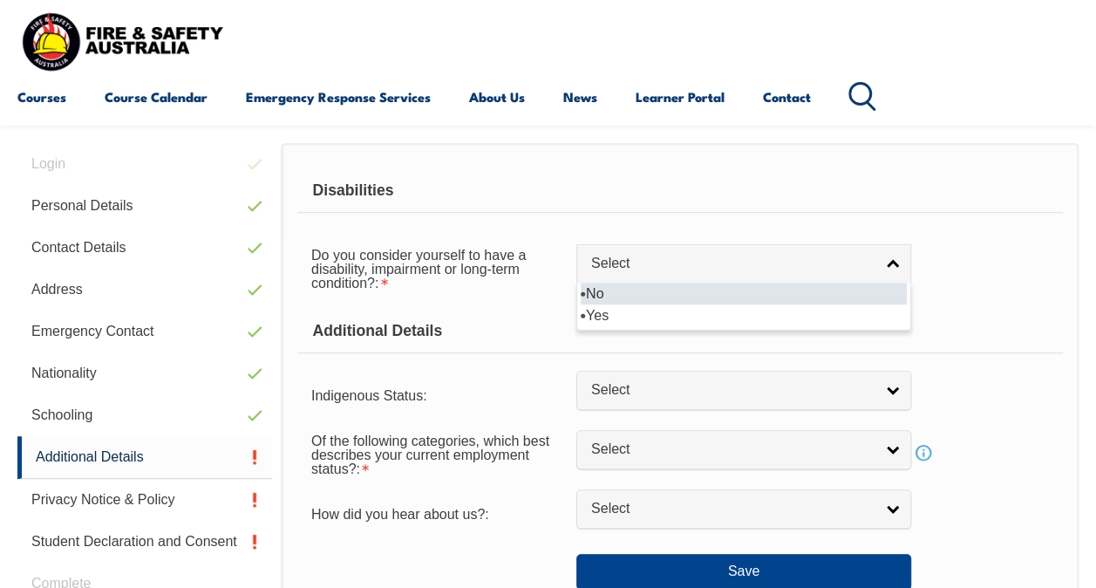
click at [660, 294] on li "No" at bounding box center [744, 293] width 326 height 22
select select "false"
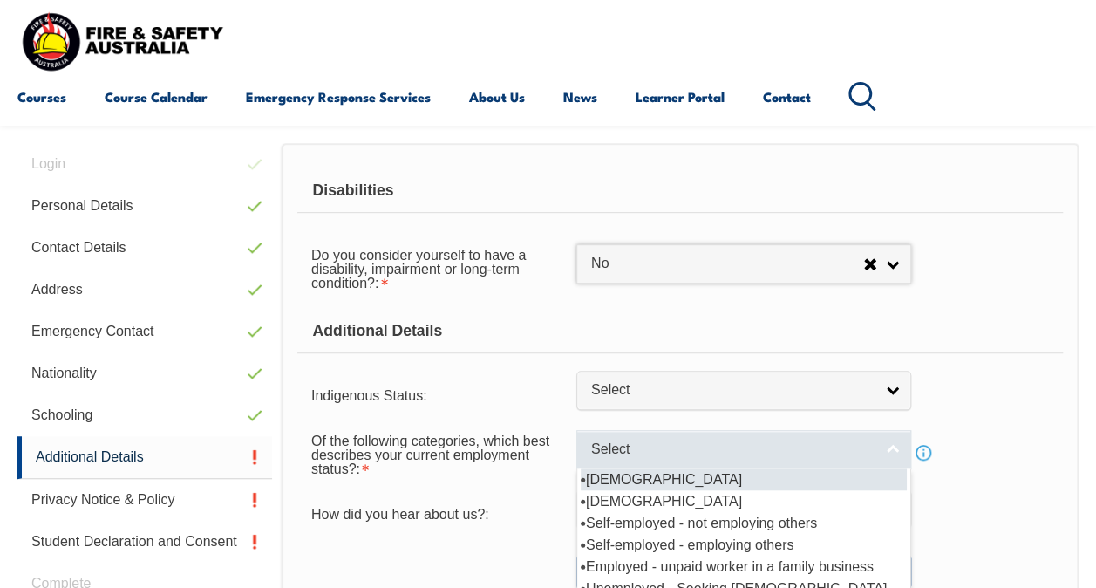
click at [670, 453] on span "Select" at bounding box center [732, 449] width 282 height 18
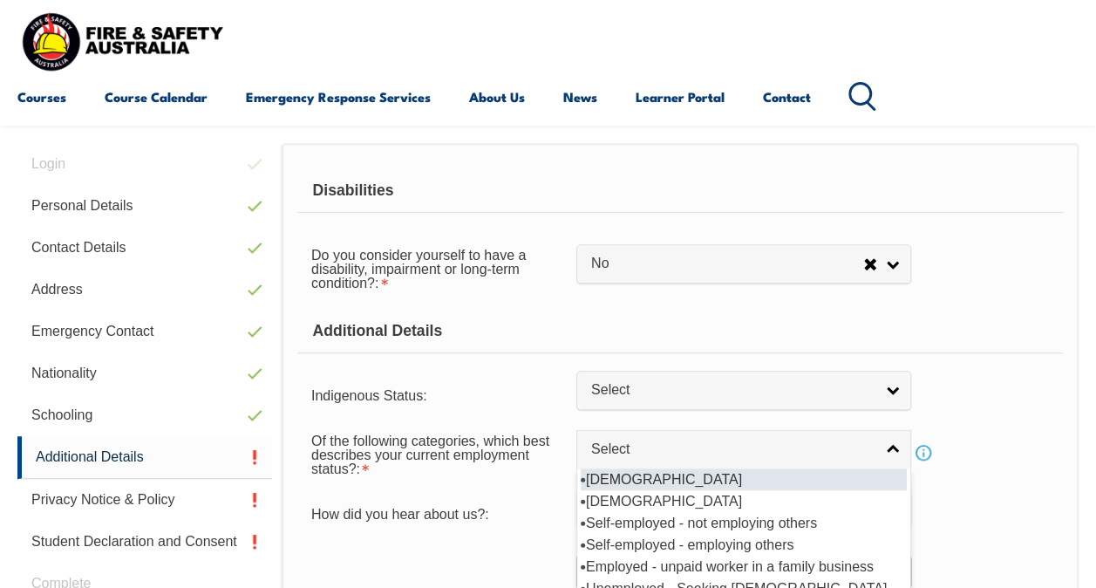
click at [640, 475] on li "[DEMOGRAPHIC_DATA]" at bounding box center [744, 479] width 326 height 22
select select "1"
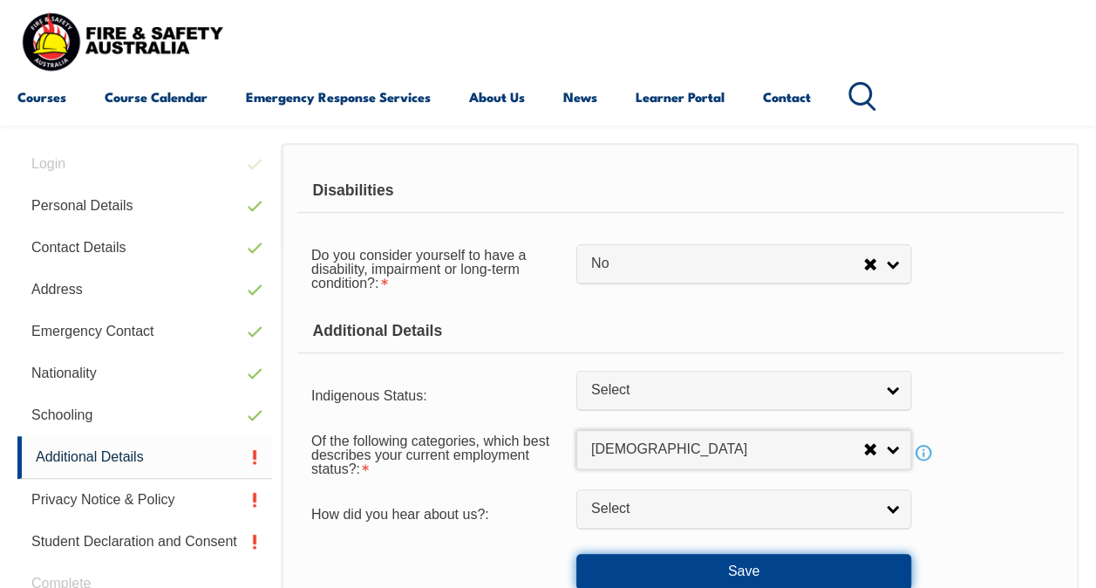
click at [692, 560] on button "Save" at bounding box center [743, 571] width 335 height 35
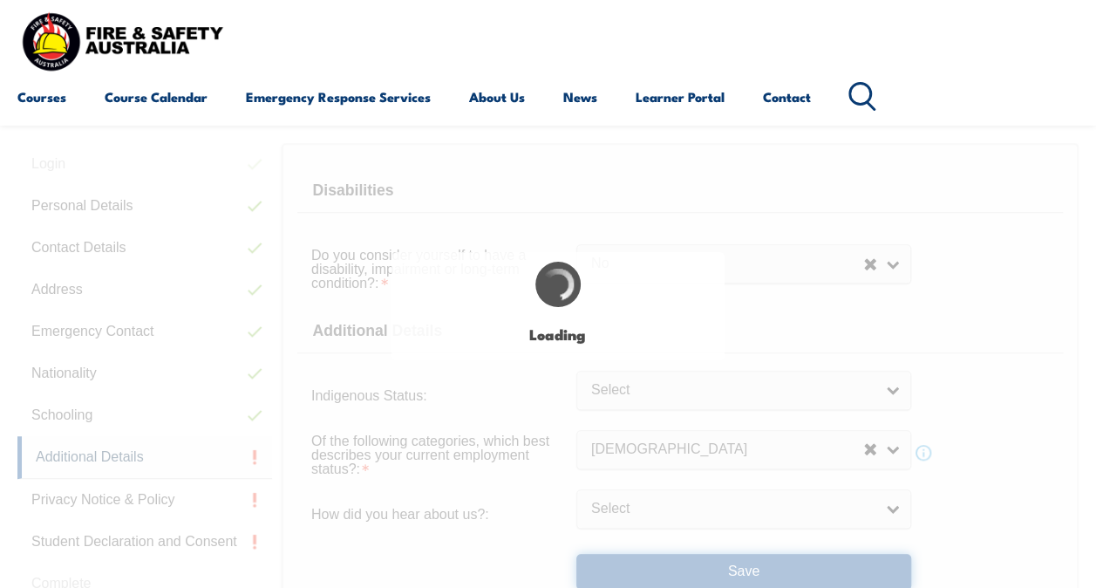
select select "false"
select select
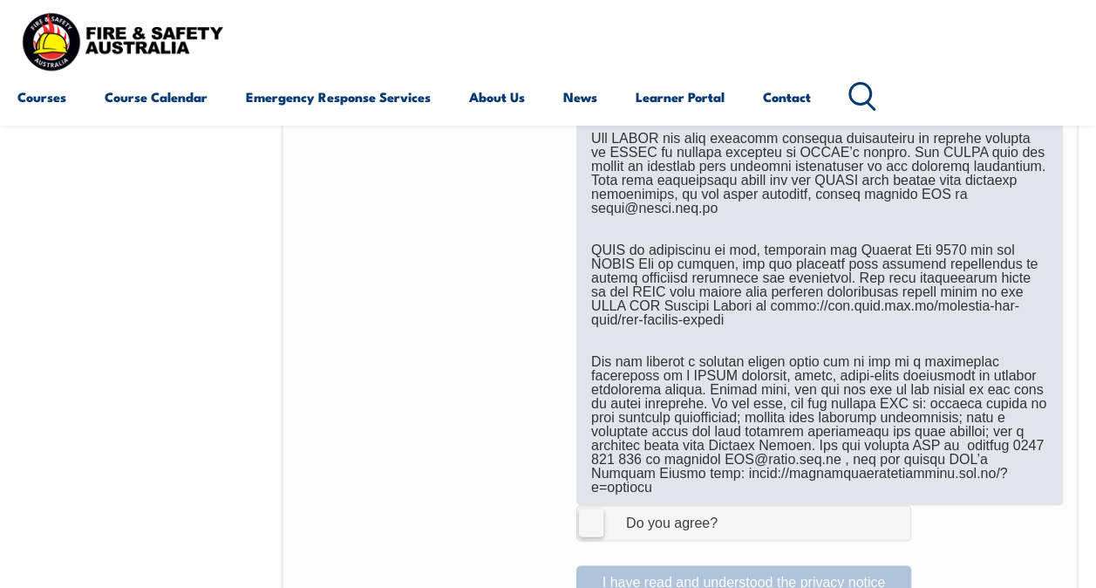
scroll to position [1207, 0]
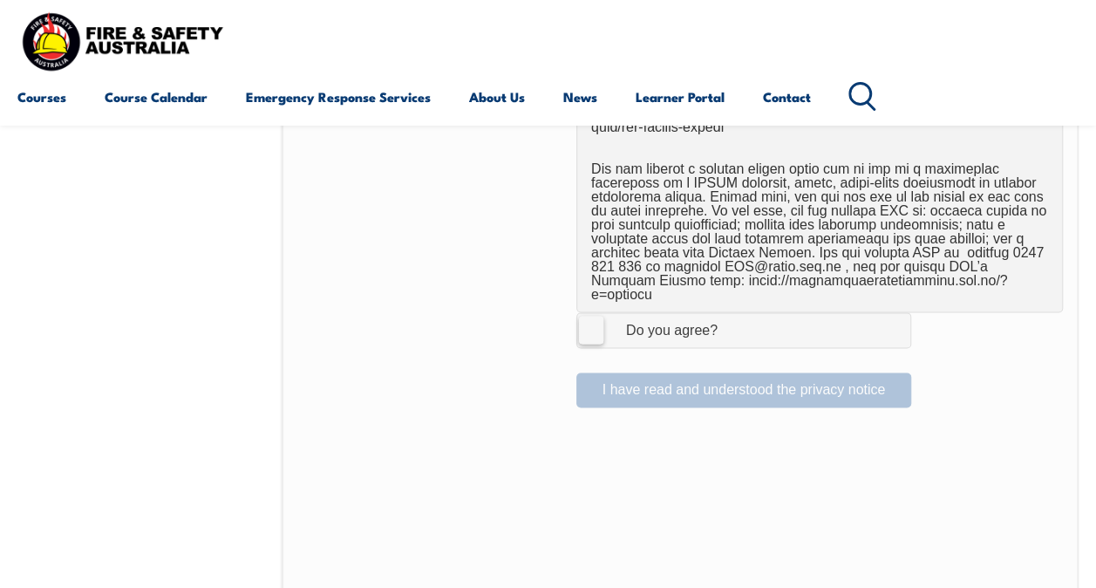
click at [598, 312] on label "I Agree Do you agree?" at bounding box center [743, 329] width 335 height 35
click at [731, 313] on input "I Agree Do you agree?" at bounding box center [746, 329] width 30 height 33
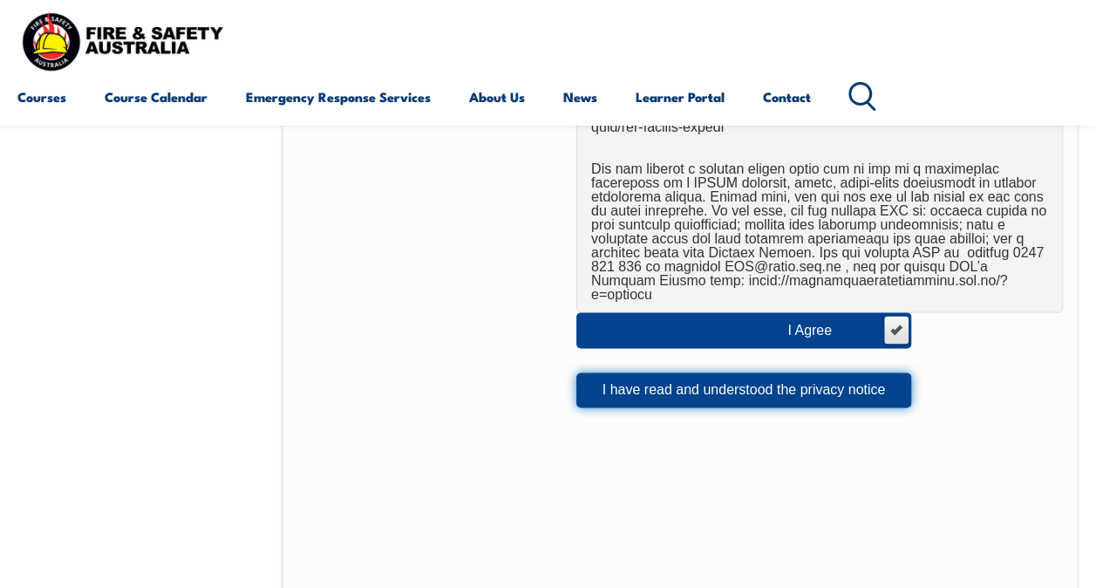
click at [737, 372] on button "I have read and understood the privacy notice" at bounding box center [743, 389] width 335 height 35
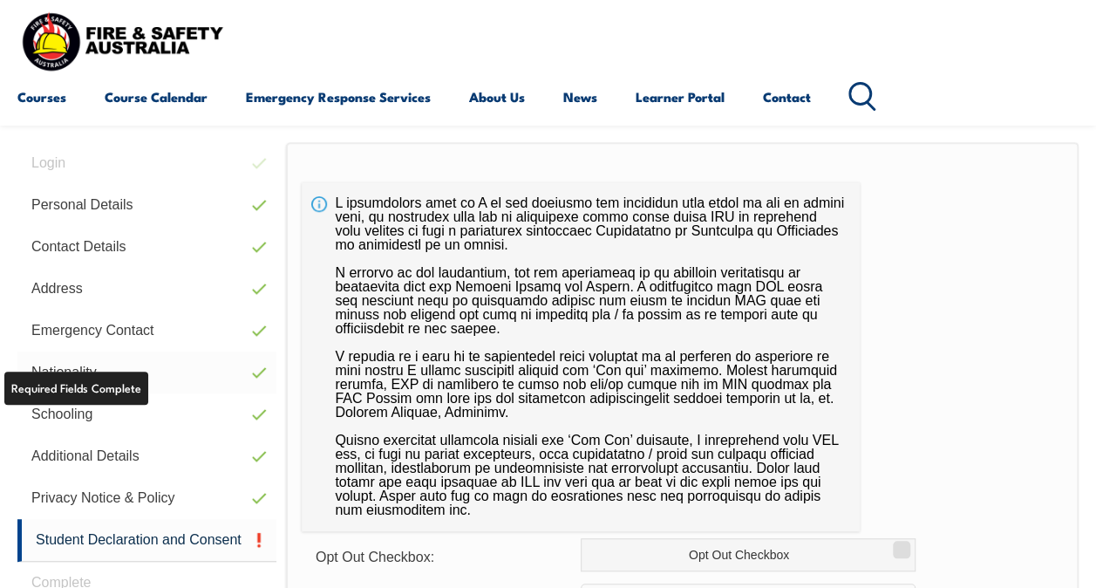
scroll to position [423, 0]
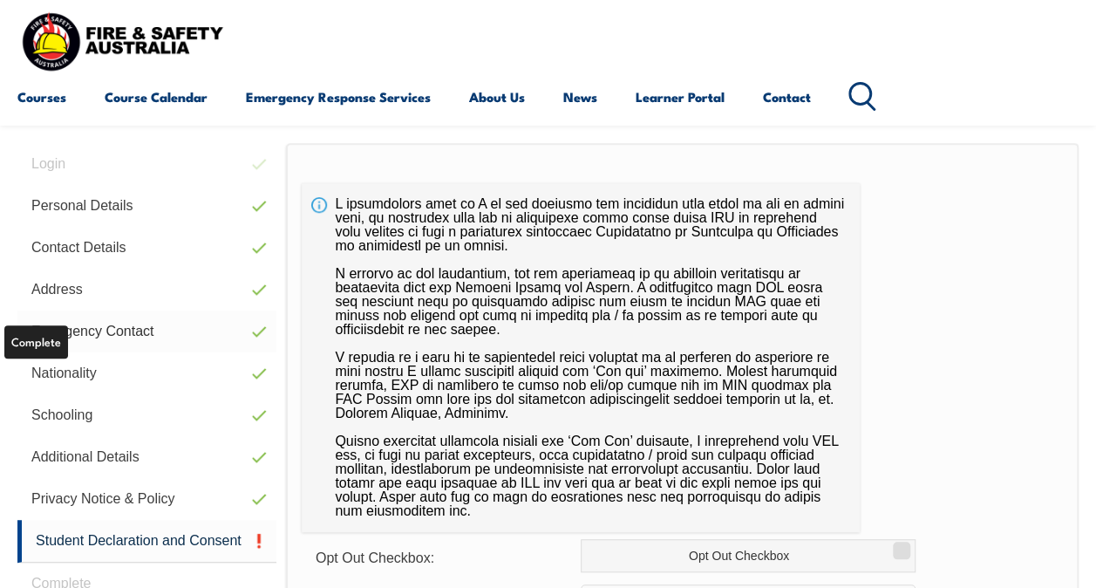
click at [103, 333] on link "Emergency Contact" at bounding box center [146, 331] width 259 height 42
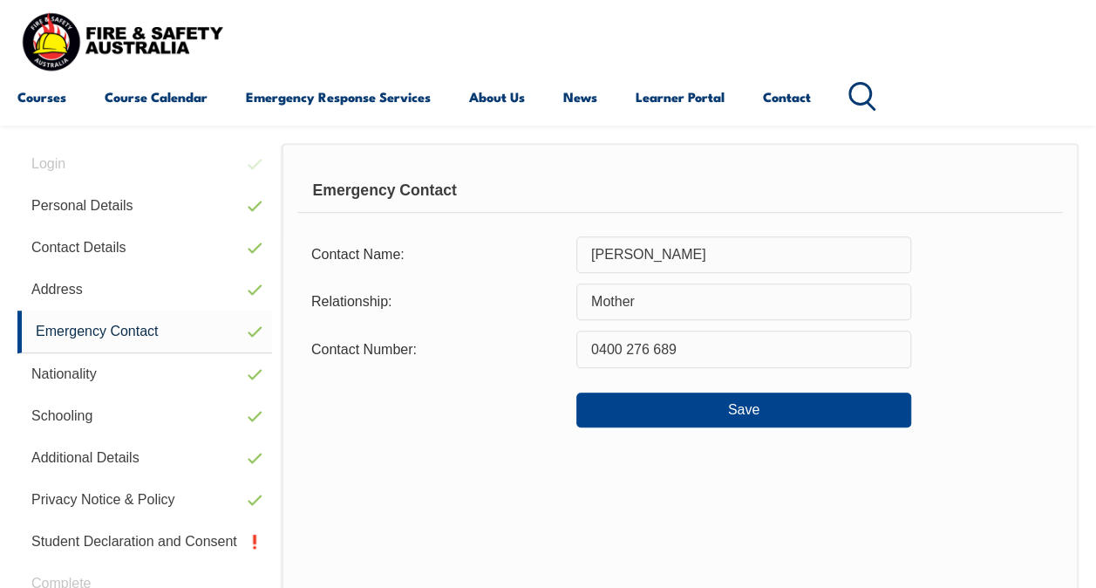
click at [656, 249] on input "[PERSON_NAME]" at bounding box center [743, 254] width 335 height 37
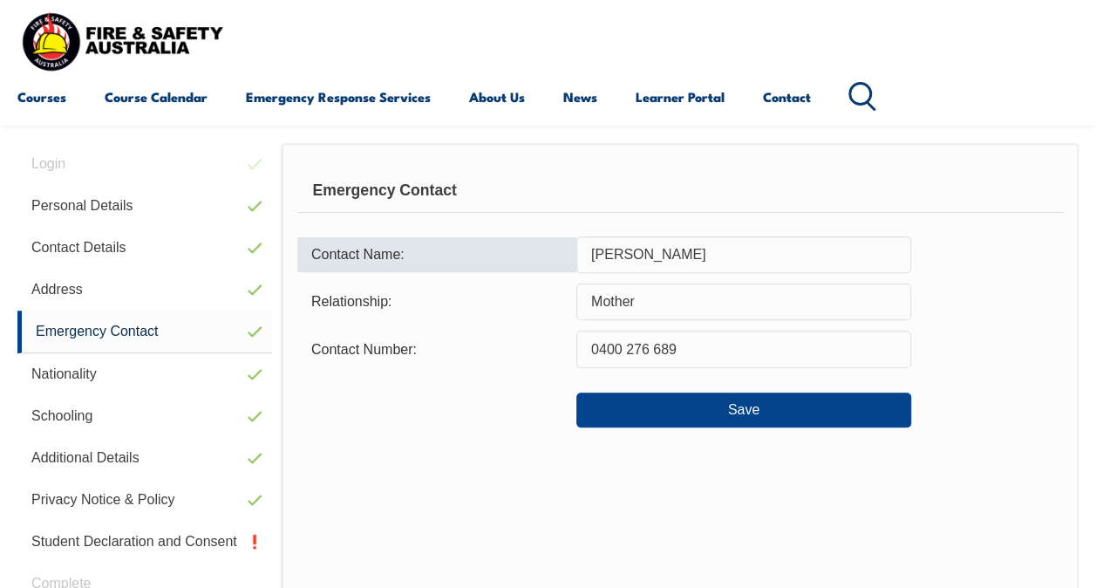
click at [656, 249] on input "[PERSON_NAME]" at bounding box center [743, 254] width 335 height 37
click at [627, 300] on input "Mother" at bounding box center [743, 301] width 335 height 37
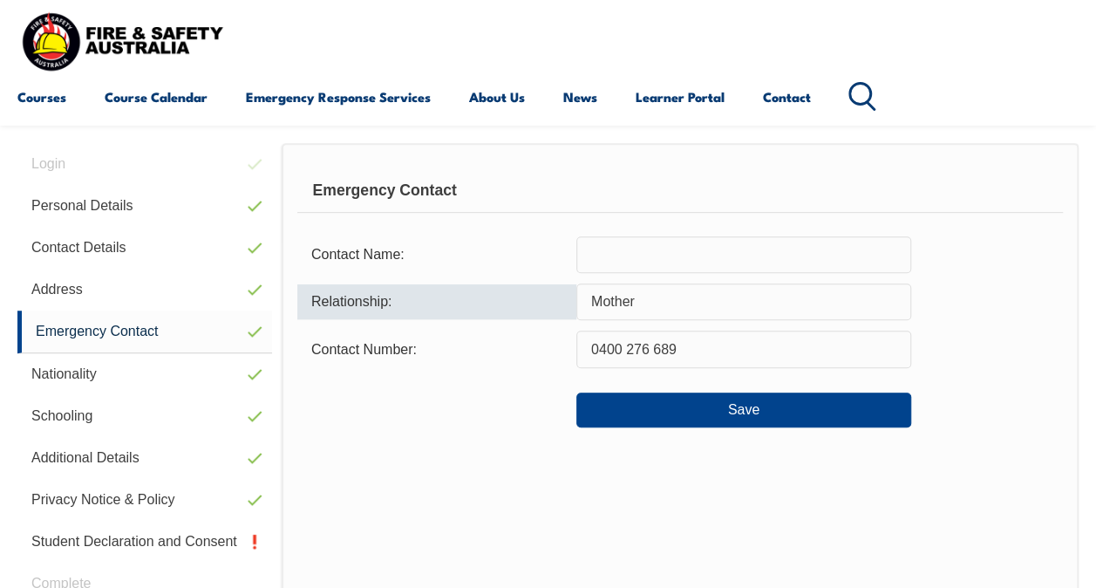
click at [627, 299] on input "Mother" at bounding box center [743, 301] width 335 height 37
click at [629, 301] on input "Mother" at bounding box center [743, 301] width 335 height 37
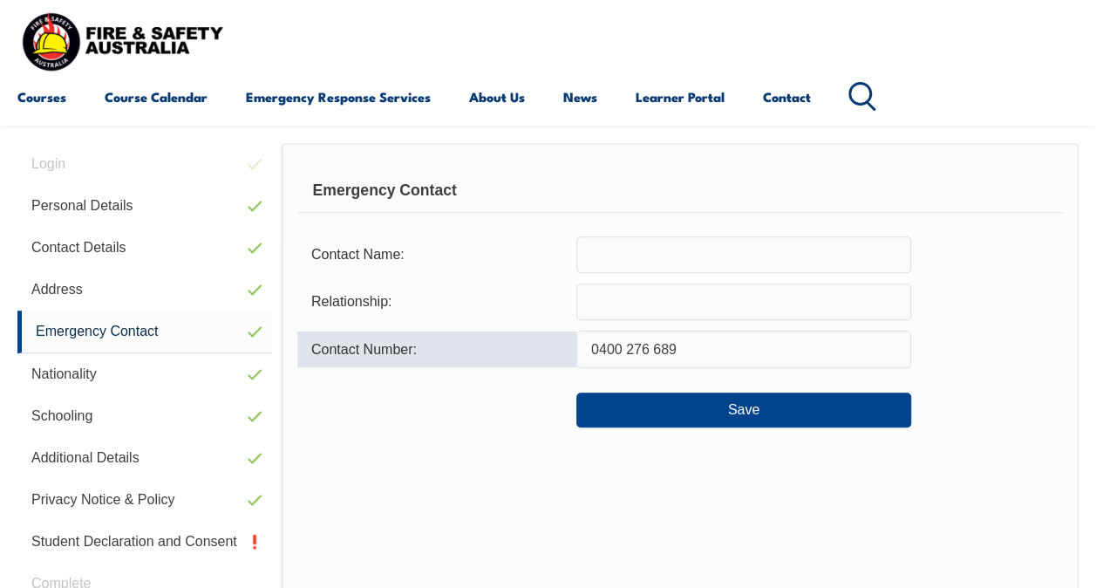
click at [656, 363] on input "0400 276 689" at bounding box center [743, 348] width 335 height 37
click at [663, 364] on input "0400 276 689" at bounding box center [743, 348] width 335 height 37
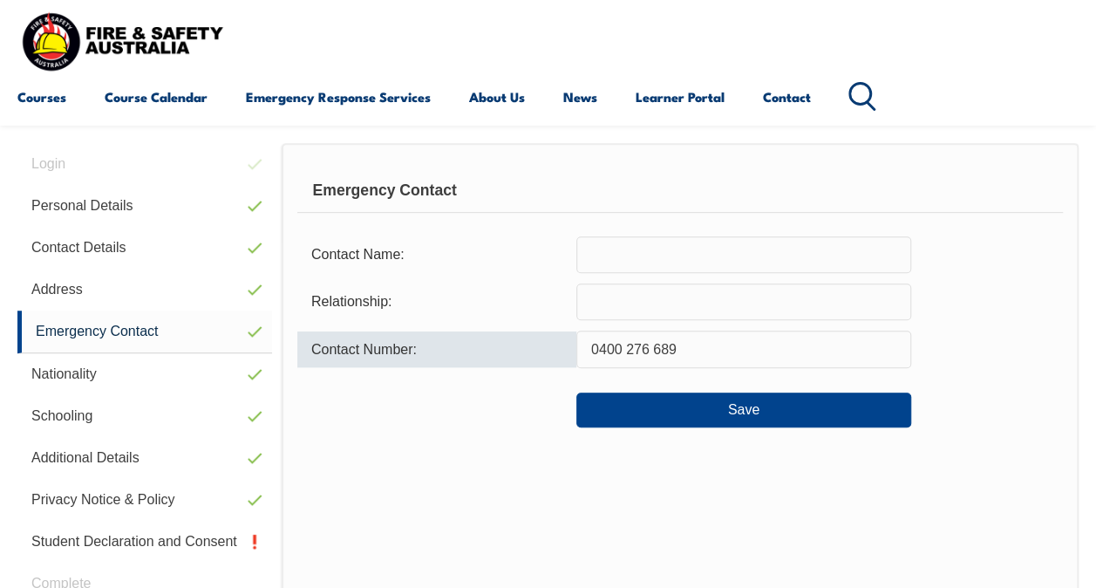
click at [663, 364] on input "0400 276 689" at bounding box center [743, 348] width 335 height 37
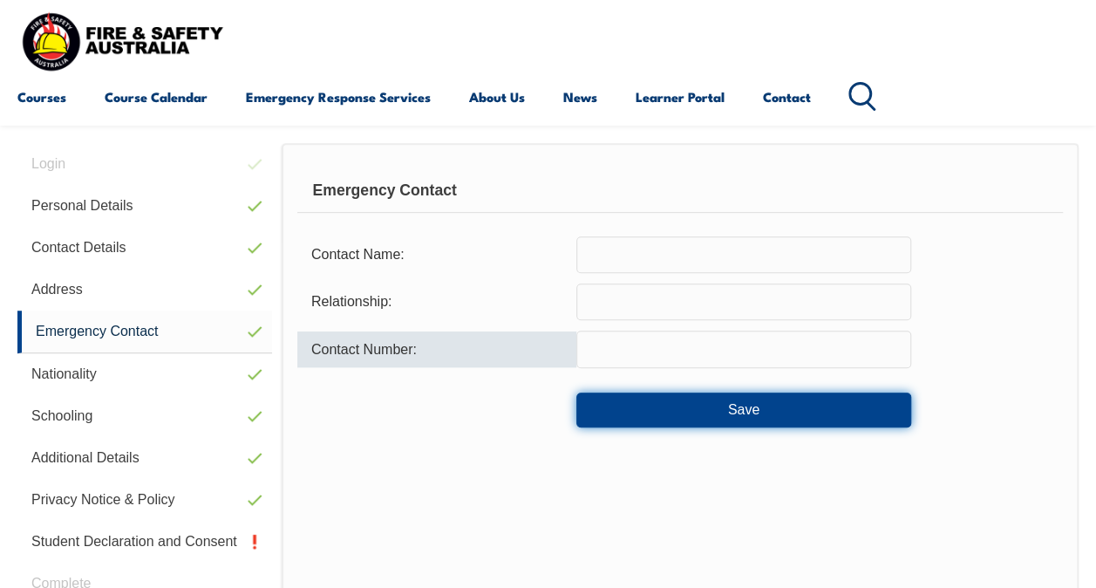
click at [762, 408] on button "Save" at bounding box center [743, 409] width 335 height 35
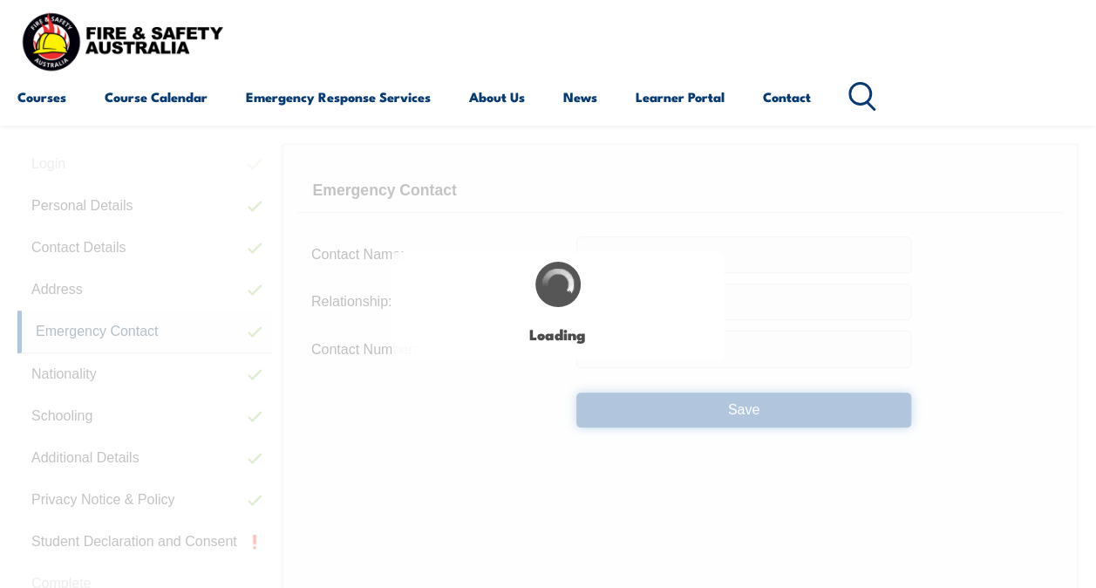
type input "[PERSON_NAME]"
type input "Mother"
type input "0400 276 689"
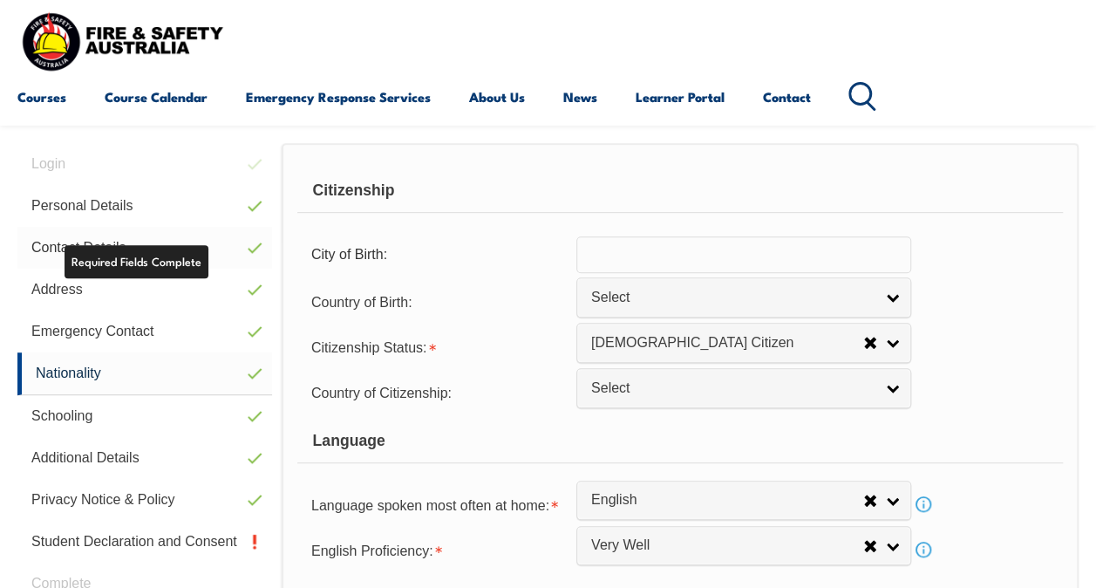
click at [49, 238] on link "Contact Details" at bounding box center [144, 248] width 255 height 42
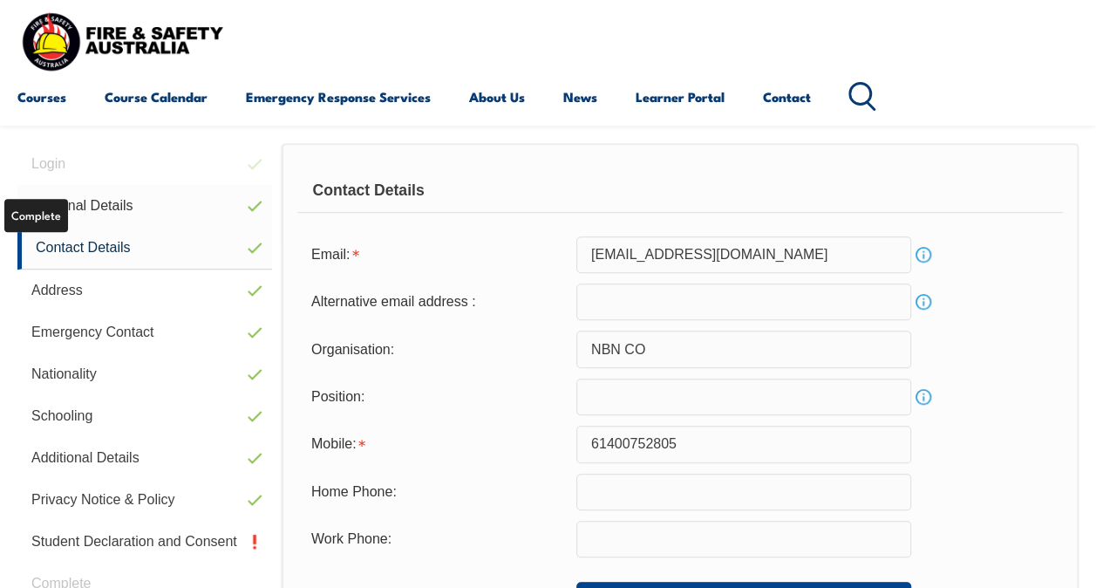
click at [71, 216] on link "Personal Details" at bounding box center [144, 206] width 255 height 42
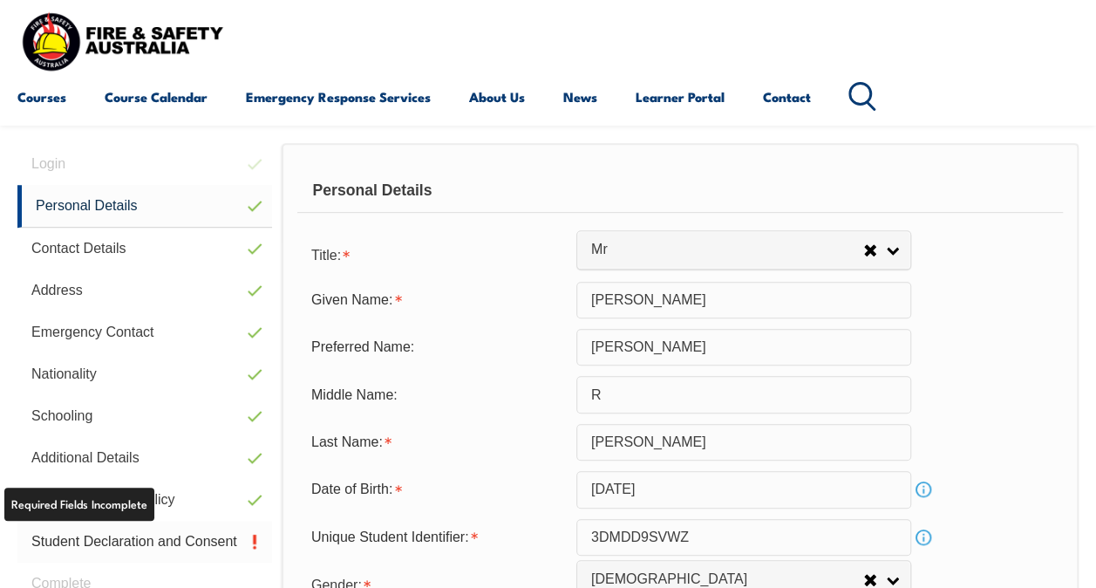
click at [138, 535] on link "Student Declaration and Consent" at bounding box center [144, 541] width 255 height 42
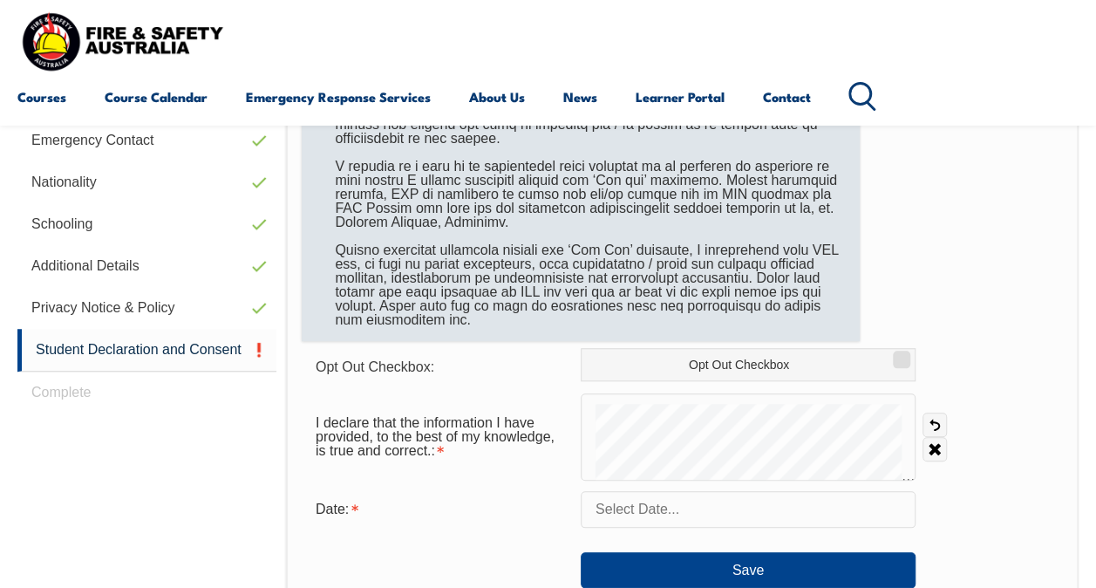
scroll to position [684, 0]
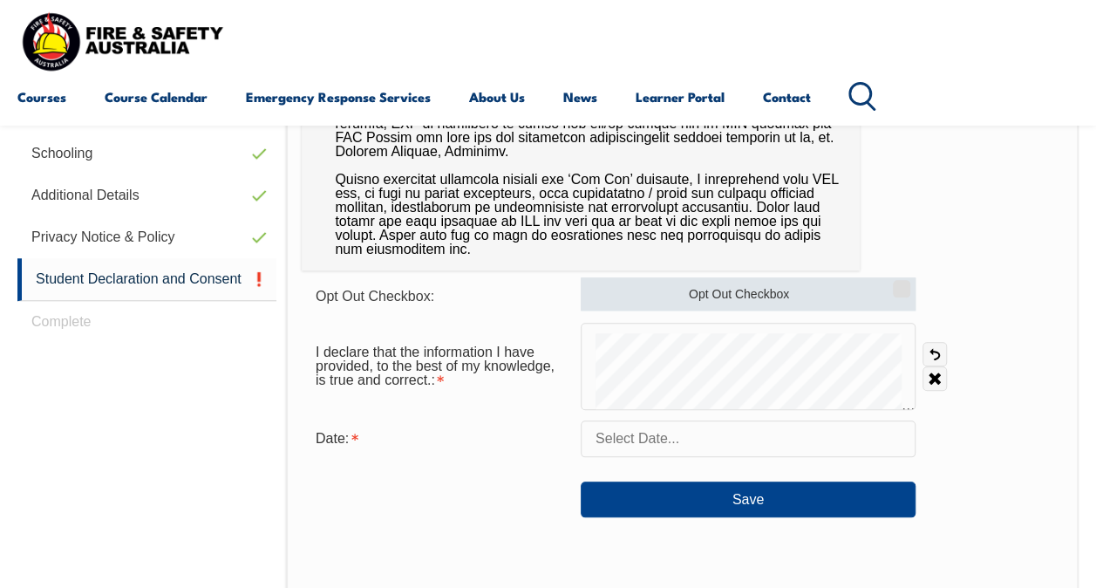
click at [897, 283] on input "Opt Out Checkbox" at bounding box center [899, 283] width 10 height 2
checkbox input "true"
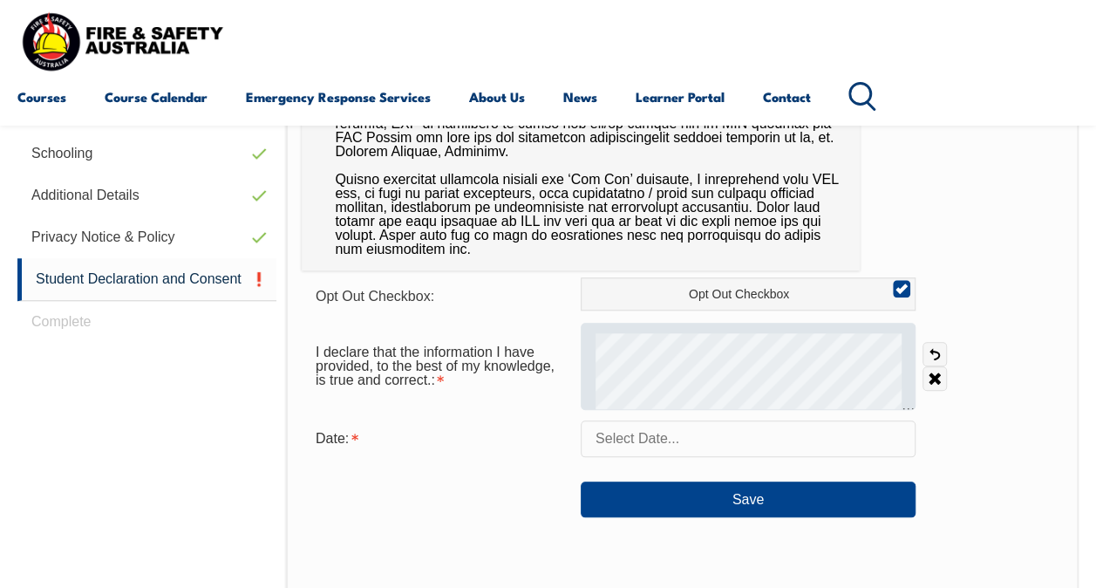
click at [670, 364] on div at bounding box center [748, 366] width 335 height 87
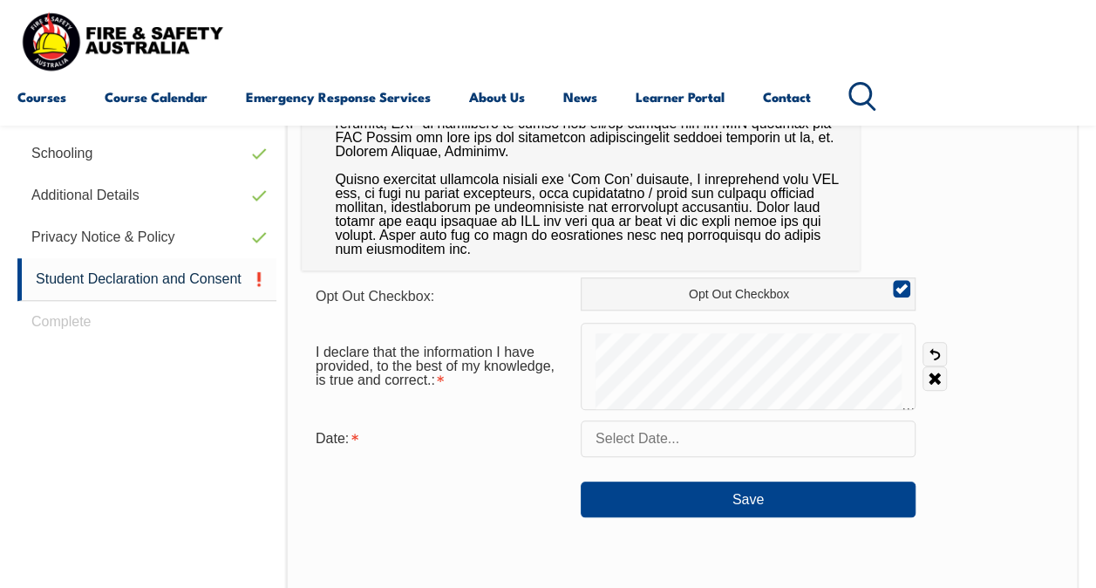
click at [682, 444] on input "text" at bounding box center [748, 438] width 335 height 37
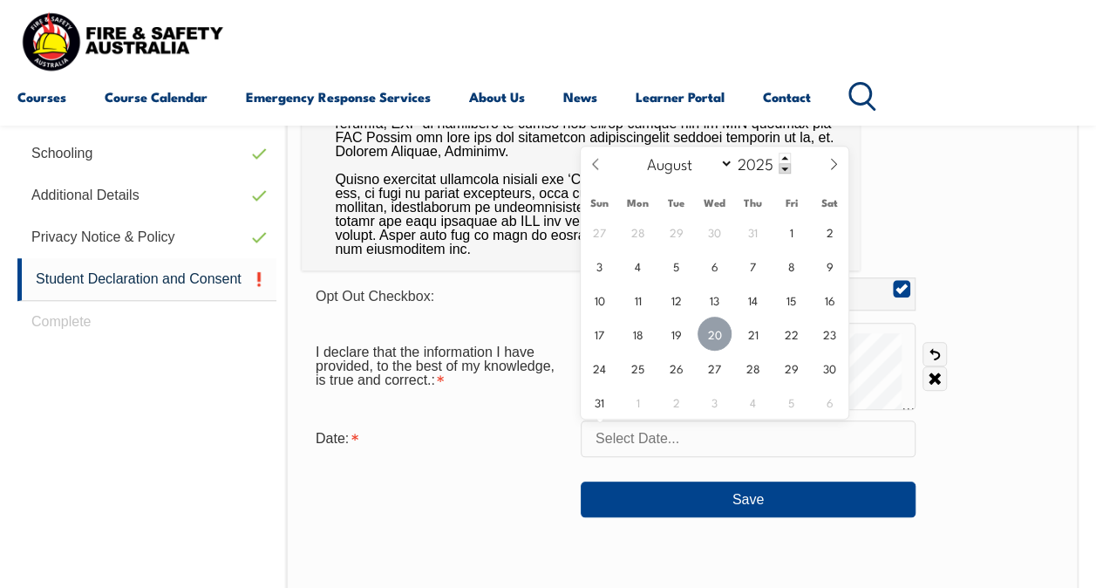
click at [714, 338] on span "20" at bounding box center [714, 333] width 34 height 34
type input "[DATE]"
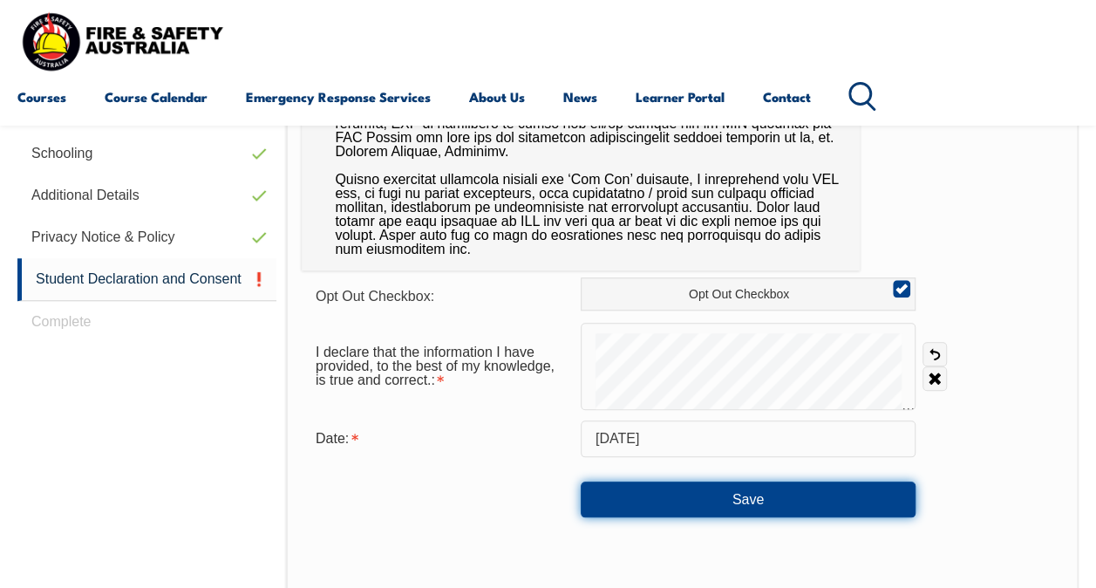
click at [734, 504] on button "Save" at bounding box center [748, 498] width 335 height 35
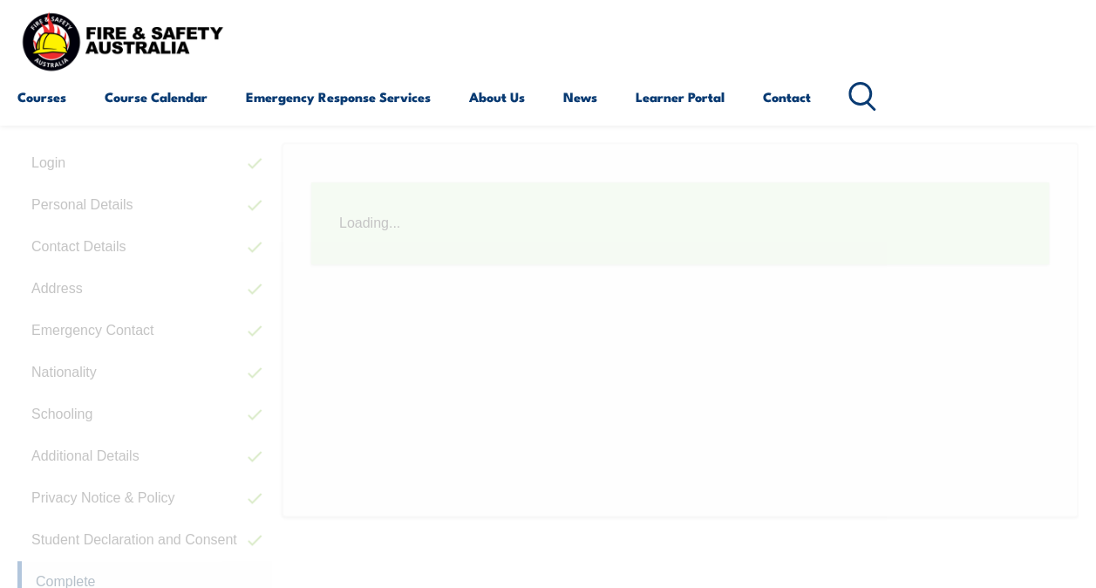
scroll to position [422, 0]
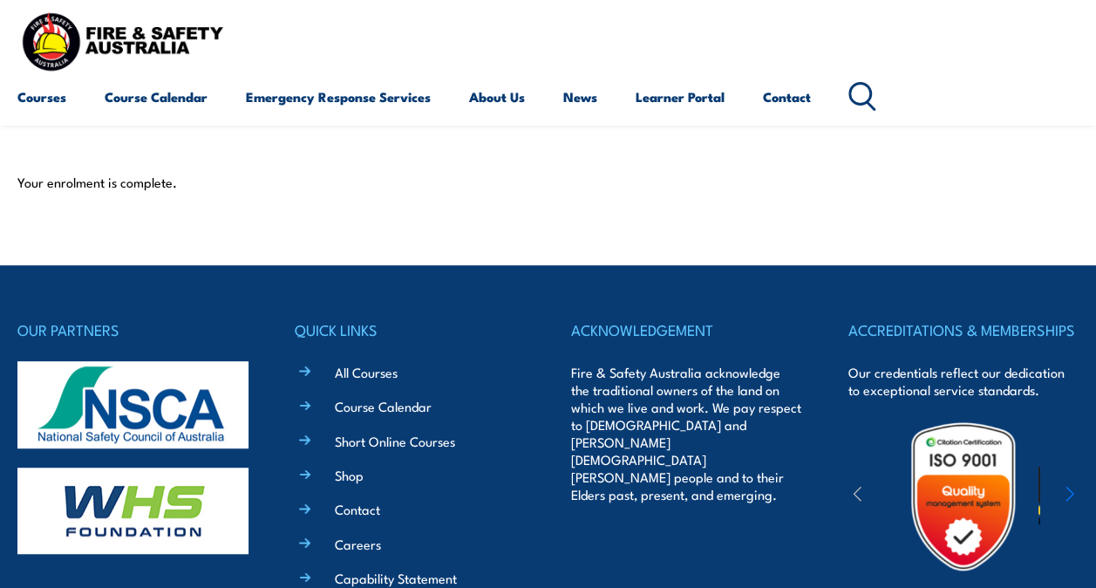
scroll to position [349, 0]
